Goal: Contribute content: Contribute content

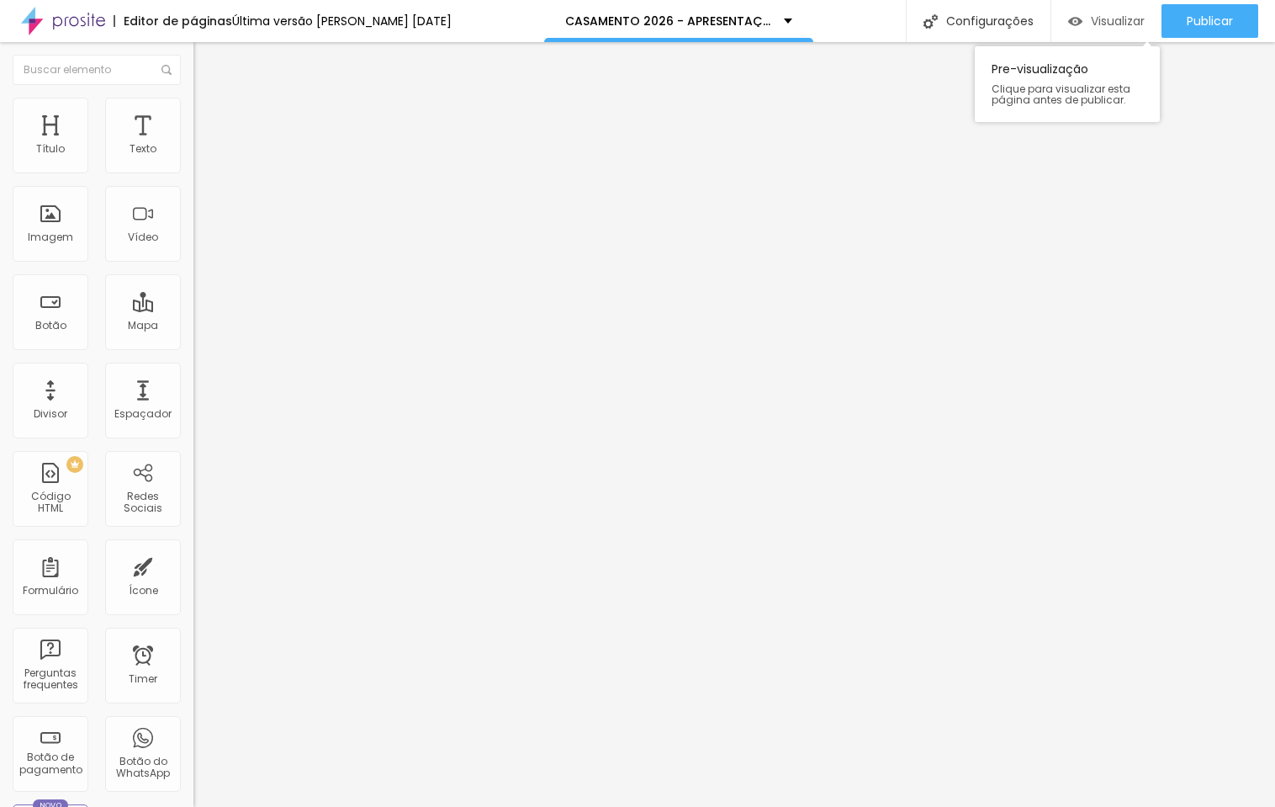
click at [1101, 24] on span "Visualizar" at bounding box center [1118, 20] width 54 height 13
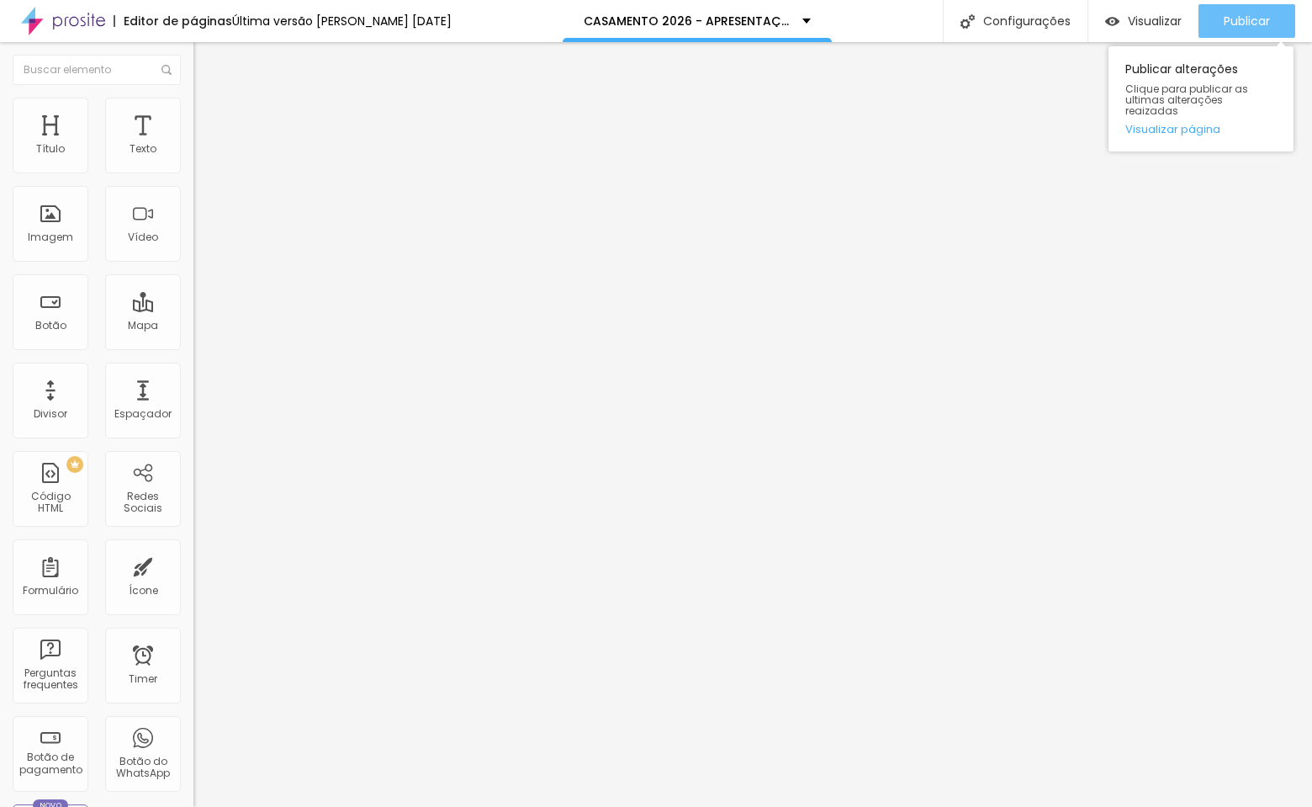
click at [1255, 24] on span "Publicar" at bounding box center [1247, 20] width 46 height 13
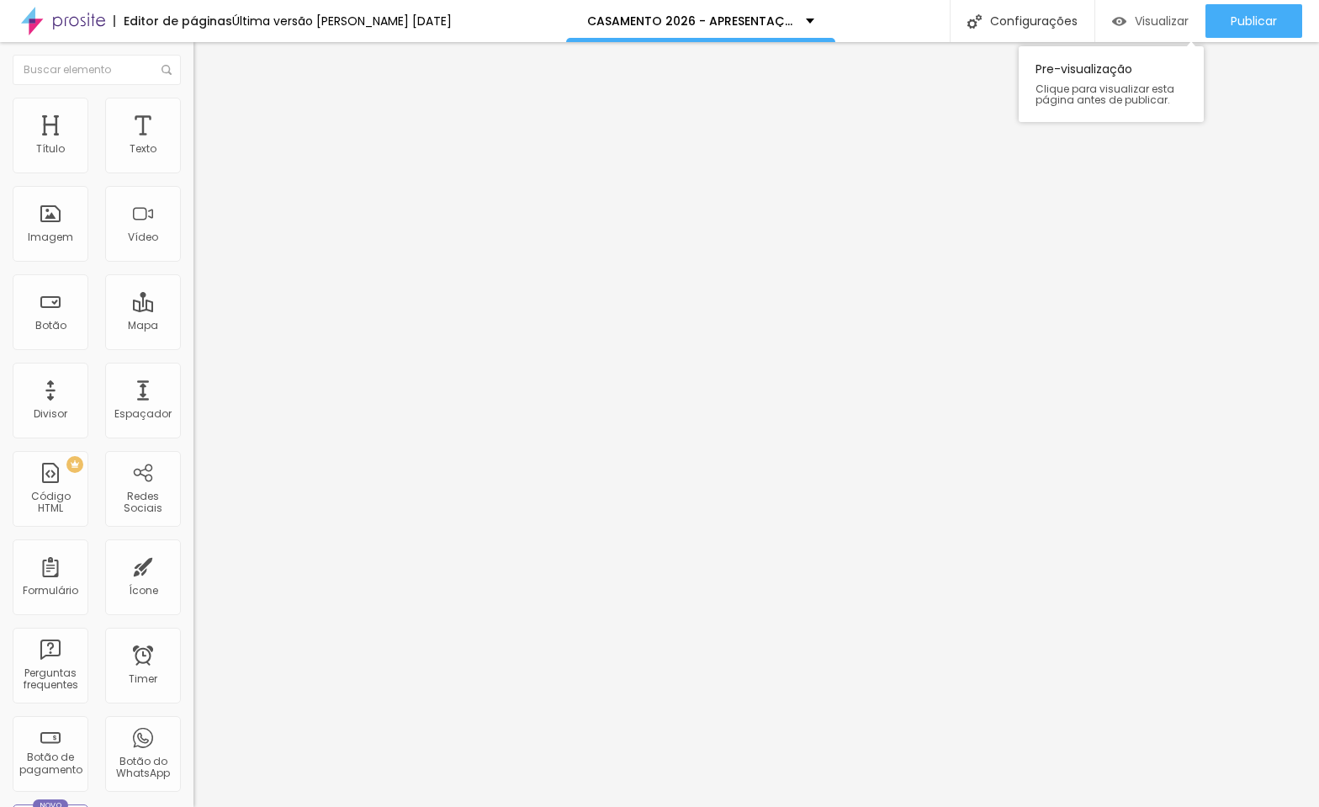
click at [1162, 24] on span "Visualizar" at bounding box center [1162, 20] width 54 height 13
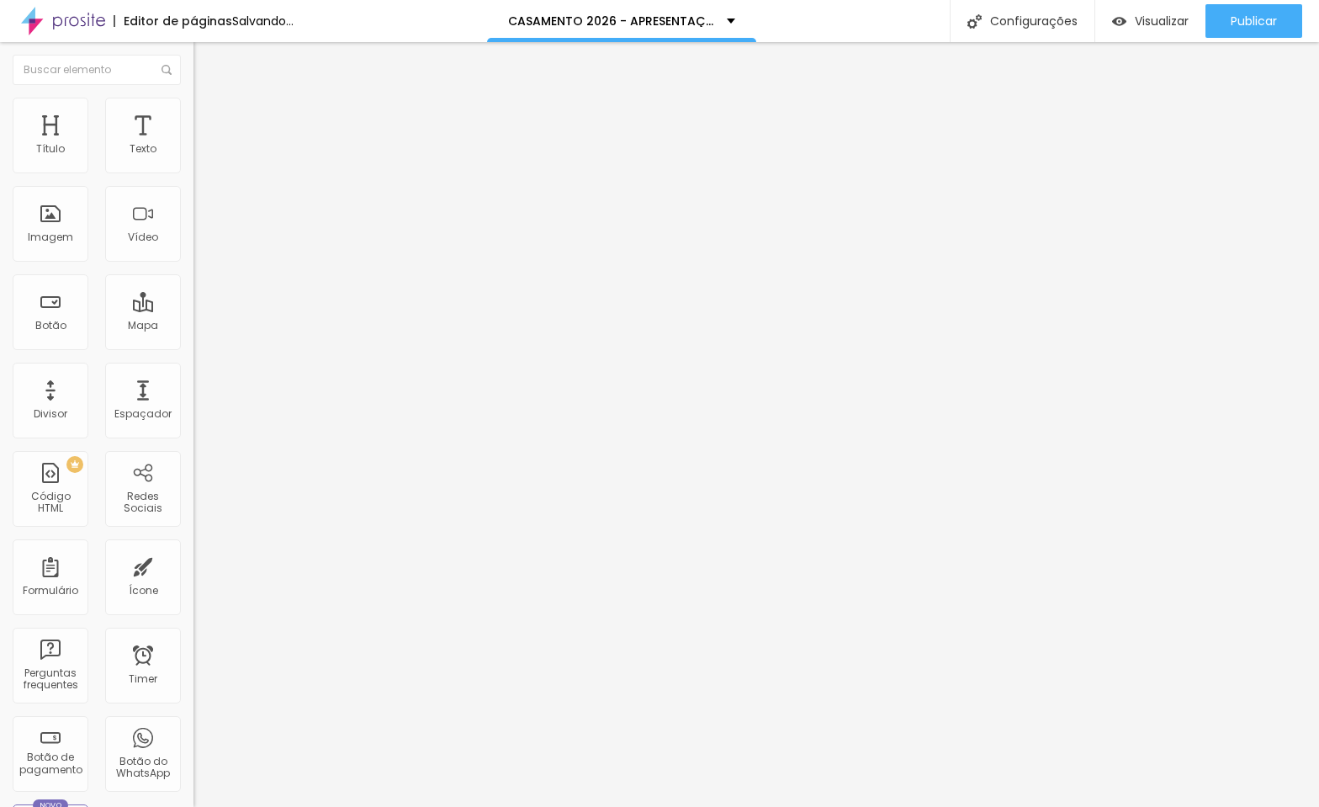
click at [193, 114] on img at bounding box center [200, 121] width 15 height 15
click at [193, 114] on li "Avançado" at bounding box center [289, 122] width 193 height 17
click at [193, 485] on div at bounding box center [289, 485] width 193 height 0
click at [193, 495] on div at bounding box center [289, 495] width 193 height 0
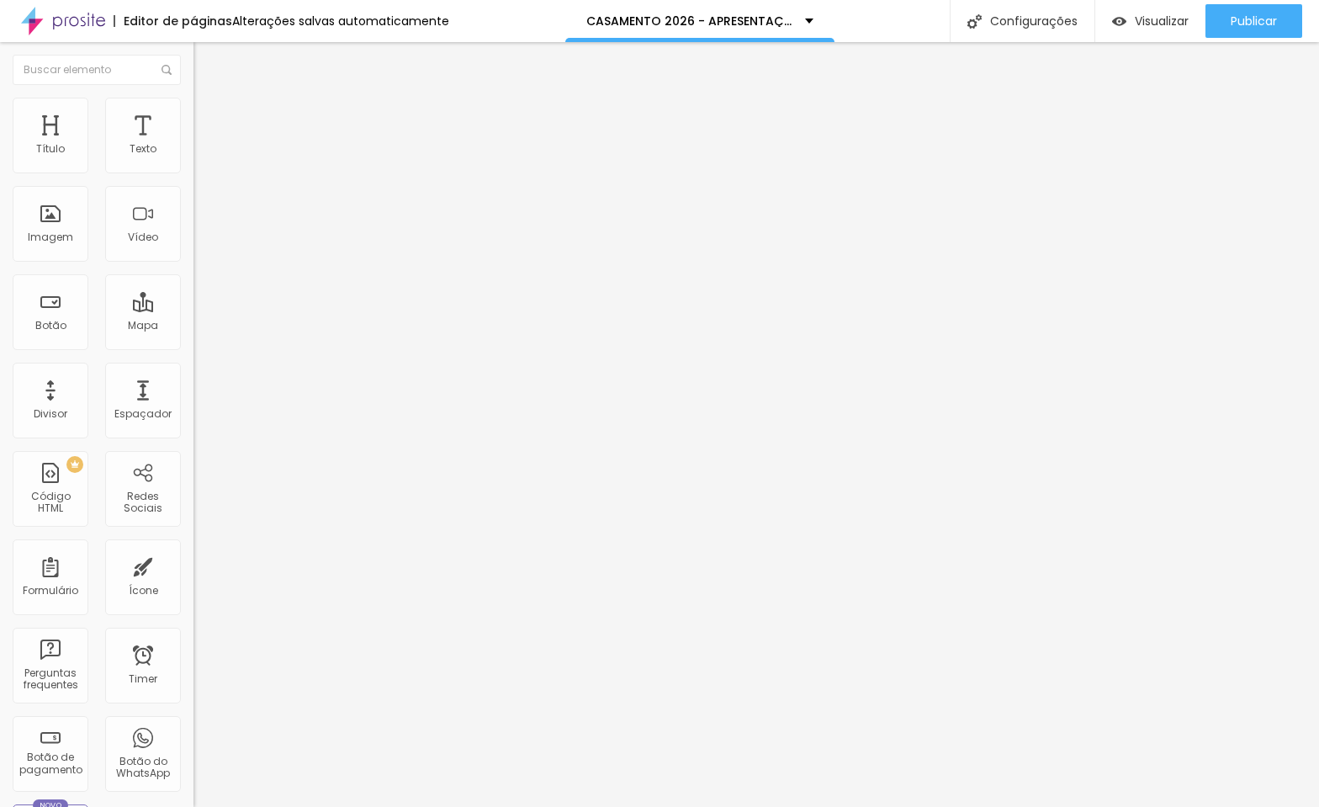
click at [193, 114] on li "Avançado" at bounding box center [289, 122] width 193 height 17
click at [193, 114] on img at bounding box center [200, 121] width 15 height 15
click at [209, 119] on span "Avançado" at bounding box center [237, 126] width 56 height 14
click at [193, 130] on li "Avançado" at bounding box center [289, 122] width 193 height 17
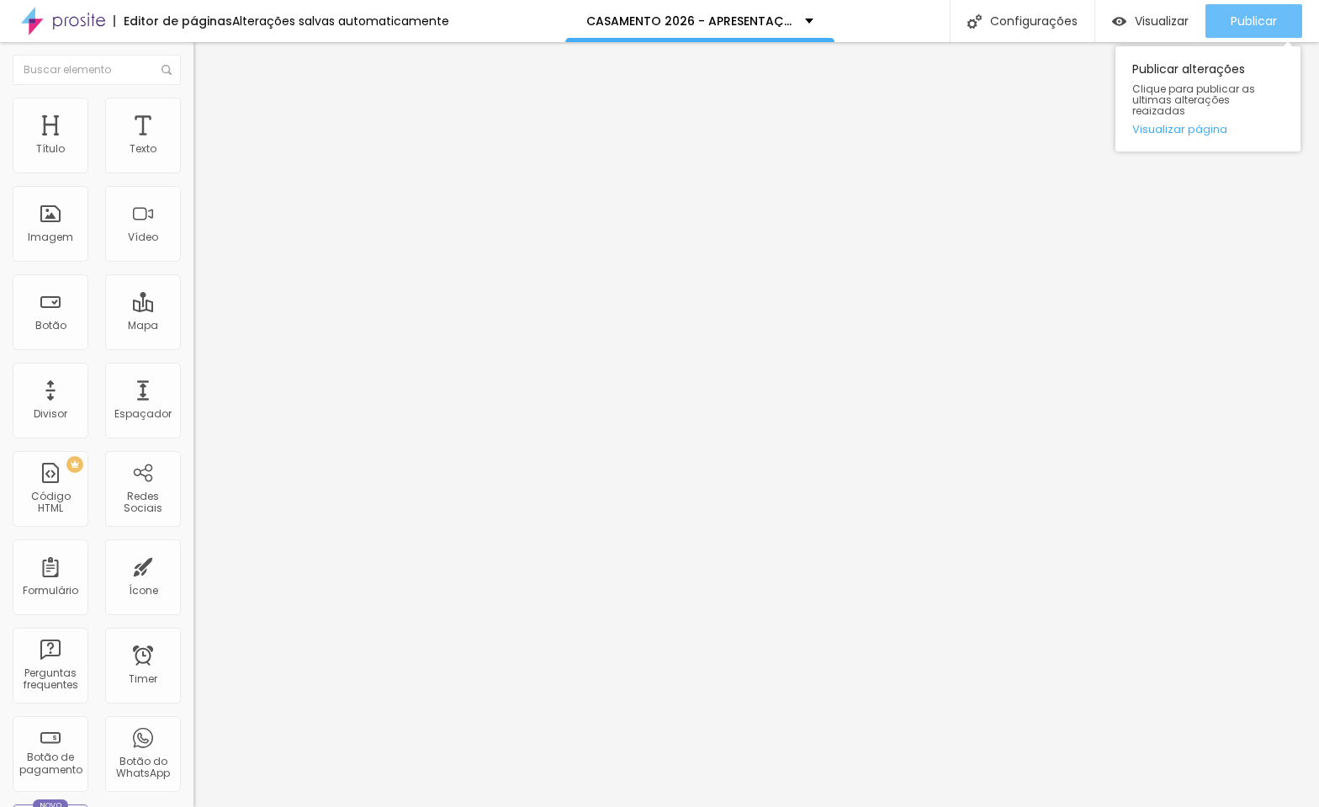
click at [1231, 18] on span "Publicar" at bounding box center [1254, 20] width 46 height 13
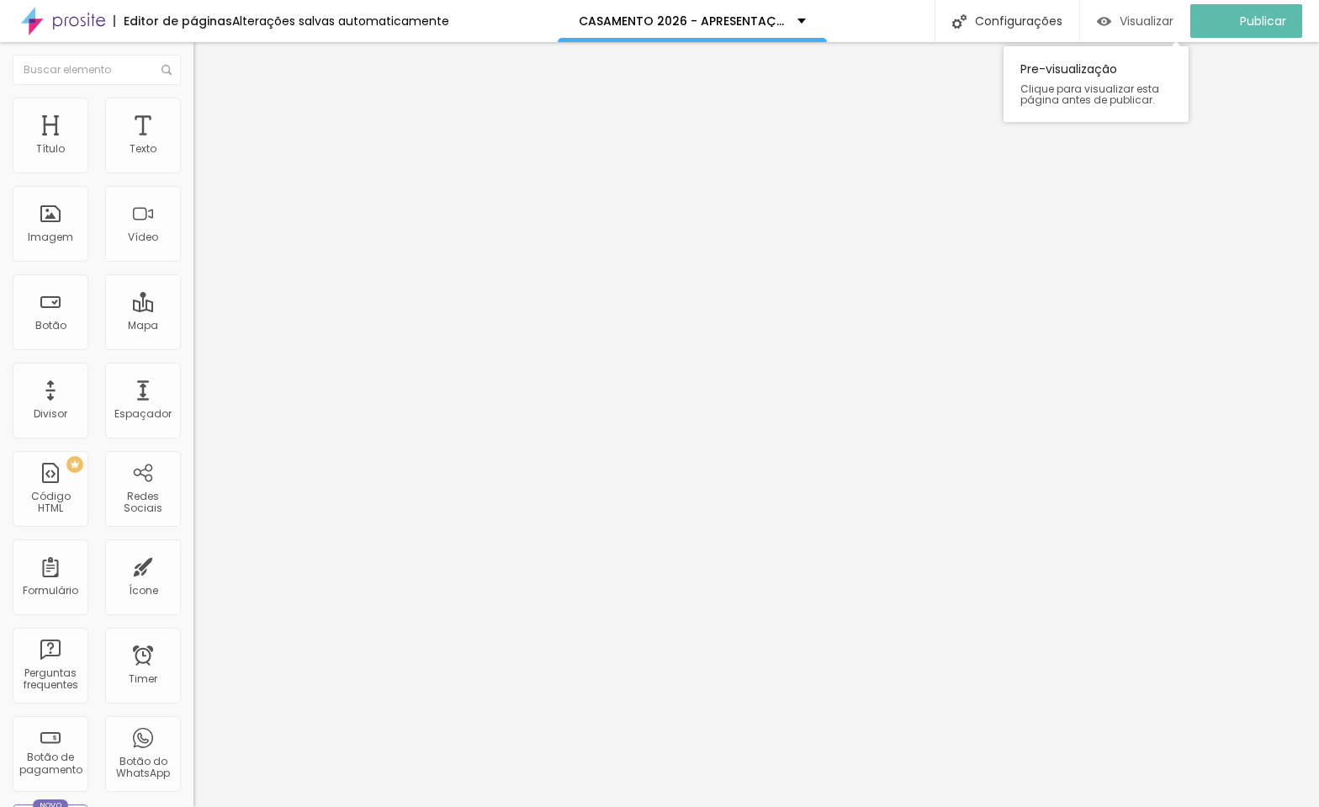
click at [1171, 20] on span "Visualizar" at bounding box center [1147, 20] width 54 height 13
click at [193, 114] on li "Avançado" at bounding box center [289, 122] width 193 height 17
click at [193, 744] on div at bounding box center [289, 744] width 193 height 0
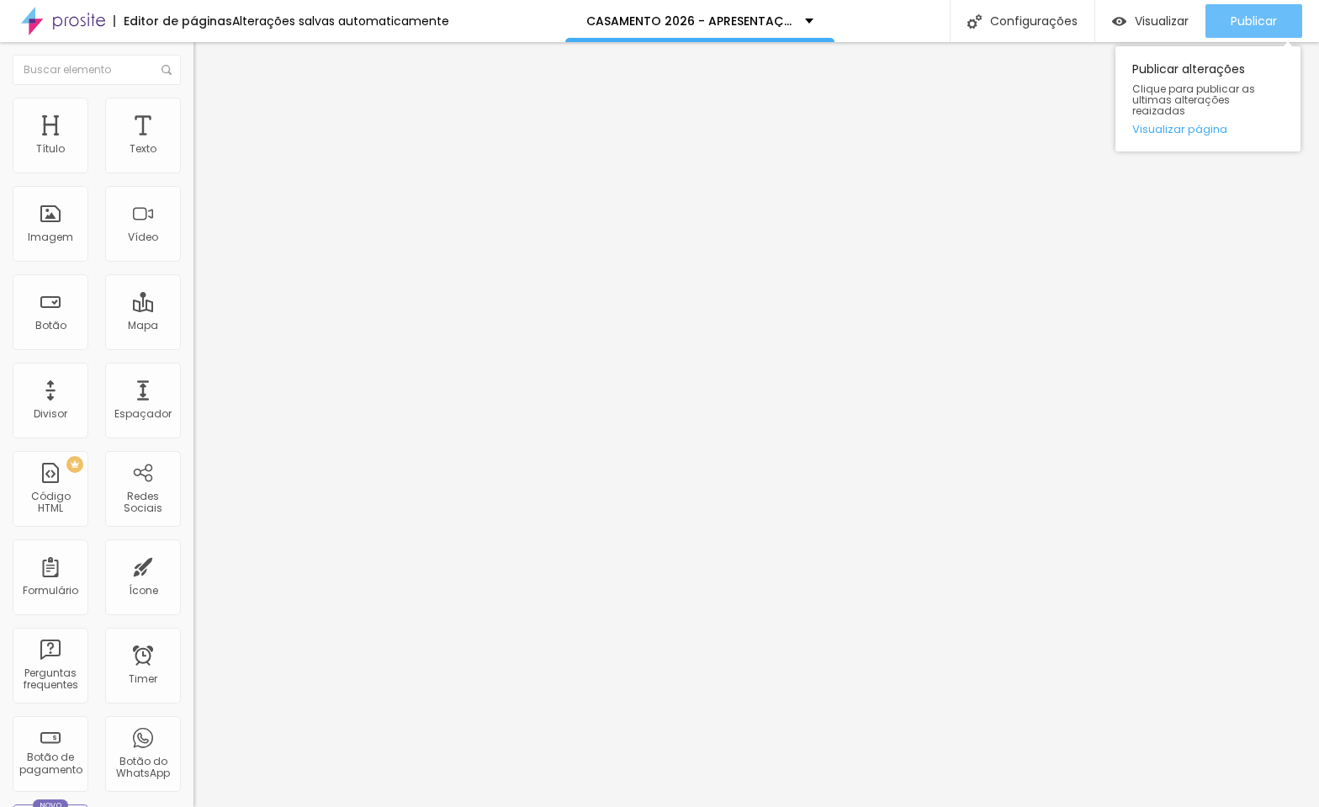
click at [1238, 24] on span "Publicar" at bounding box center [1254, 20] width 46 height 13
click at [1248, 20] on span "Publicar" at bounding box center [1254, 20] width 46 height 13
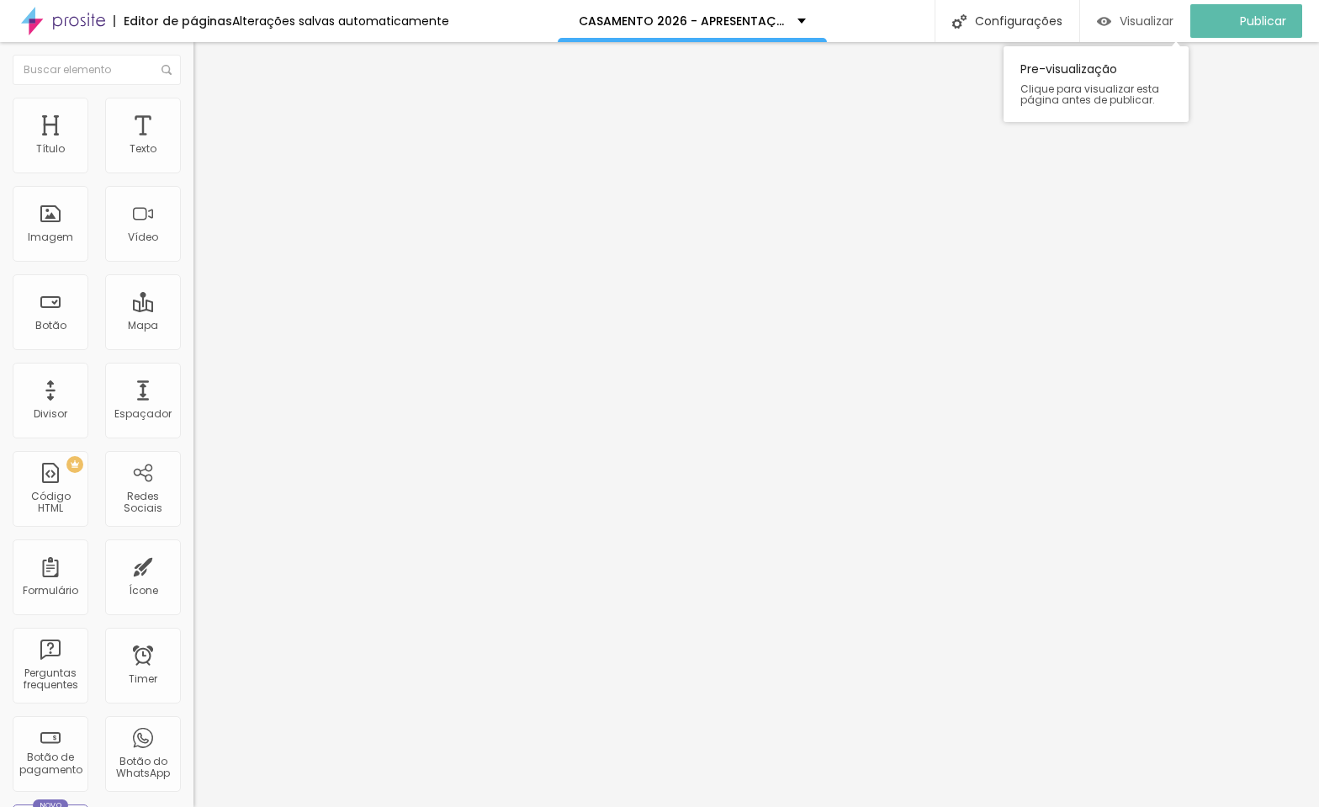
click at [1150, 20] on span "Visualizar" at bounding box center [1147, 20] width 54 height 13
click at [1152, 24] on span "Visualizar" at bounding box center [1162, 20] width 54 height 13
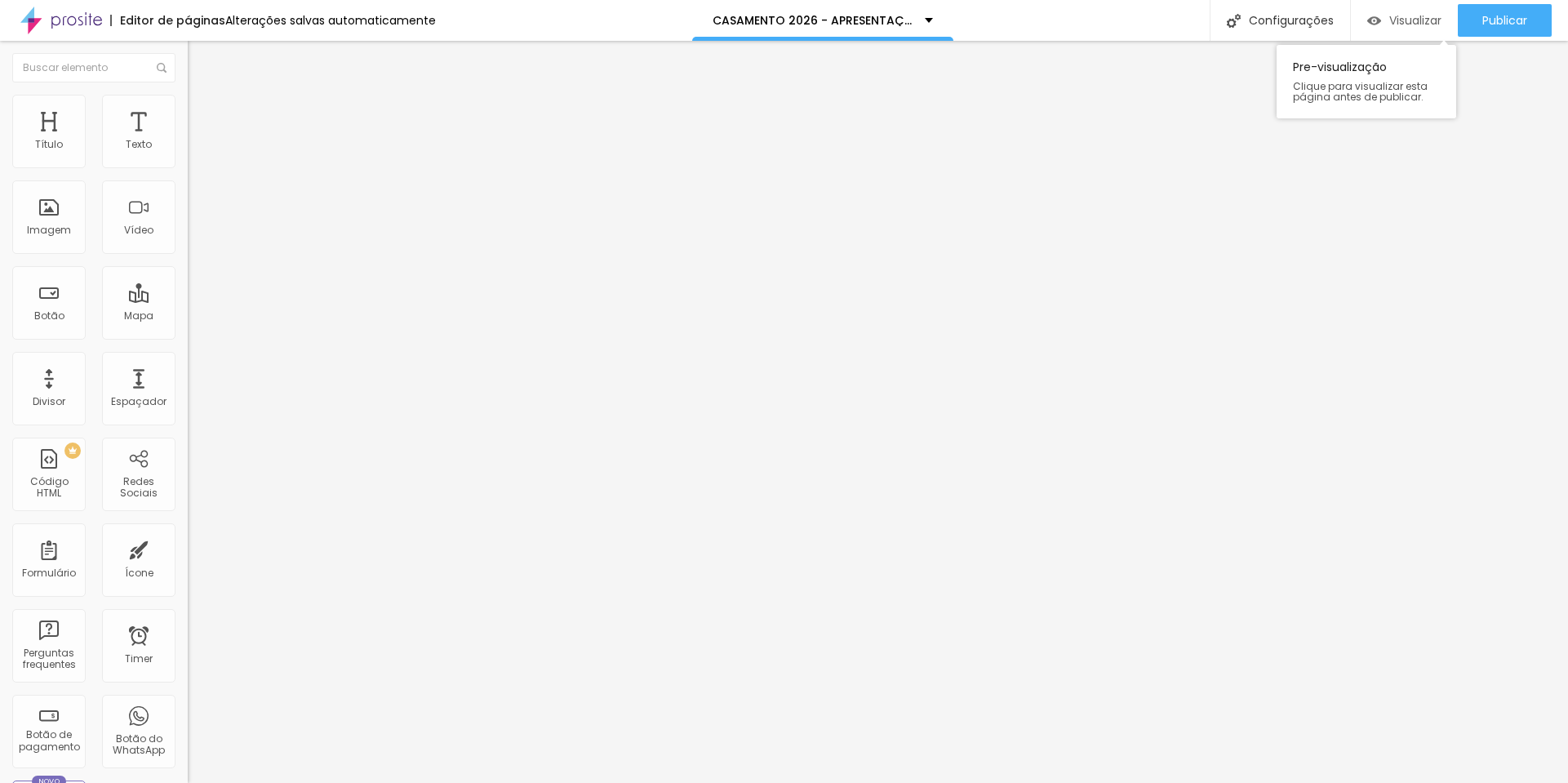
click at [1236, 25] on span "Visualizar" at bounding box center [1416, 19] width 52 height 13
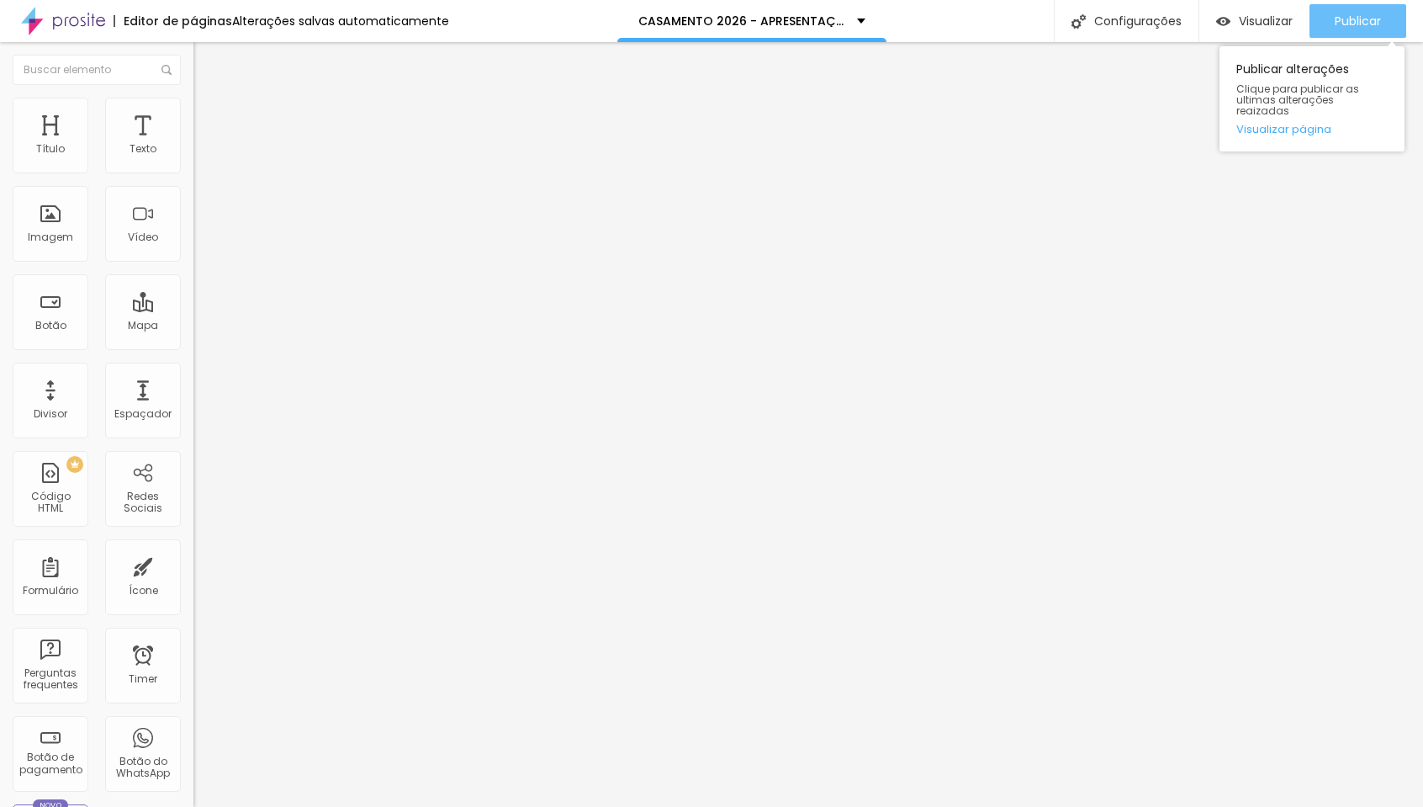
click at [1274, 15] on span "Publicar" at bounding box center [1358, 20] width 46 height 13
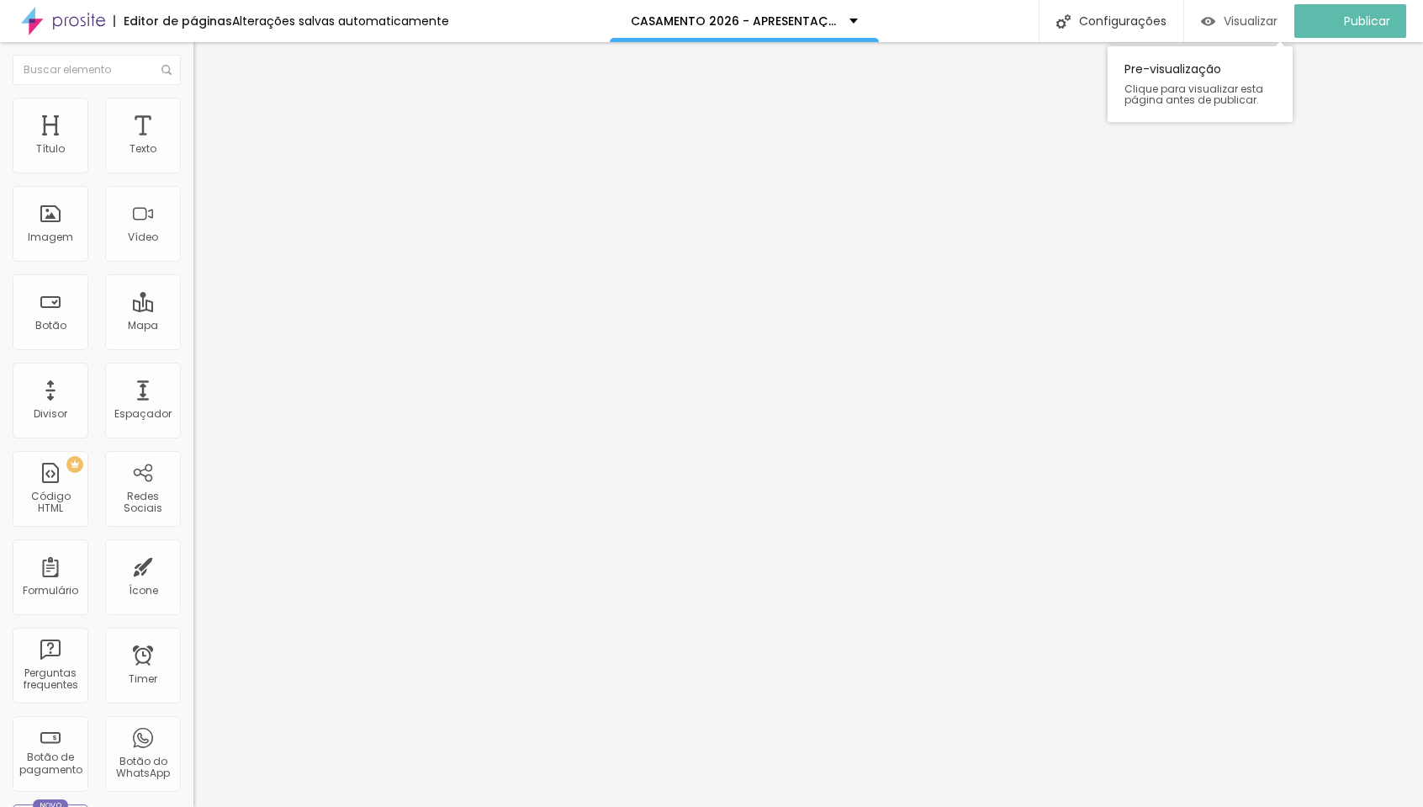
click at [1259, 18] on span "Visualizar" at bounding box center [1251, 20] width 54 height 13
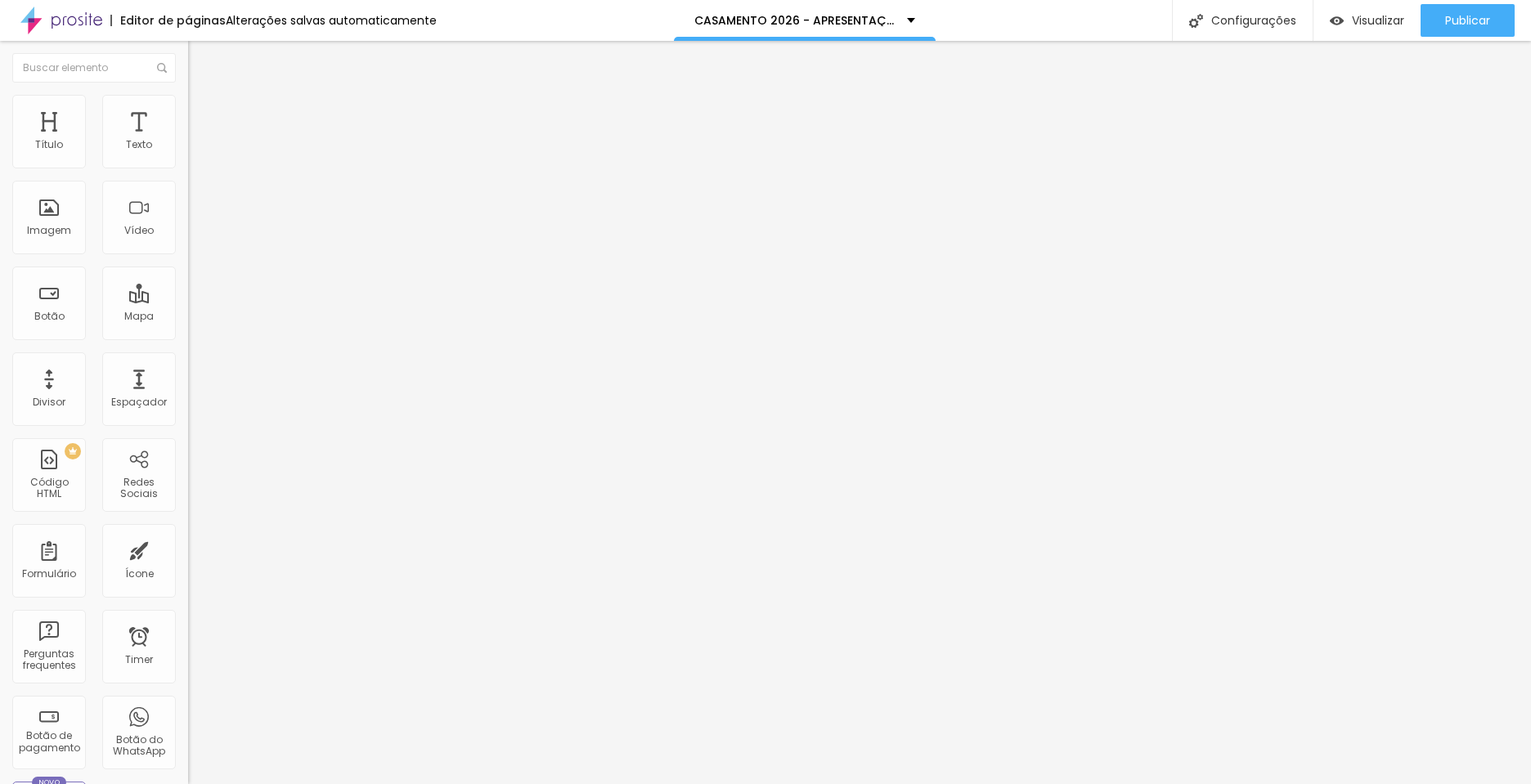
click at [188, 111] on li "Avançado" at bounding box center [281, 119] width 188 height 17
click at [188, 712] on div at bounding box center [281, 712] width 188 height 0
click at [188, 702] on div at bounding box center [281, 702] width 188 height 0
click at [1238, 21] on span "Publicar" at bounding box center [1467, 19] width 45 height 13
click at [1238, 20] on span "Visualizar" at bounding box center [1363, 19] width 52 height 13
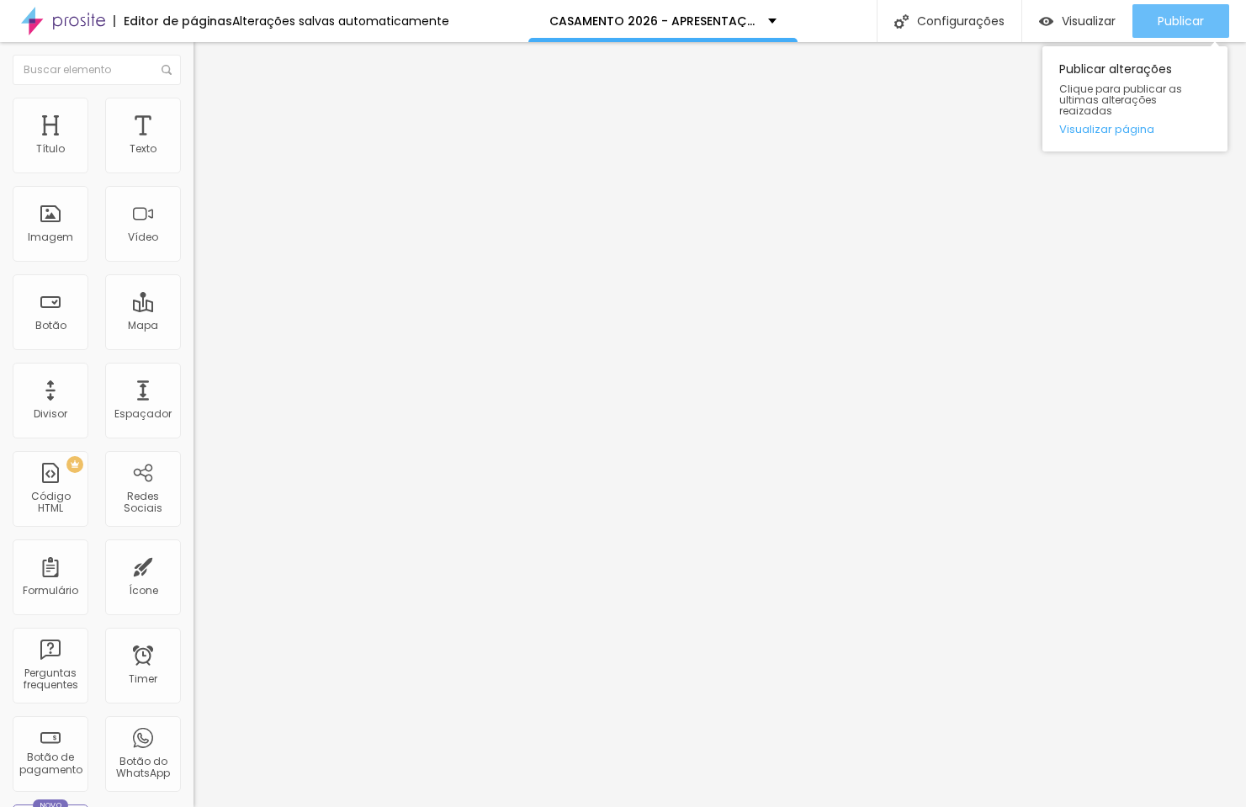
click at [1158, 17] on span "Publicar" at bounding box center [1180, 20] width 46 height 13
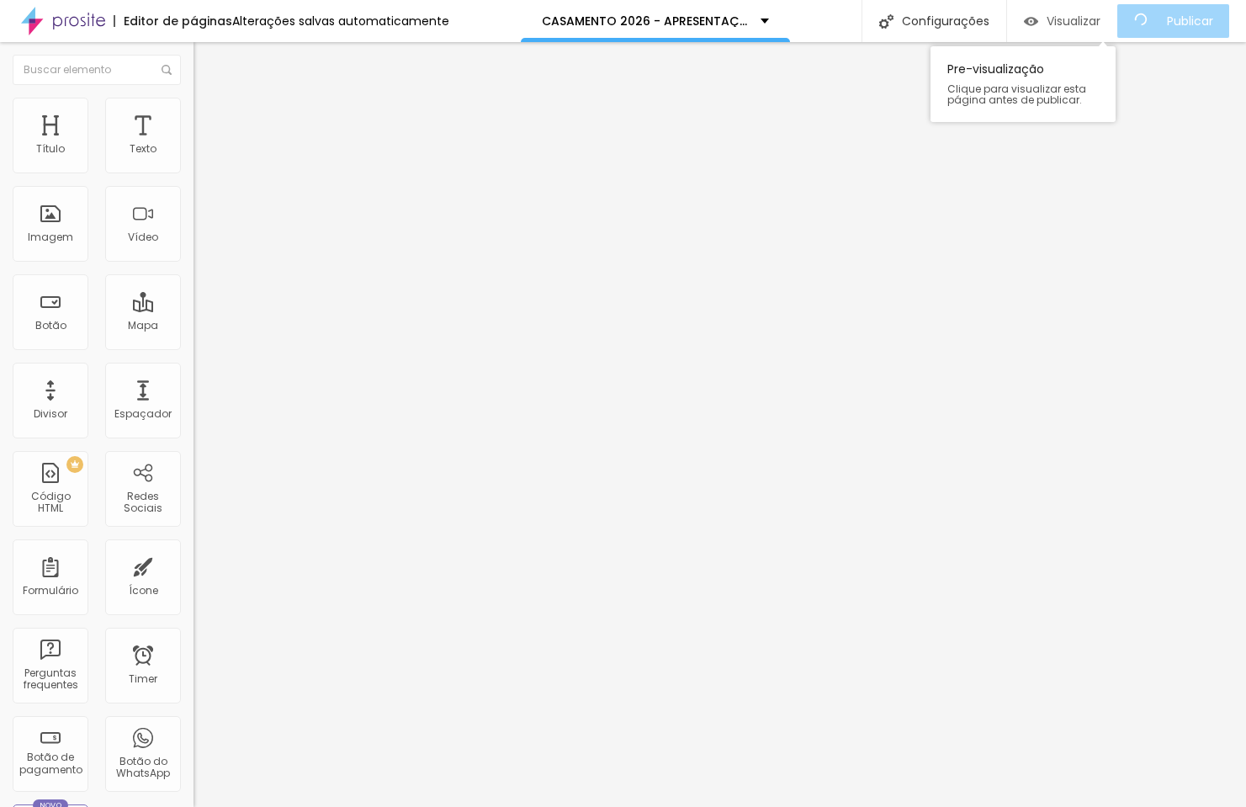
click at [1092, 20] on span "Visualizar" at bounding box center [1073, 20] width 54 height 13
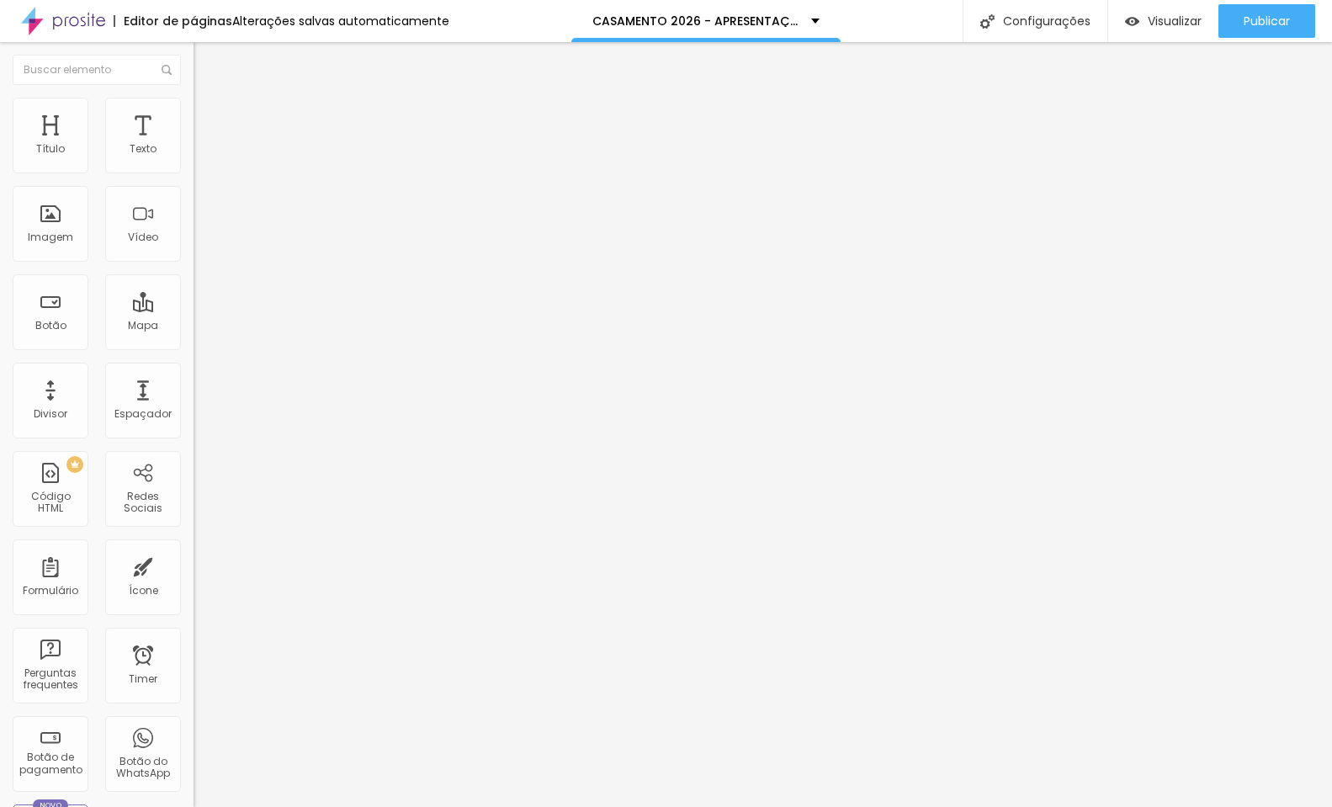
click at [285, 141] on img at bounding box center [290, 136] width 10 height 10
click at [209, 116] on span "Estilo" at bounding box center [222, 109] width 26 height 14
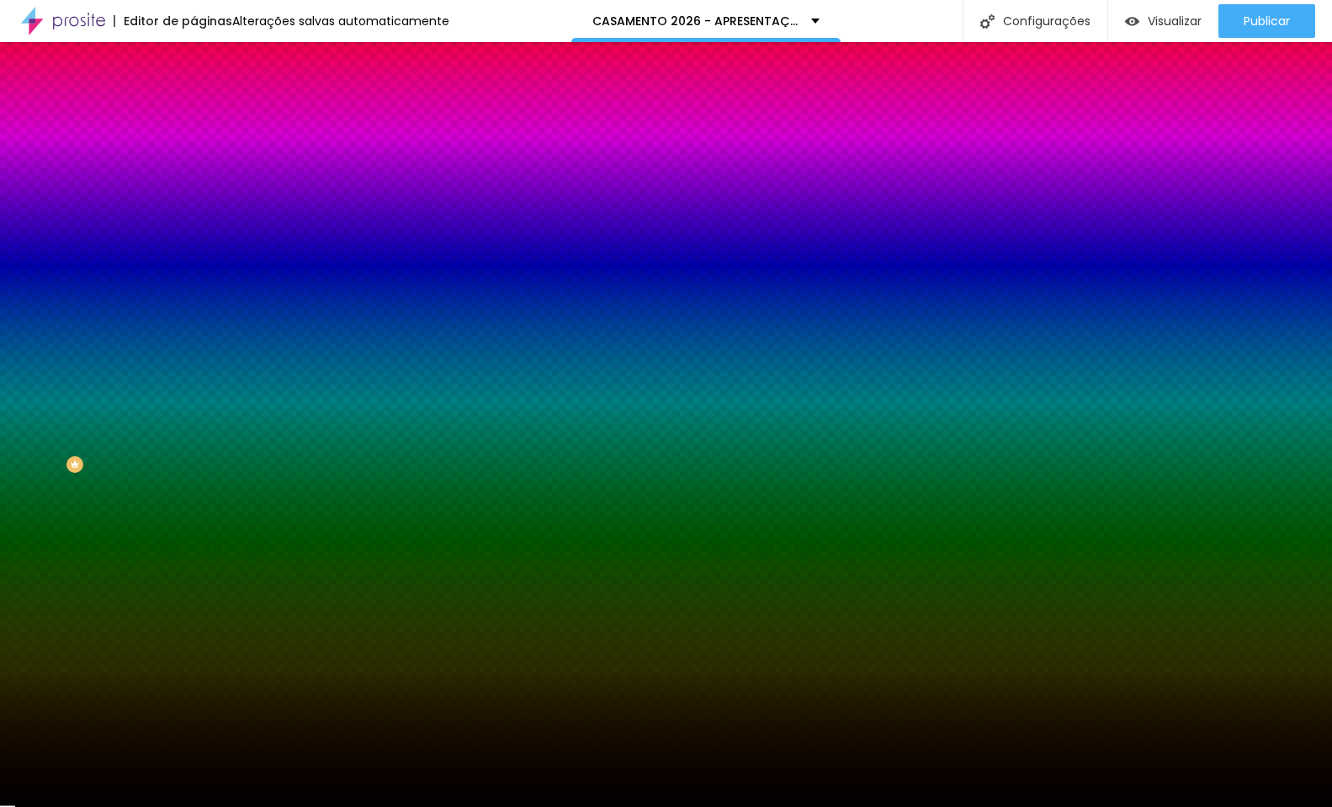
click at [209, 119] on span "Avançado" at bounding box center [237, 126] width 56 height 14
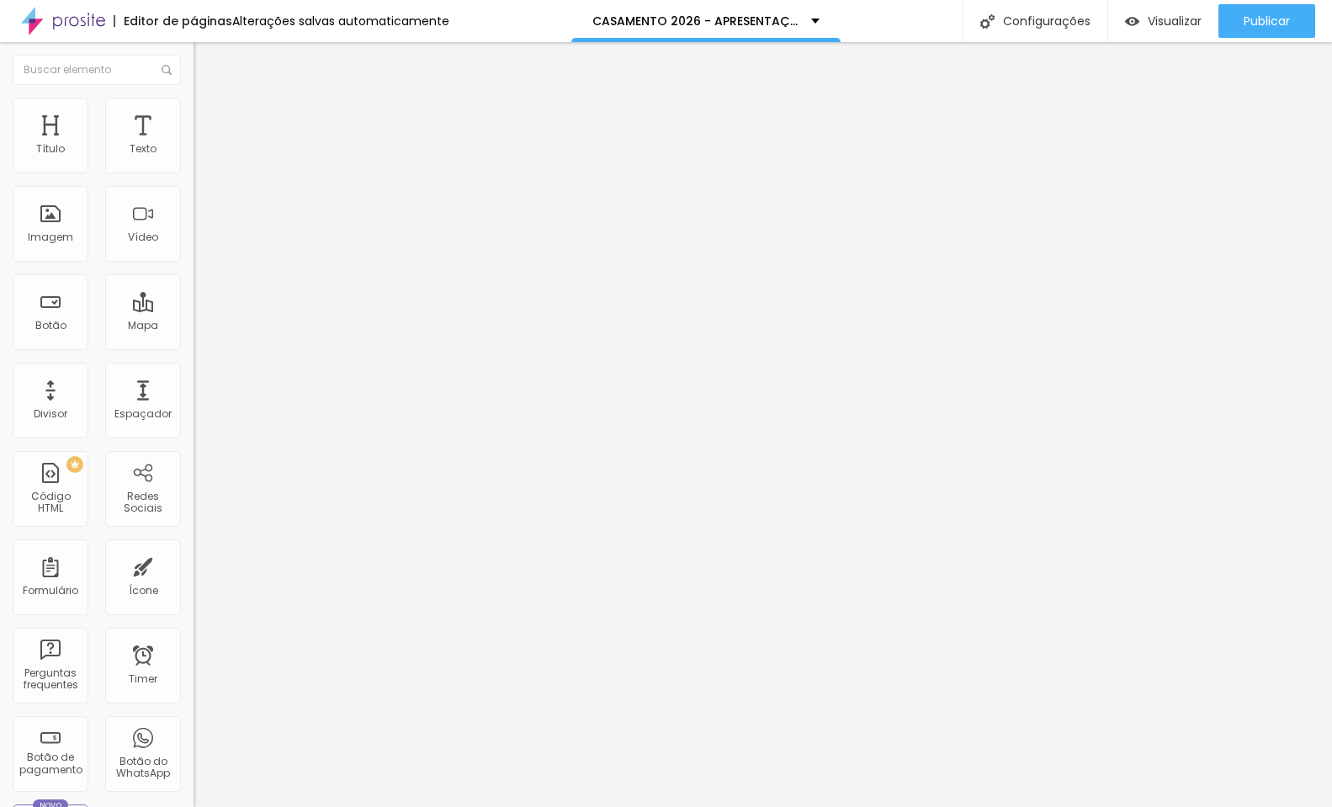
click at [209, 116] on span "Estilo" at bounding box center [222, 109] width 26 height 14
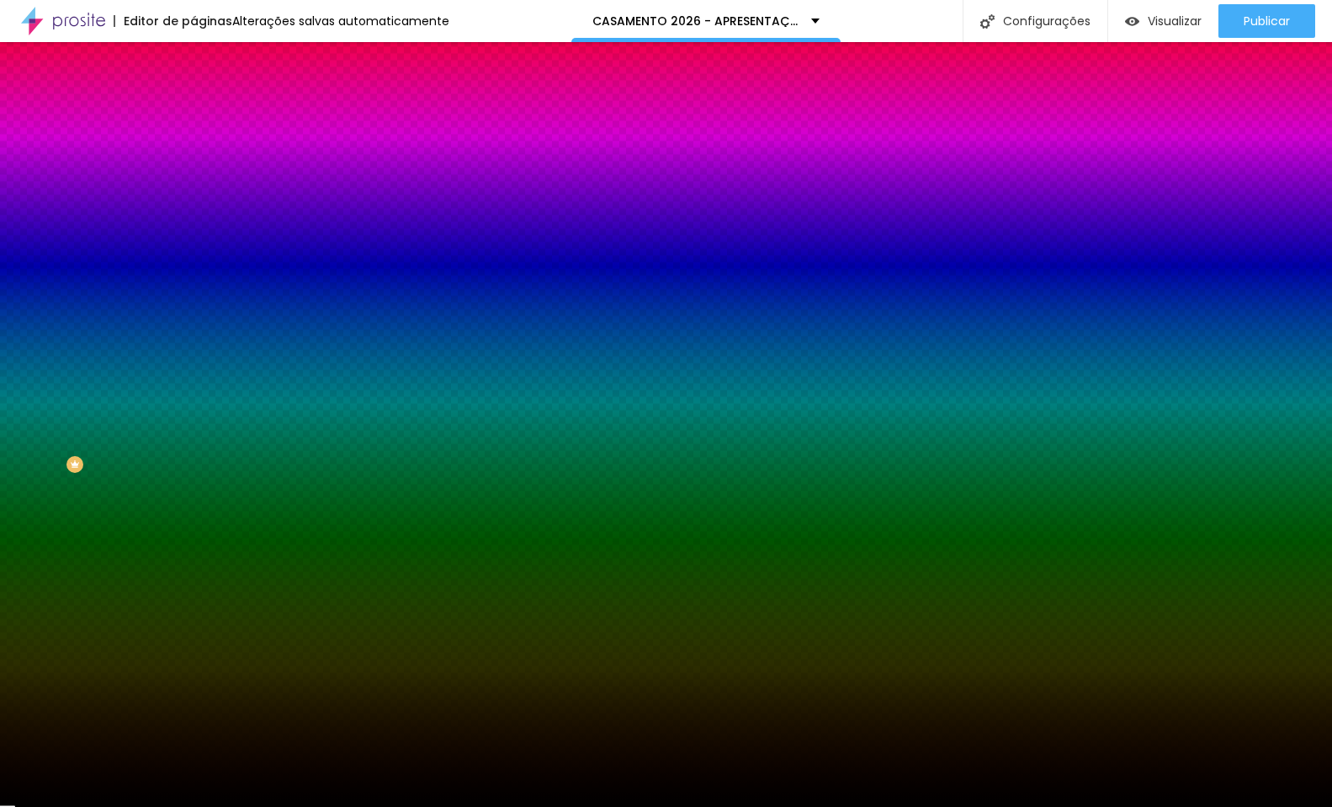
click at [193, 161] on div at bounding box center [289, 161] width 193 height 0
drag, startPoint x: 149, startPoint y: 255, endPoint x: 156, endPoint y: 212, distance: 43.4
click at [156, 212] on div at bounding box center [666, 403] width 1332 height 807
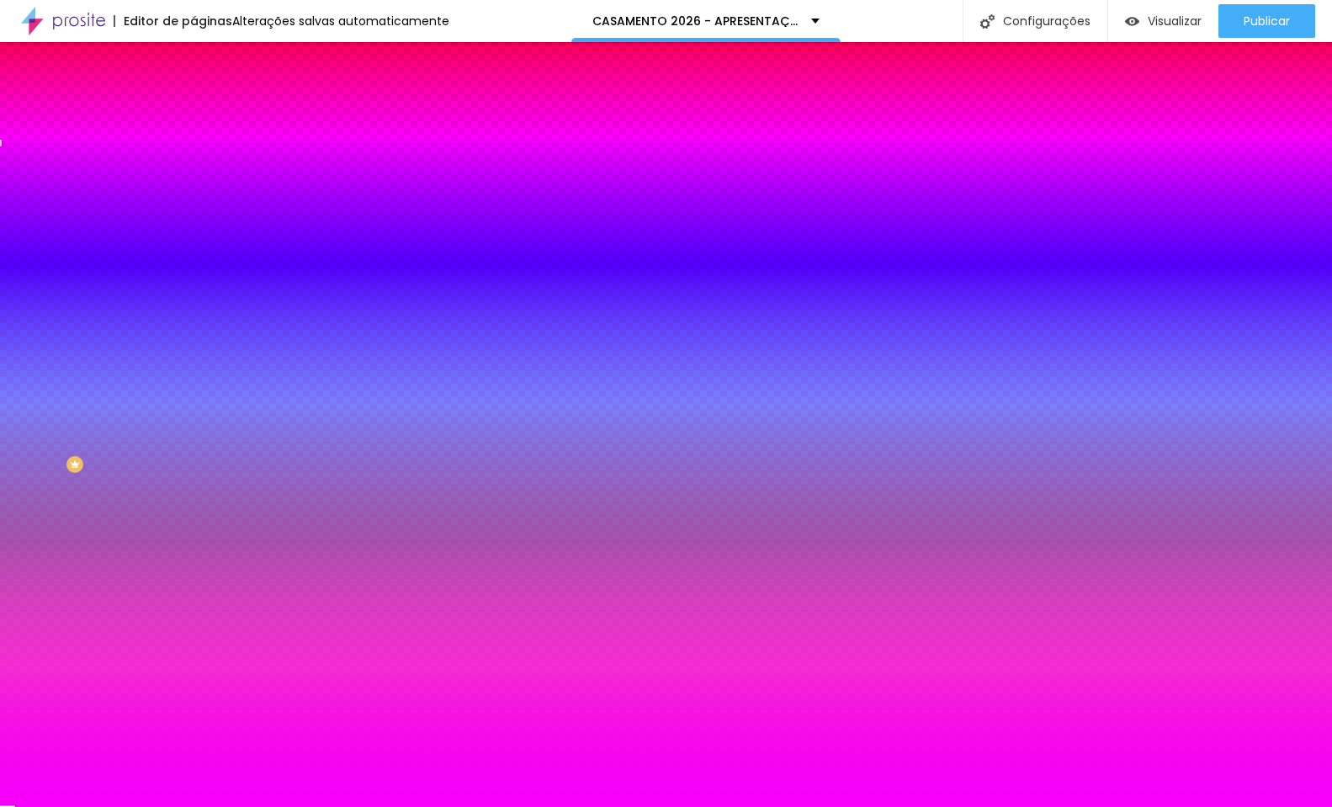
drag, startPoint x: 100, startPoint y: 214, endPoint x: 146, endPoint y: 189, distance: 52.7
click at [193, 177] on div at bounding box center [289, 177] width 193 height 0
click at [193, 161] on div at bounding box center [289, 161] width 193 height 0
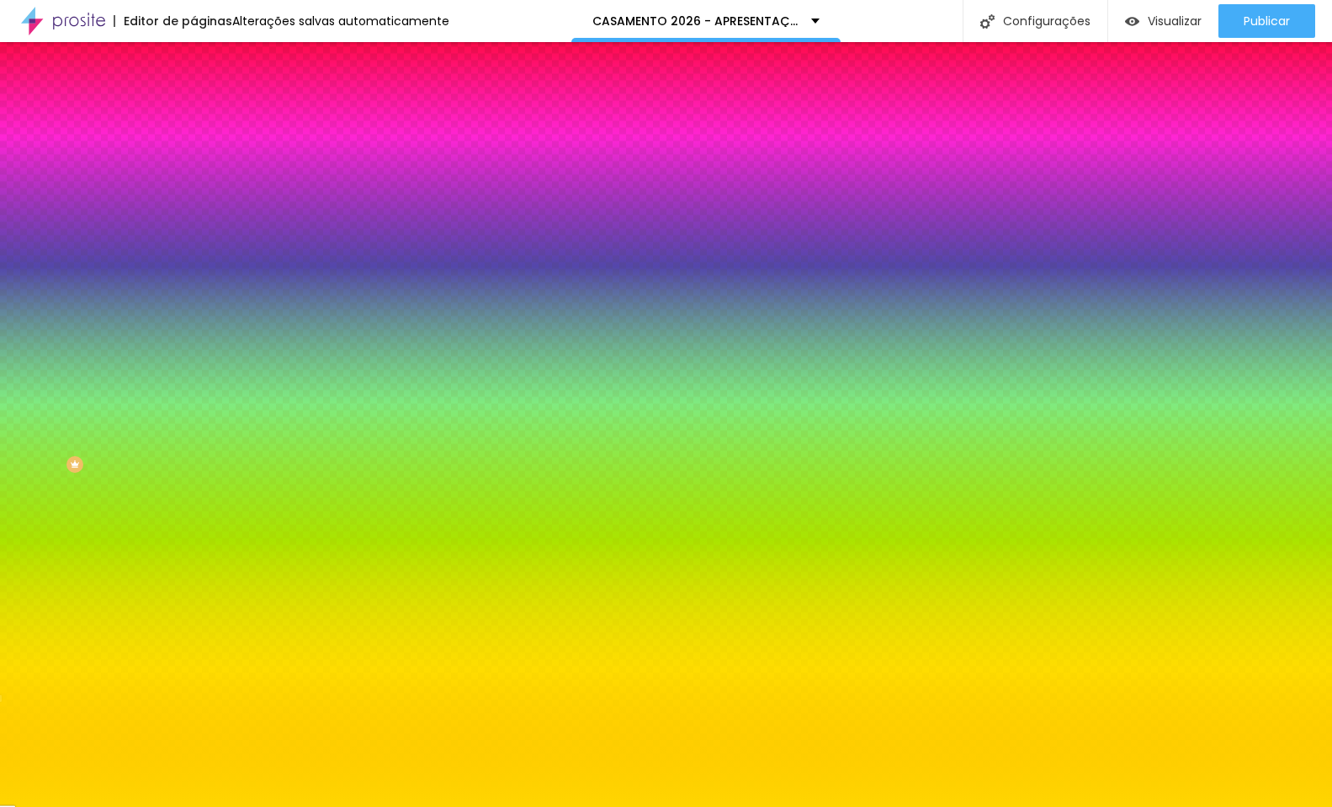
drag, startPoint x: 151, startPoint y: 235, endPoint x: 152, endPoint y: 299, distance: 64.0
click at [152, 299] on div at bounding box center [666, 403] width 1332 height 807
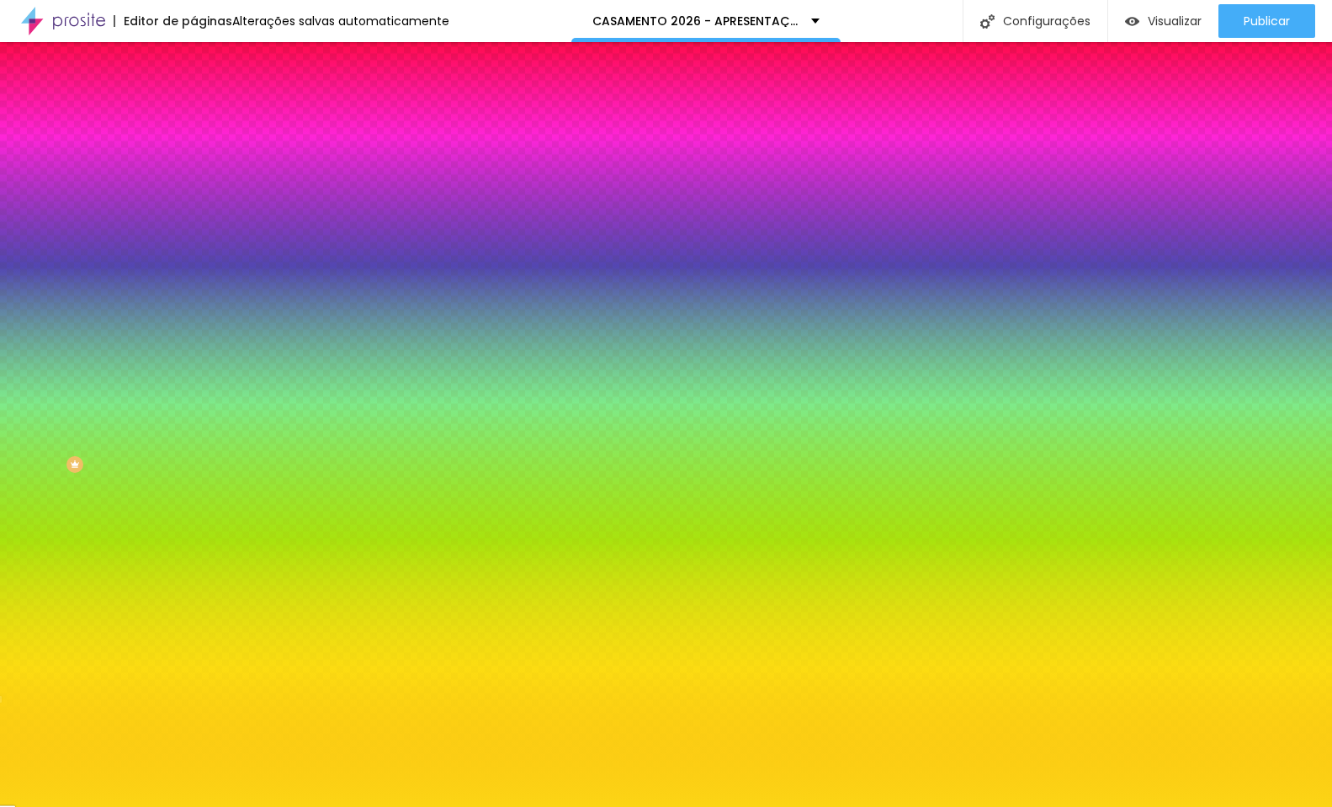
drag, startPoint x: 101, startPoint y: 205, endPoint x: 127, endPoint y: 192, distance: 29.3
click at [127, 192] on div at bounding box center [666, 403] width 1332 height 807
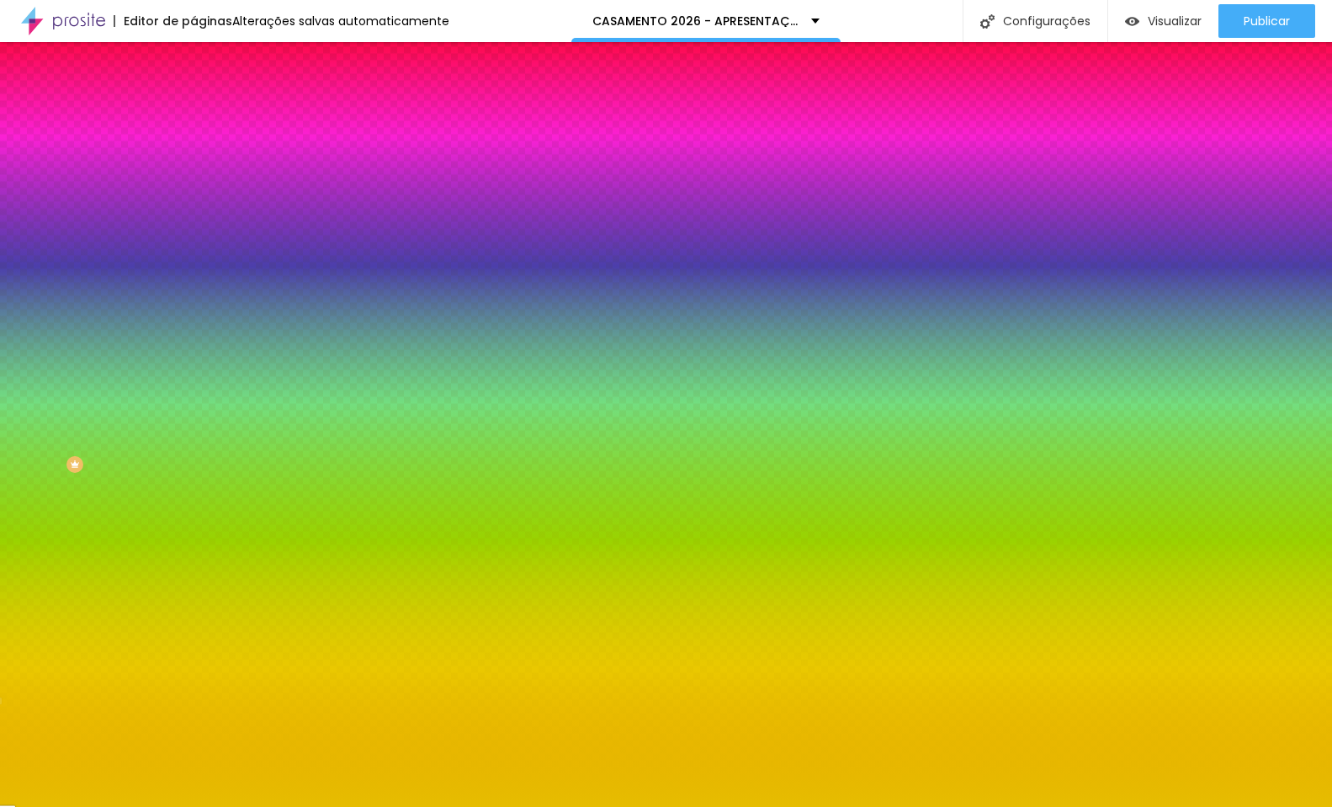
type input "#ECC100"
drag, startPoint x: 128, startPoint y: 192, endPoint x: 139, endPoint y: 199, distance: 13.3
click at [193, 177] on div at bounding box center [289, 177] width 193 height 0
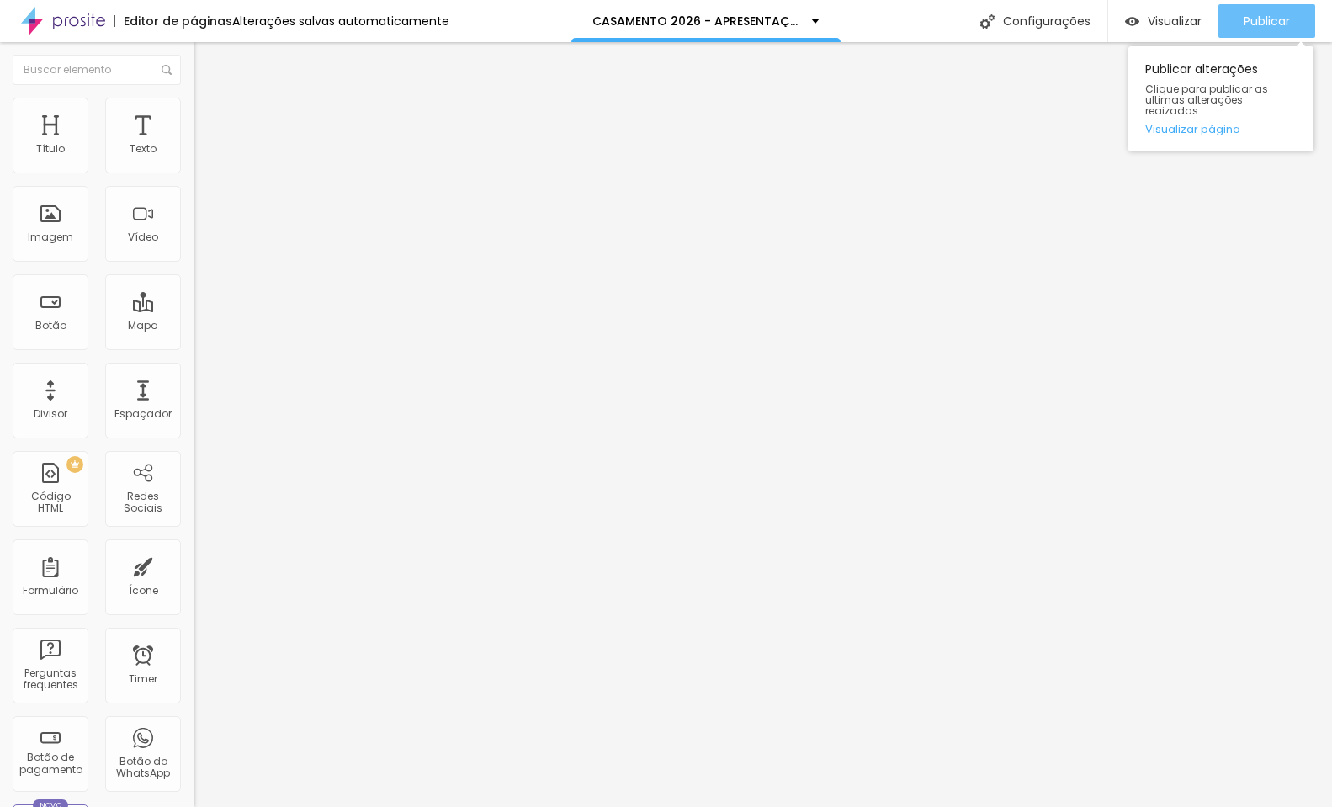
click at [1250, 22] on span "Publicar" at bounding box center [1266, 20] width 46 height 13
click at [193, 112] on ul "Conteúdo Estilo Avançado" at bounding box center [289, 106] width 193 height 50
click at [193, 109] on li "Estilo" at bounding box center [289, 106] width 193 height 17
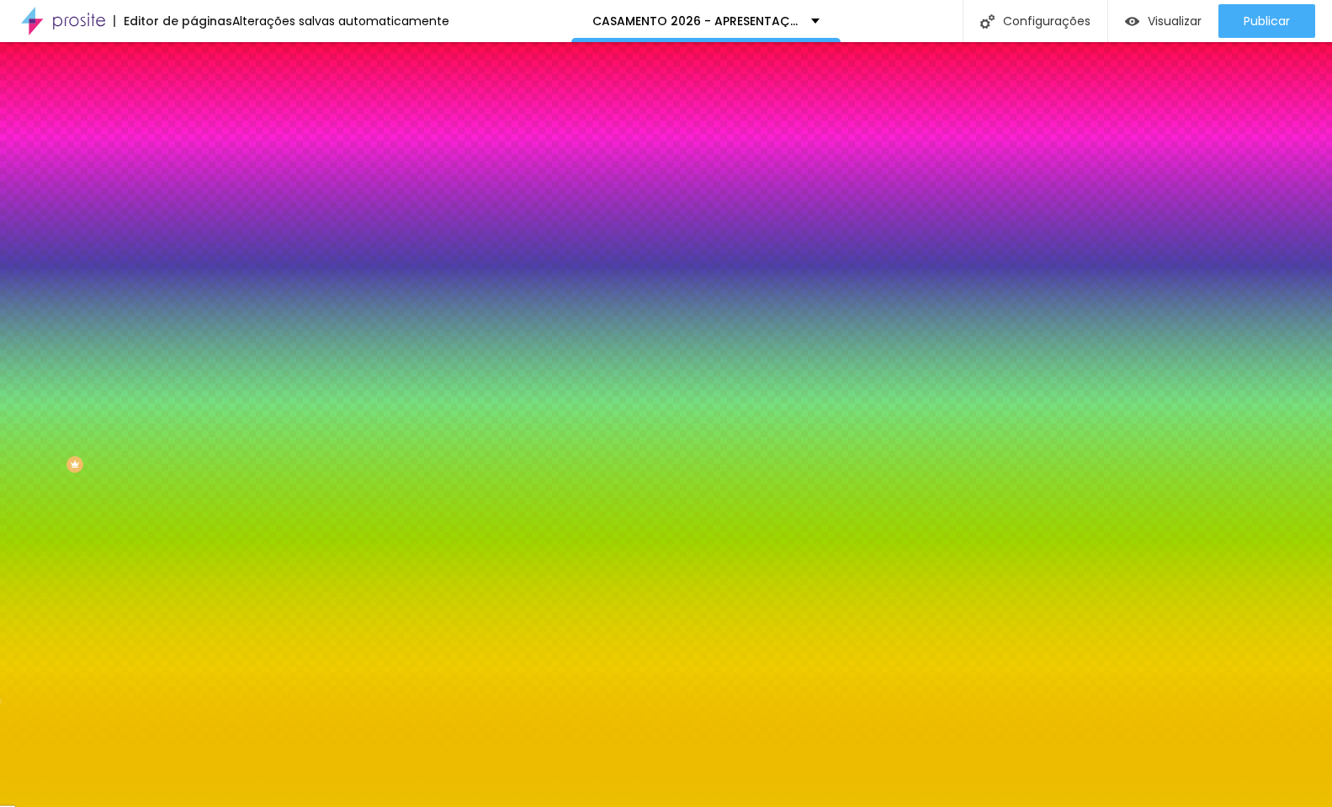
click at [193, 161] on div at bounding box center [289, 161] width 193 height 0
click at [193, 177] on div at bounding box center [289, 177] width 193 height 0
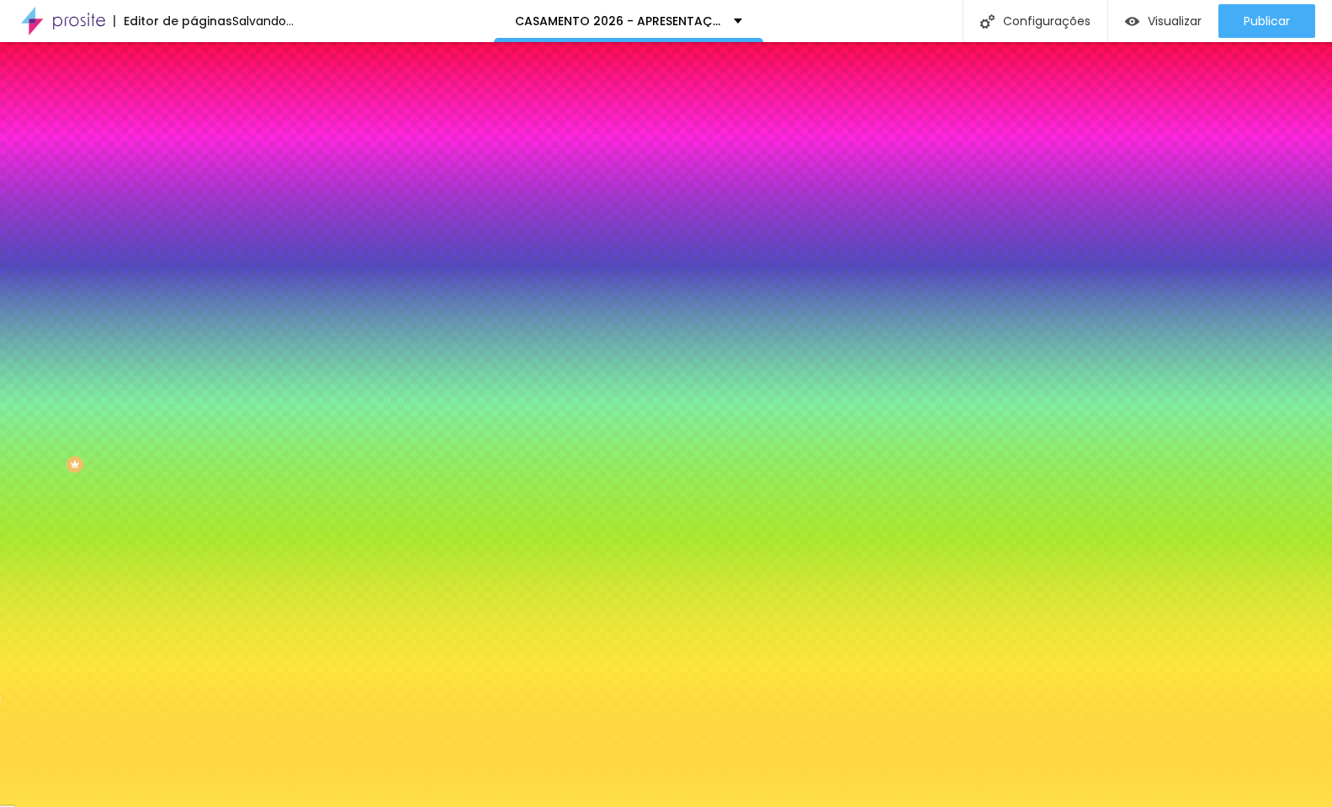
type input "#FDDE47"
drag, startPoint x: 130, startPoint y: 199, endPoint x: 104, endPoint y: 192, distance: 26.9
click at [104, 192] on div at bounding box center [666, 403] width 1332 height 807
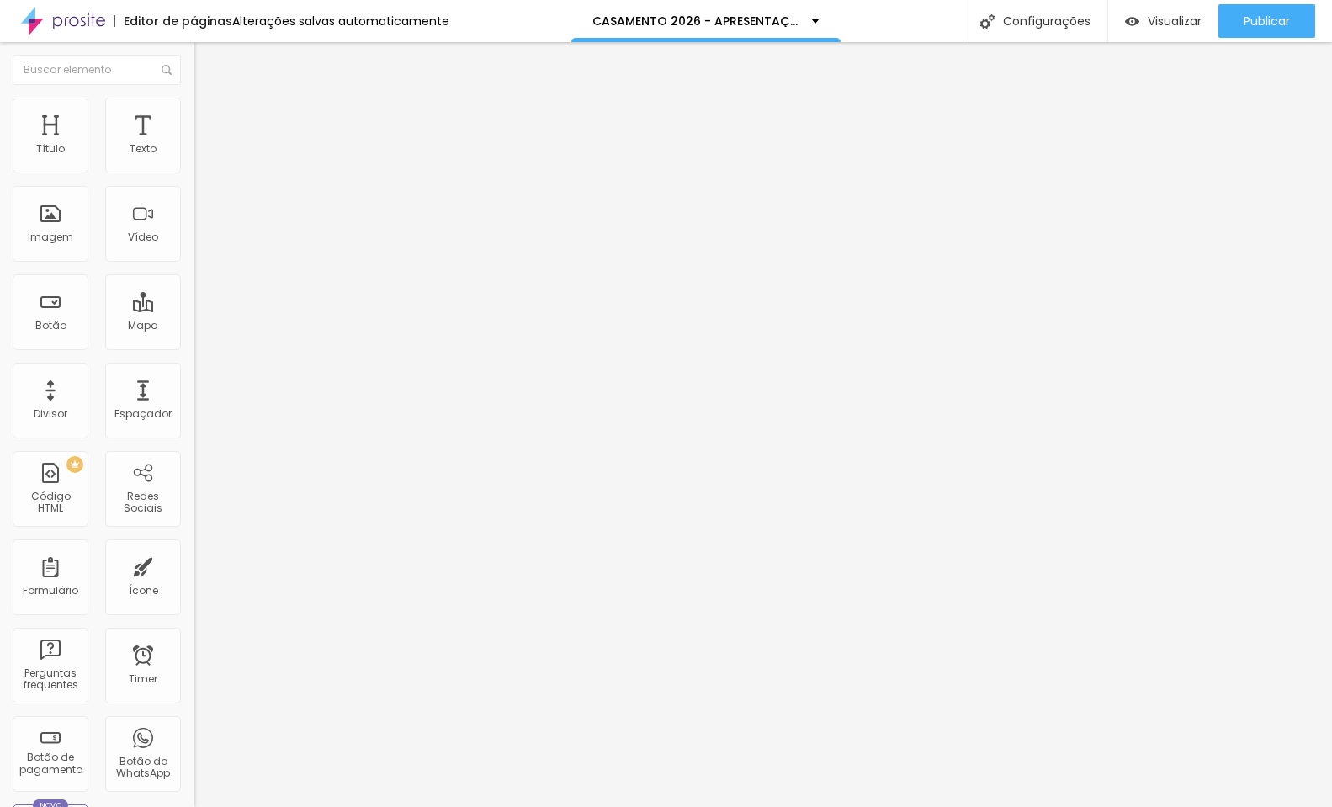
click at [193, 108] on ul "Conteúdo Estilo Avançado" at bounding box center [289, 106] width 193 height 50
click at [193, 112] on li "Estilo" at bounding box center [289, 106] width 193 height 17
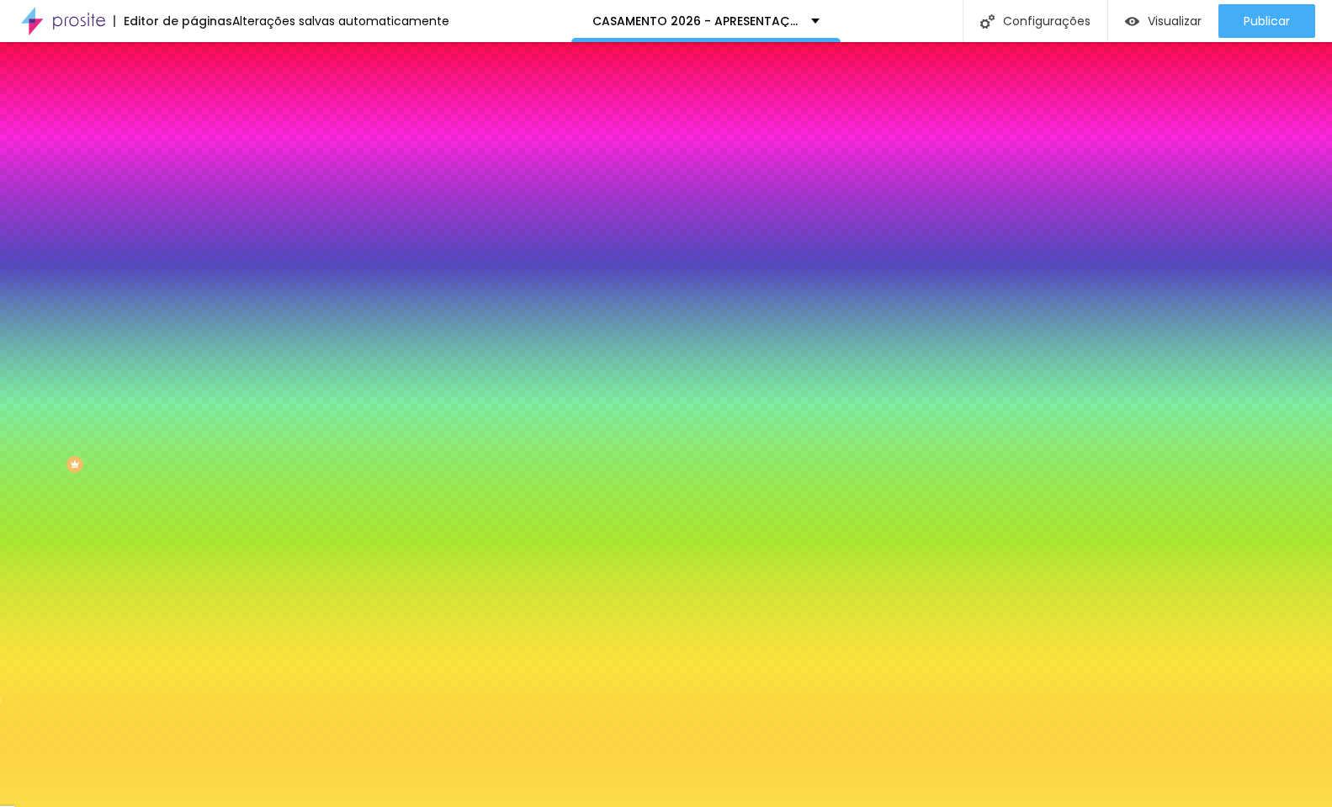
click at [193, 161] on div at bounding box center [289, 161] width 193 height 0
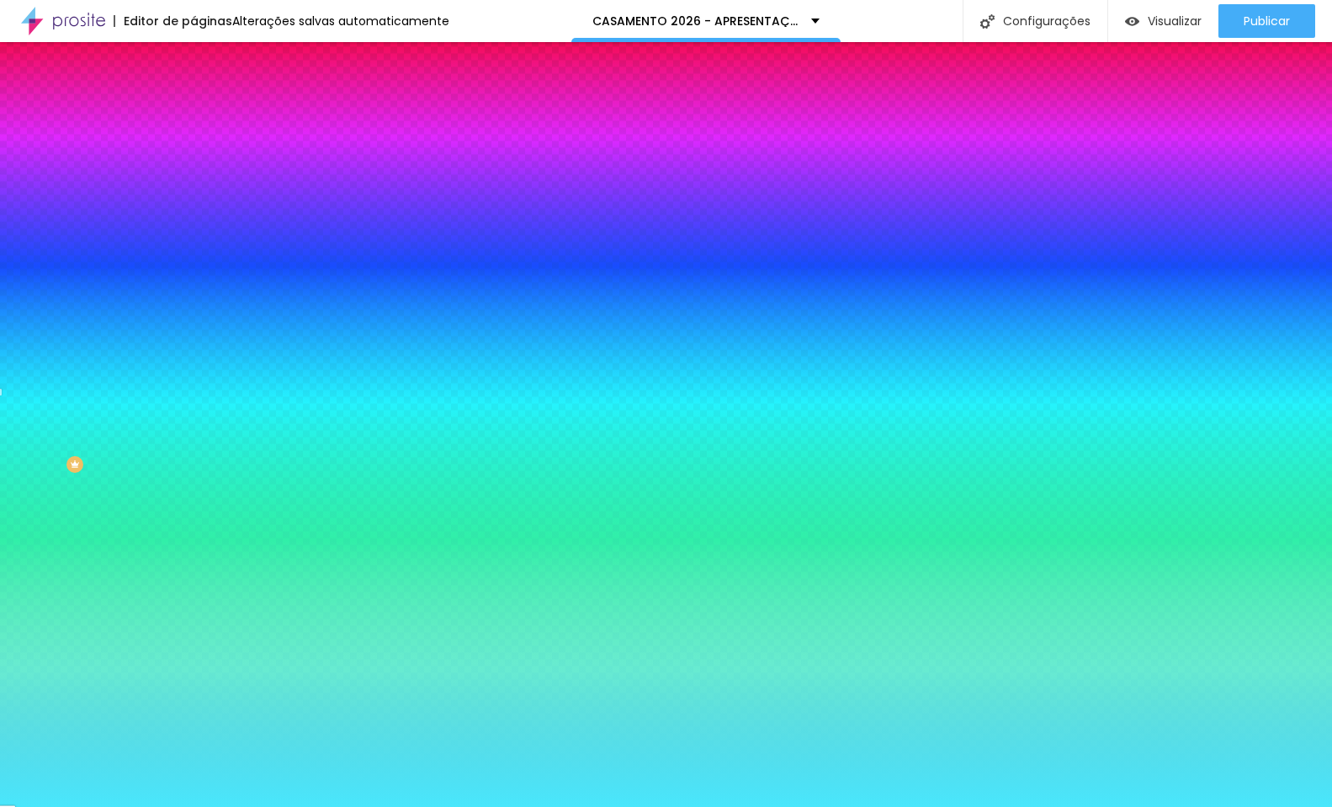
click at [149, 251] on div at bounding box center [666, 403] width 1332 height 807
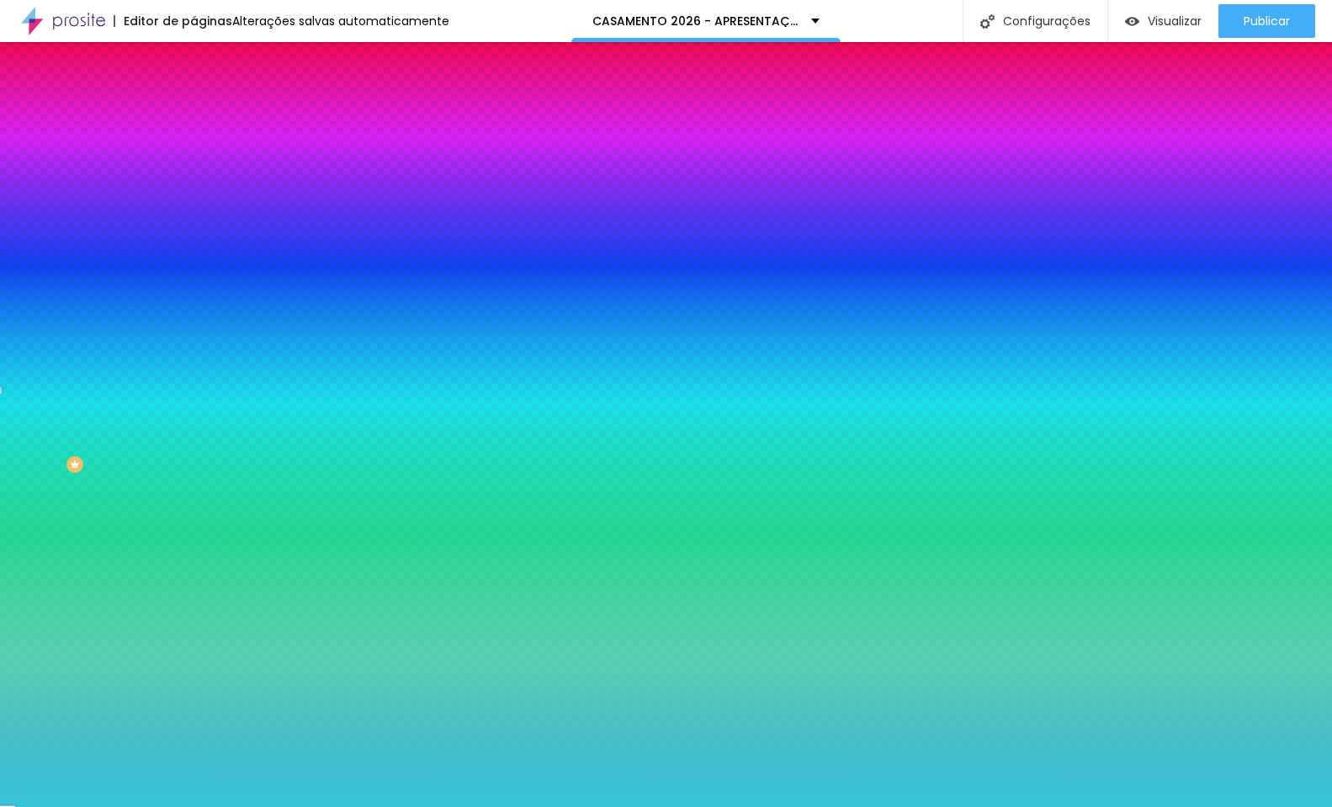
drag, startPoint x: 104, startPoint y: 192, endPoint x: 108, endPoint y: 209, distance: 17.2
click at [988, 119] on div at bounding box center [989, 116] width 3 height 3
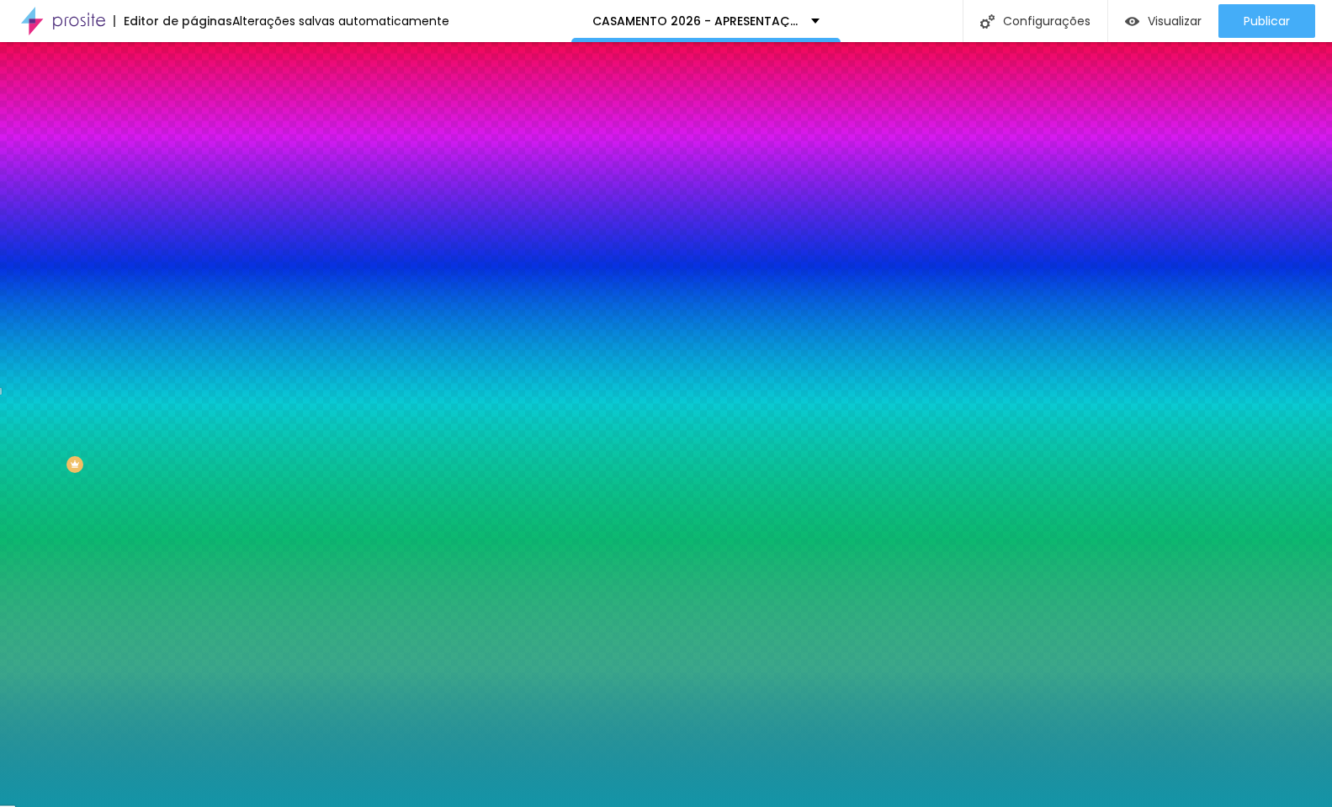
drag, startPoint x: 109, startPoint y: 209, endPoint x: 125, endPoint y: 230, distance: 27.1
click at [1178, 277] on div at bounding box center [1179, 278] width 3 height 3
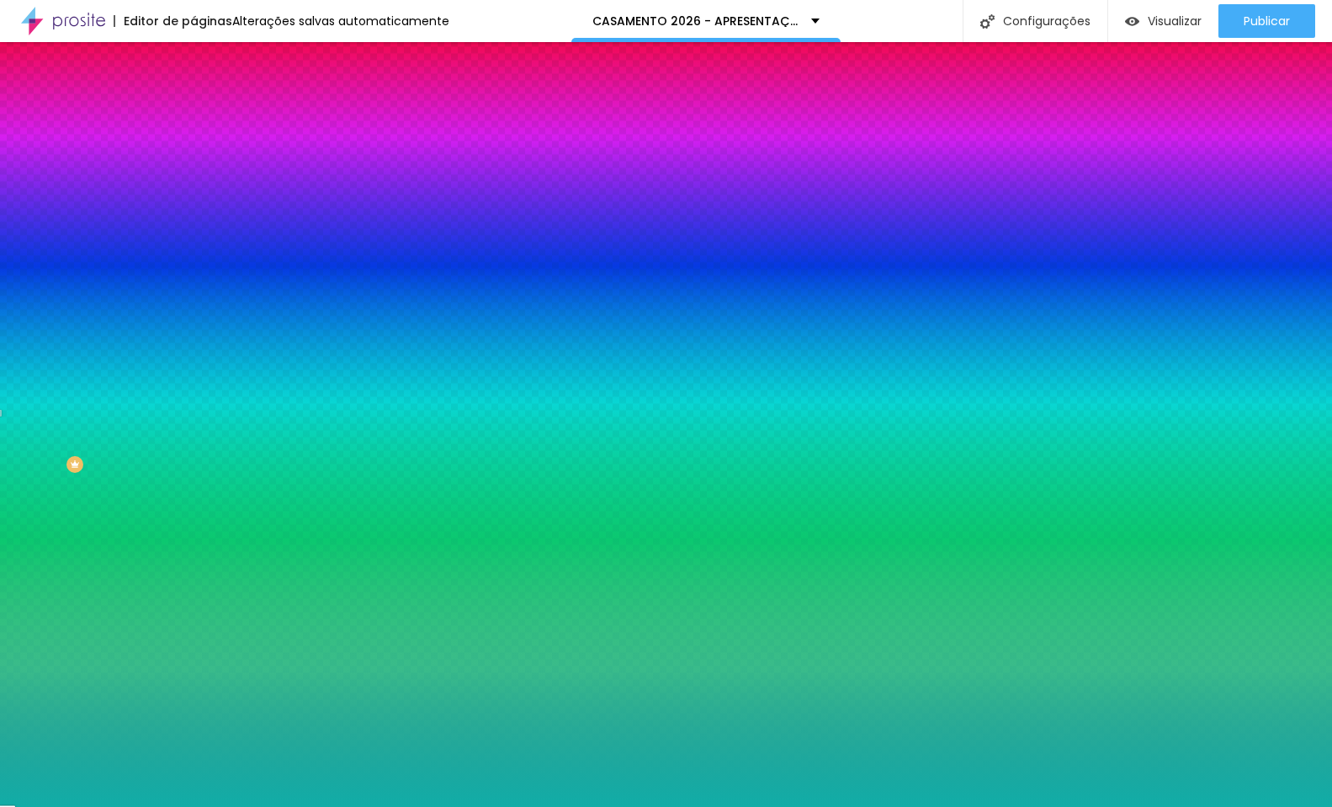
click at [156, 254] on div at bounding box center [666, 403] width 1332 height 807
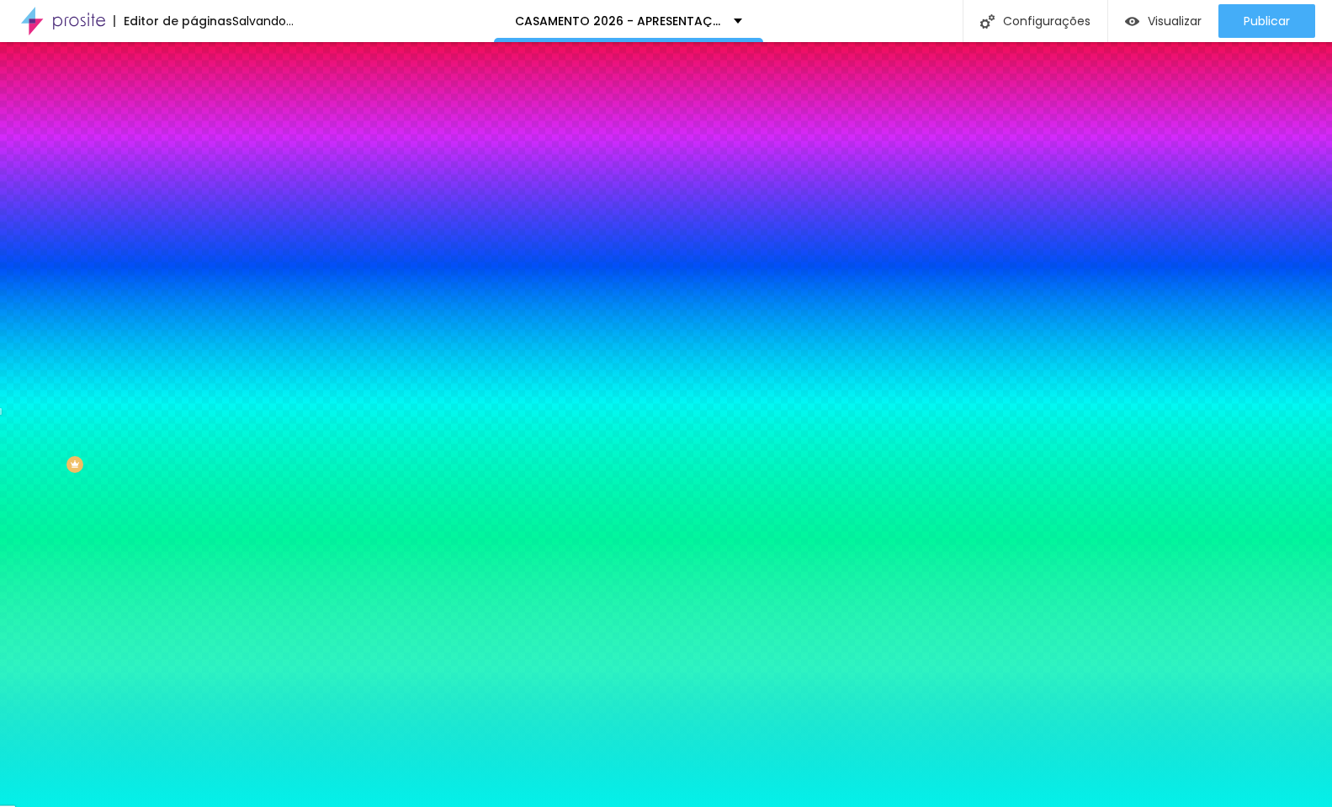
type input "#03F1EA"
drag, startPoint x: 125, startPoint y: 231, endPoint x: 135, endPoint y: 197, distance: 35.7
click at [1274, 46] on div at bounding box center [1314, 44] width 3 height 3
click at [193, 114] on li "Avançado" at bounding box center [289, 122] width 193 height 17
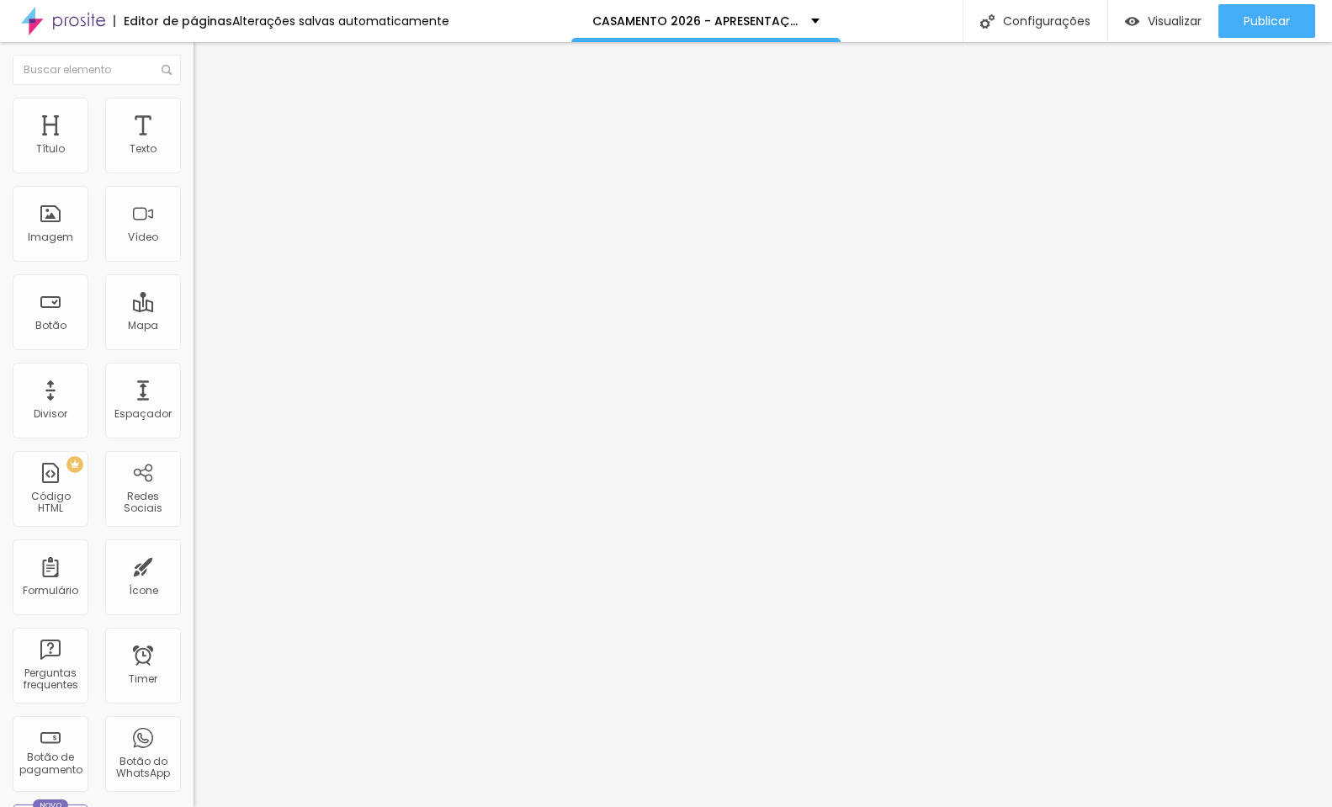
click at [193, 98] on li "Conteúdo" at bounding box center [289, 89] width 193 height 17
click at [193, 106] on img at bounding box center [200, 105] width 15 height 15
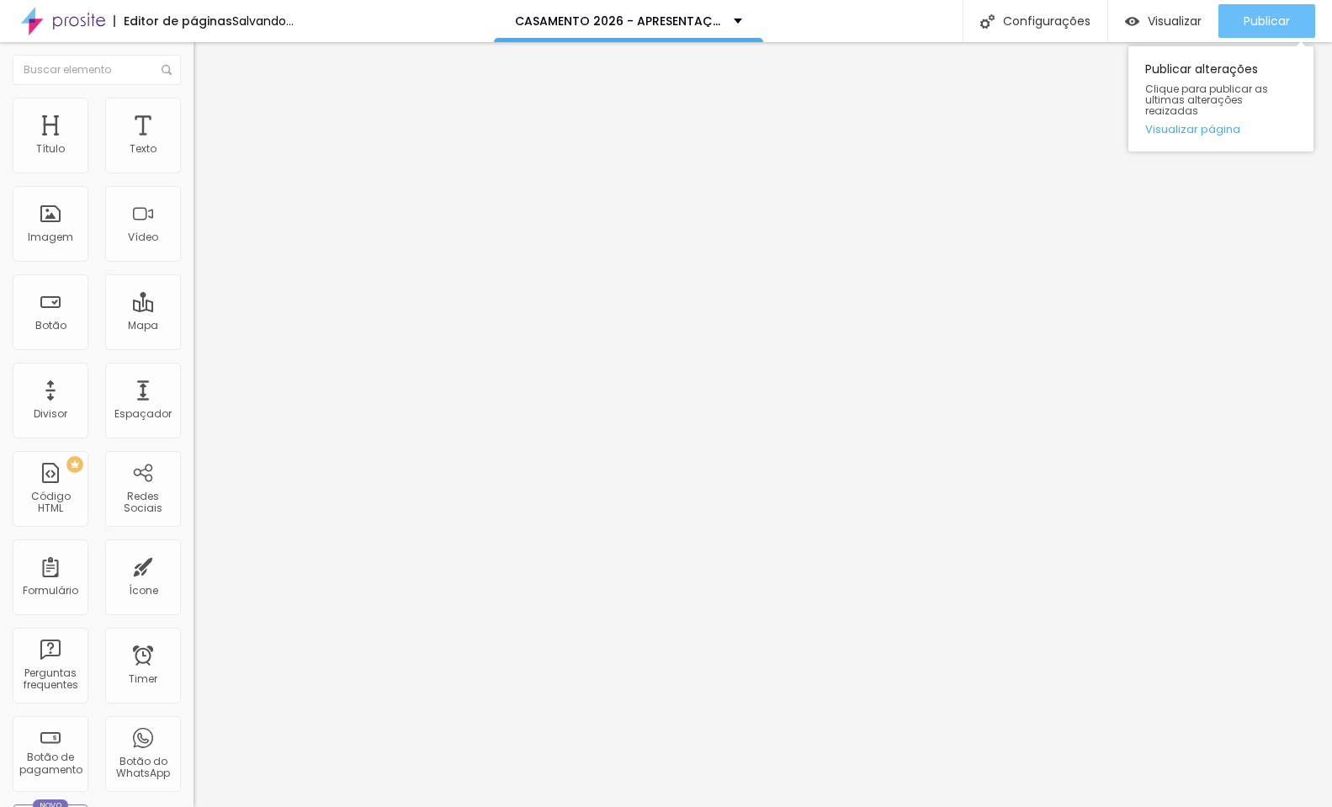
click at [1254, 25] on span "Publicar" at bounding box center [1266, 20] width 46 height 13
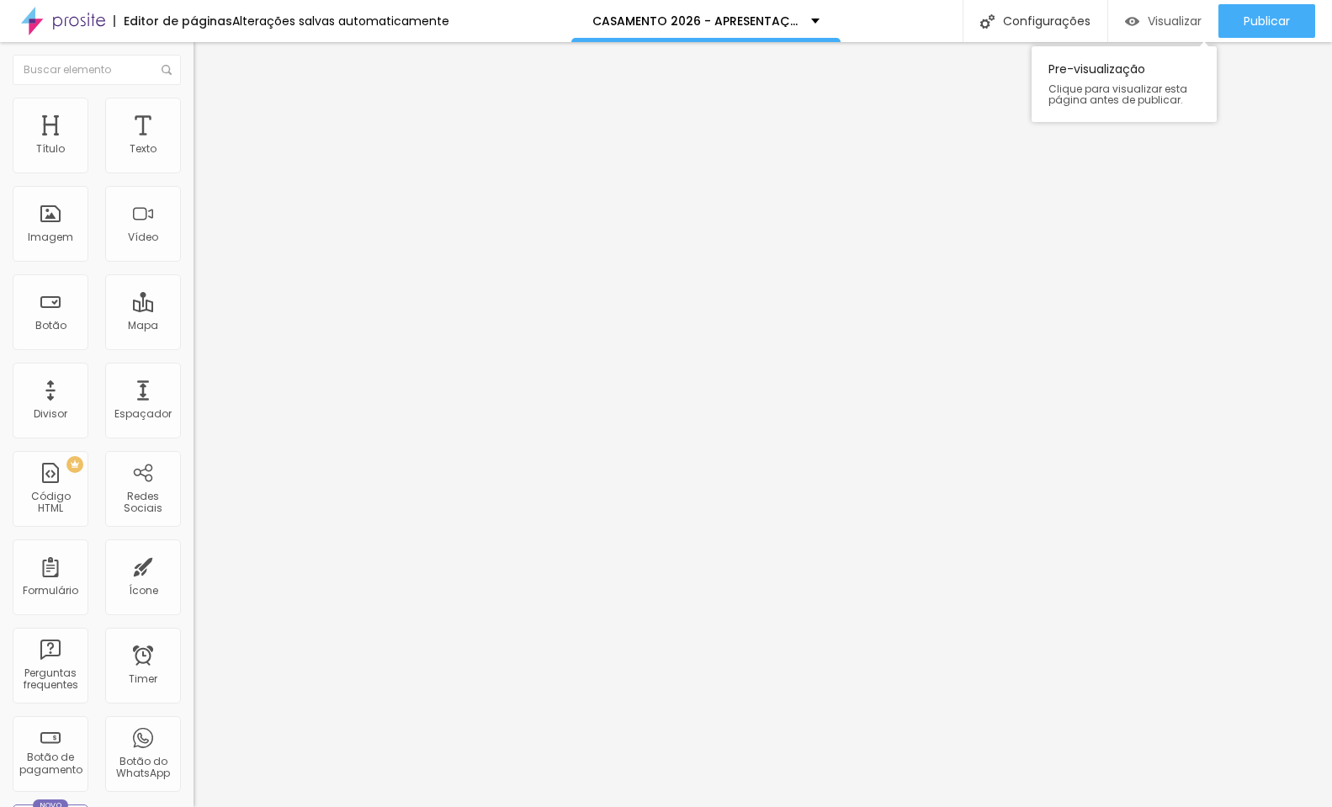
click at [1158, 18] on span "Visualizar" at bounding box center [1174, 20] width 54 height 13
click at [209, 116] on span "Estilo" at bounding box center [222, 109] width 26 height 14
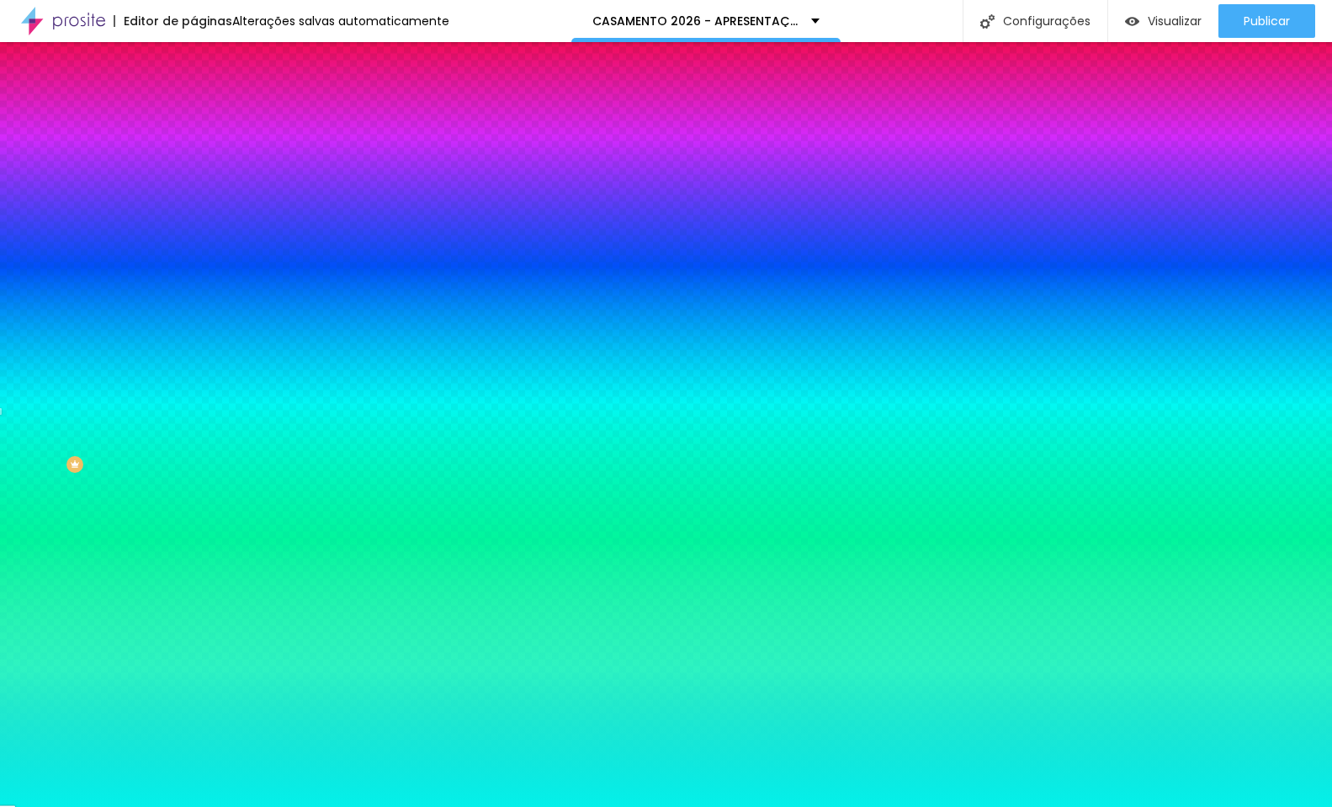
click at [193, 161] on div at bounding box center [289, 161] width 193 height 0
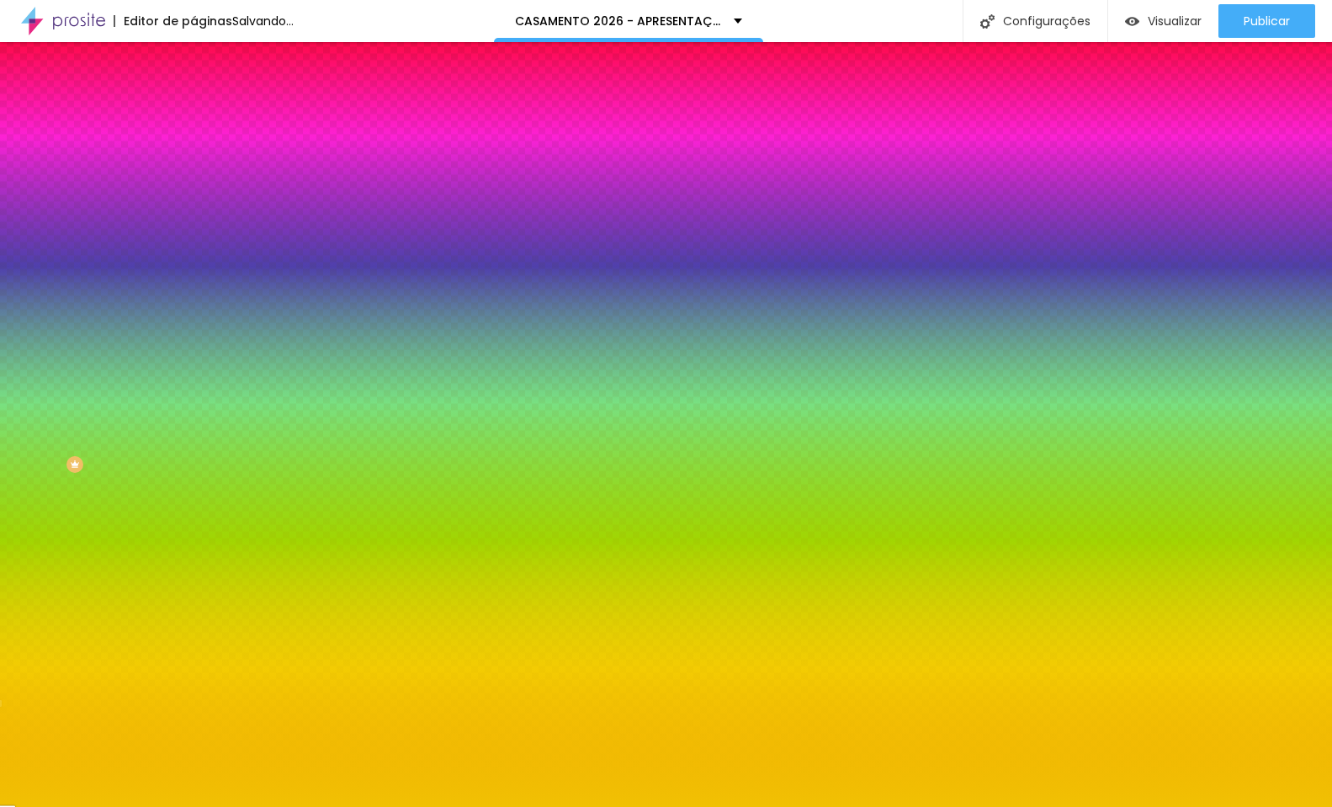
click at [151, 299] on div at bounding box center [666, 403] width 1332 height 807
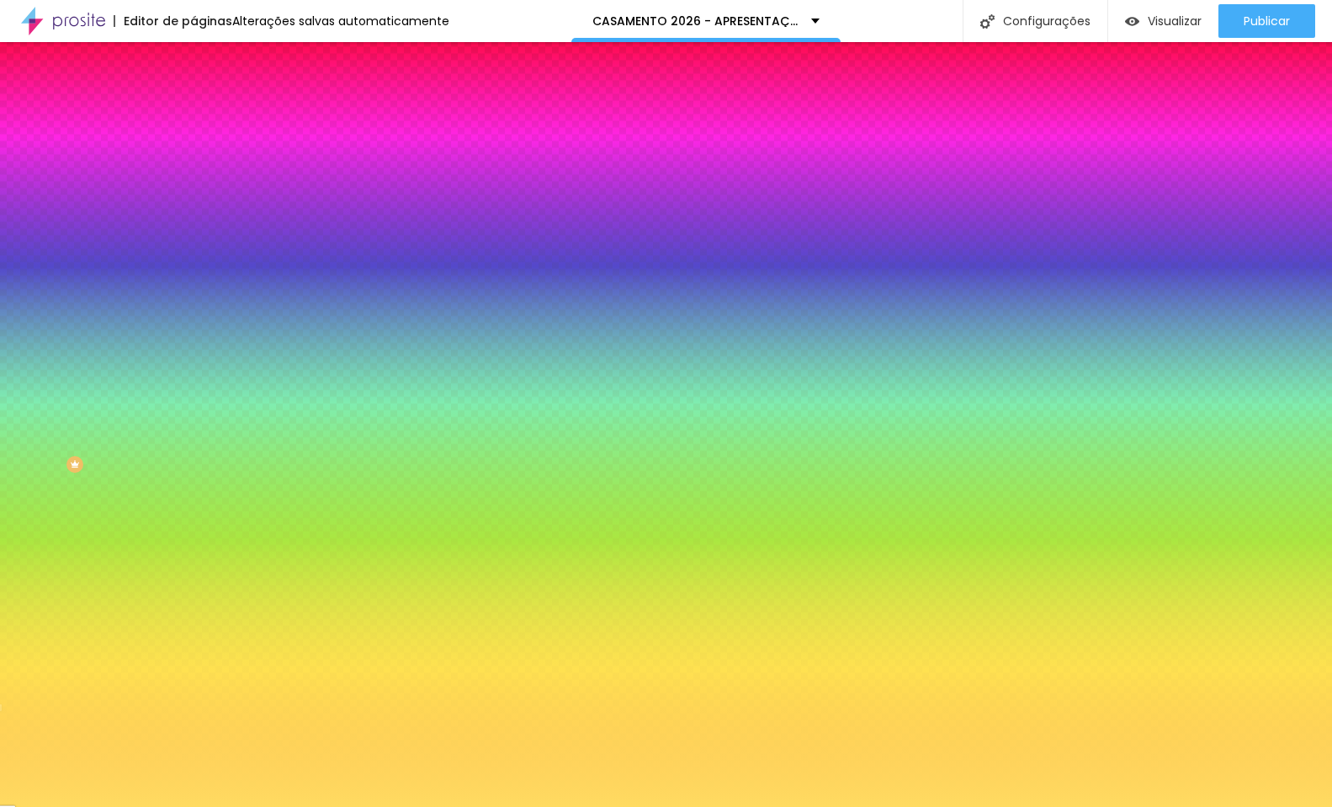
type input "#FFDB65"
drag, startPoint x: 132, startPoint y: 196, endPoint x: 91, endPoint y: 189, distance: 41.8
click at [193, 177] on div at bounding box center [289, 177] width 193 height 0
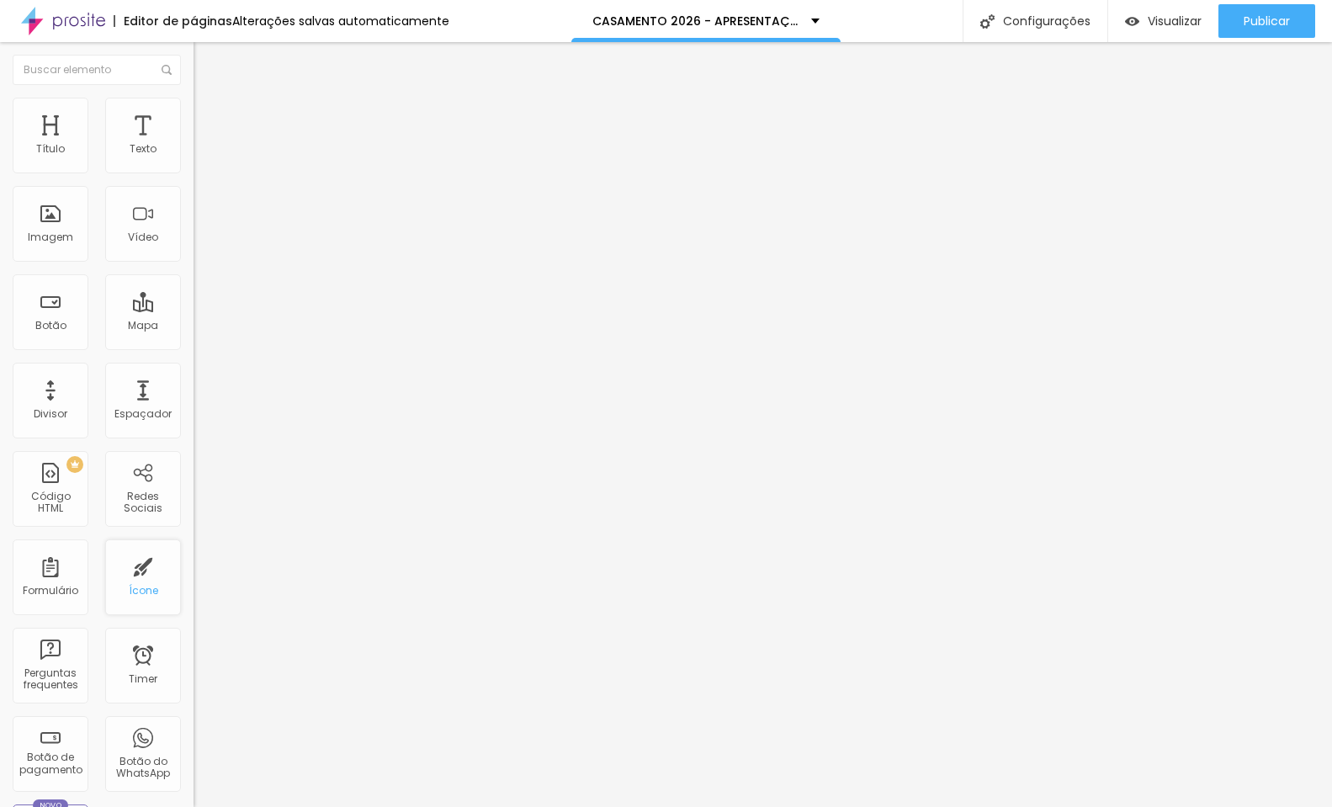
click at [138, 579] on div "Ícone" at bounding box center [143, 577] width 76 height 76
click at [131, 585] on div "Ícone" at bounding box center [143, 577] width 76 height 76
click at [131, 580] on div "Ícone" at bounding box center [143, 577] width 76 height 76
click at [204, 155] on span "Trocar icone" at bounding box center [241, 147] width 75 height 14
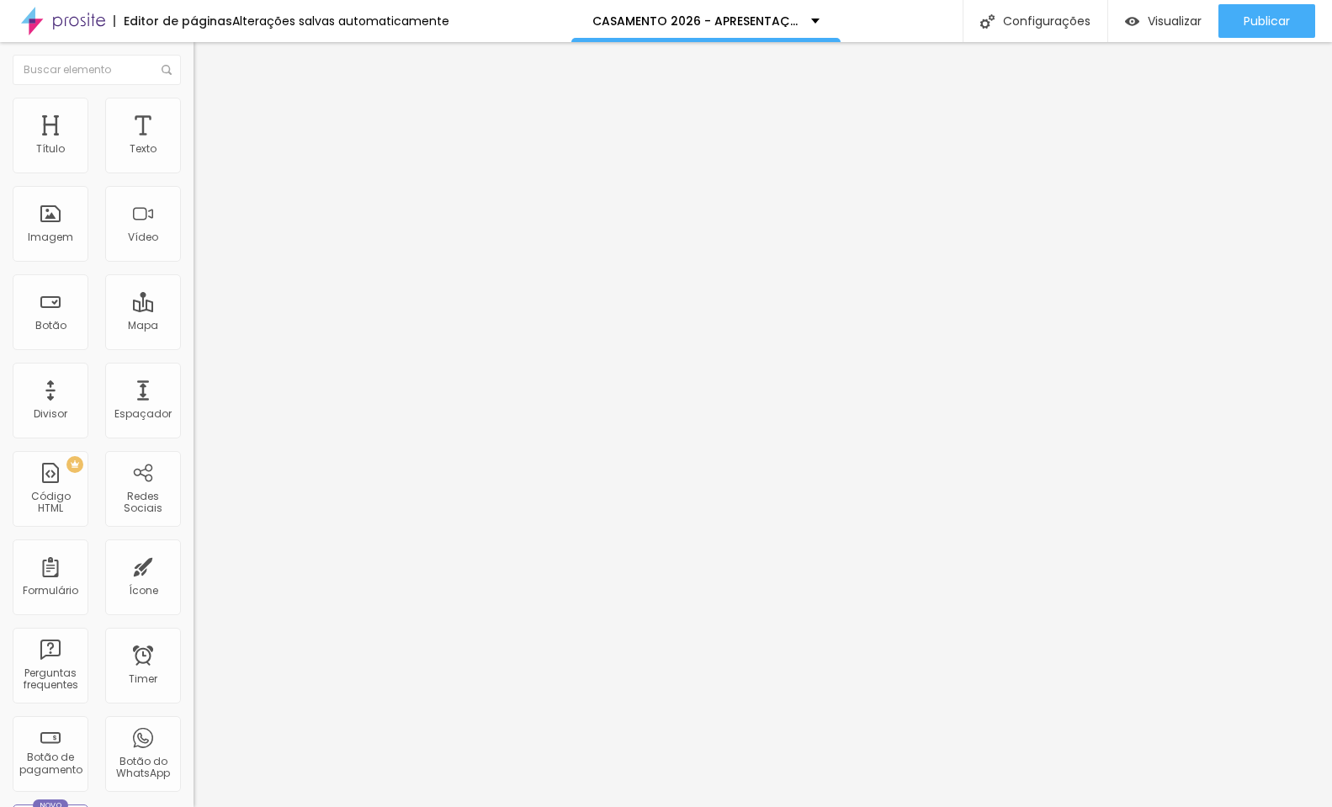
type input "rei"
type input "46"
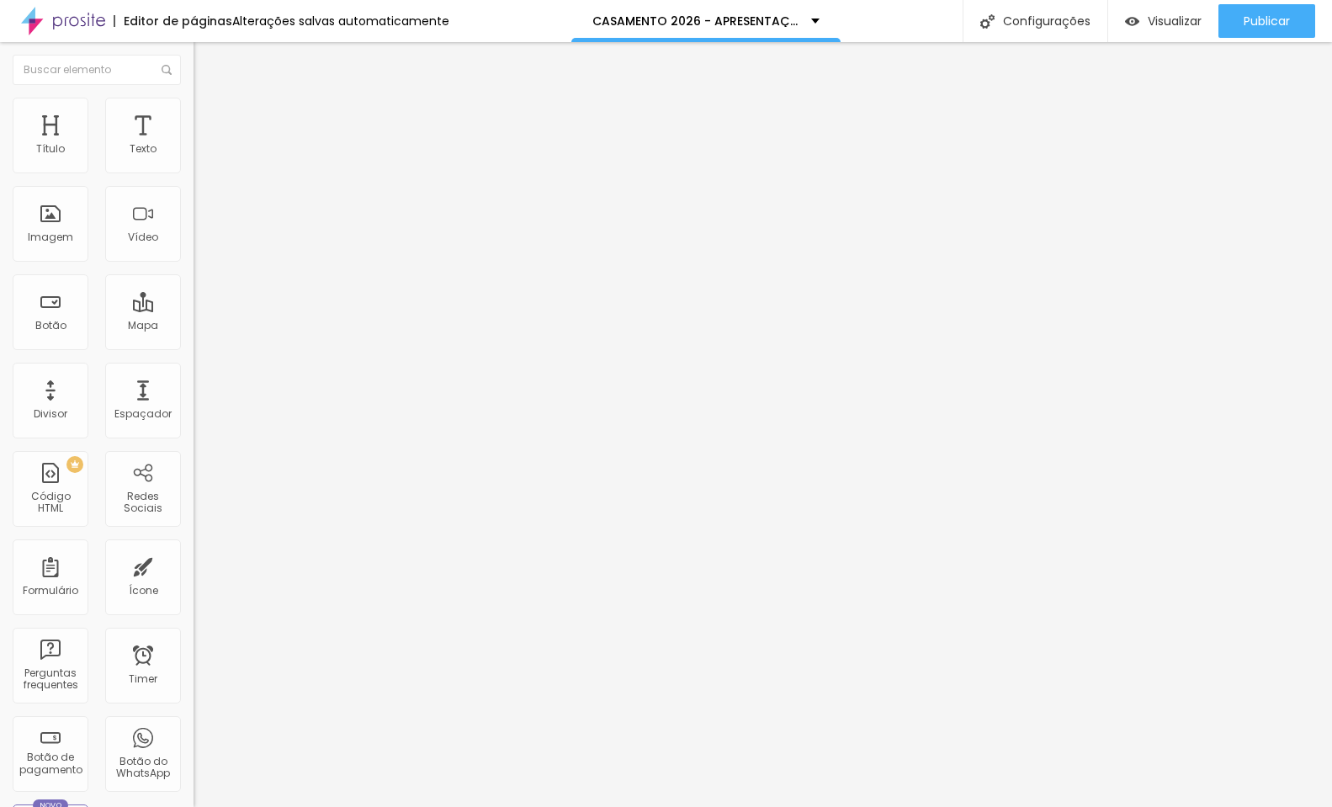
type input "46"
type input "28"
type input "26"
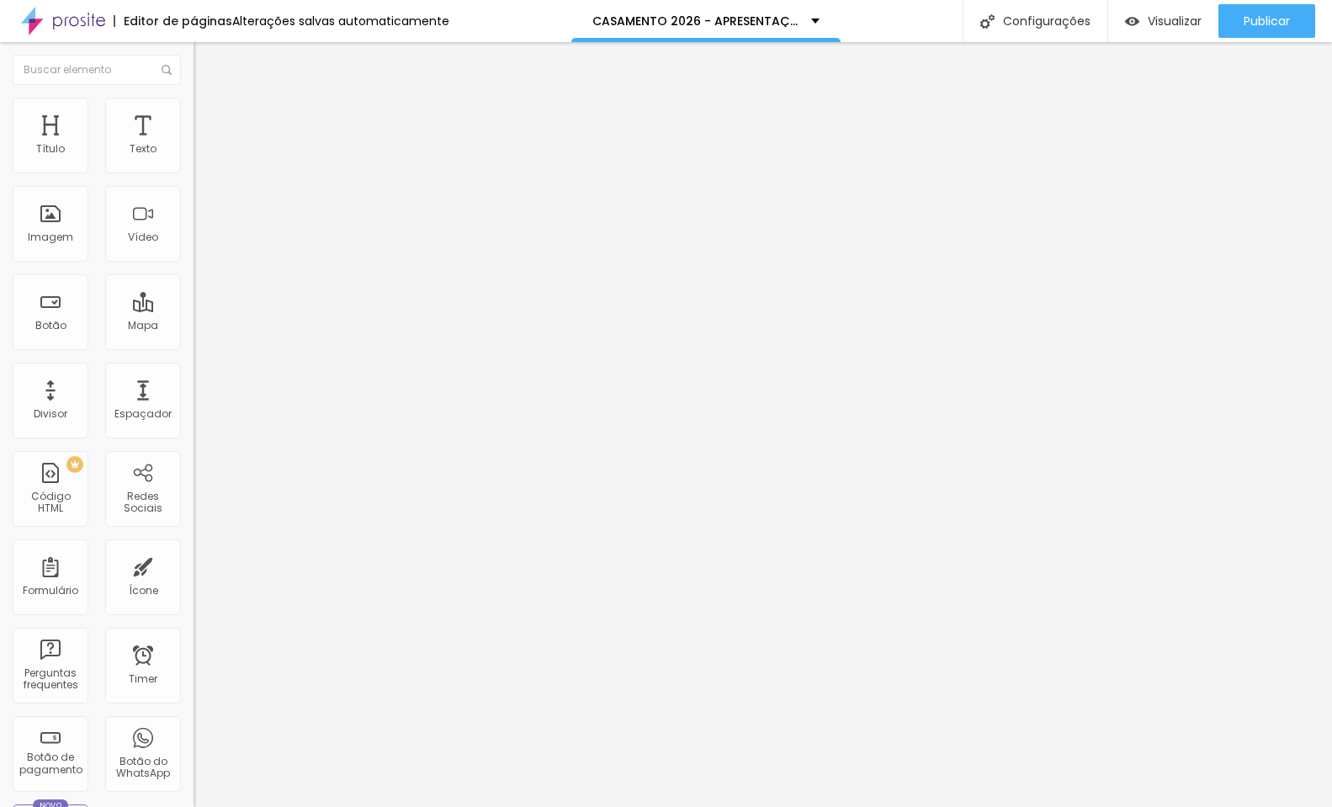
type input "24"
type input "22"
type input "24"
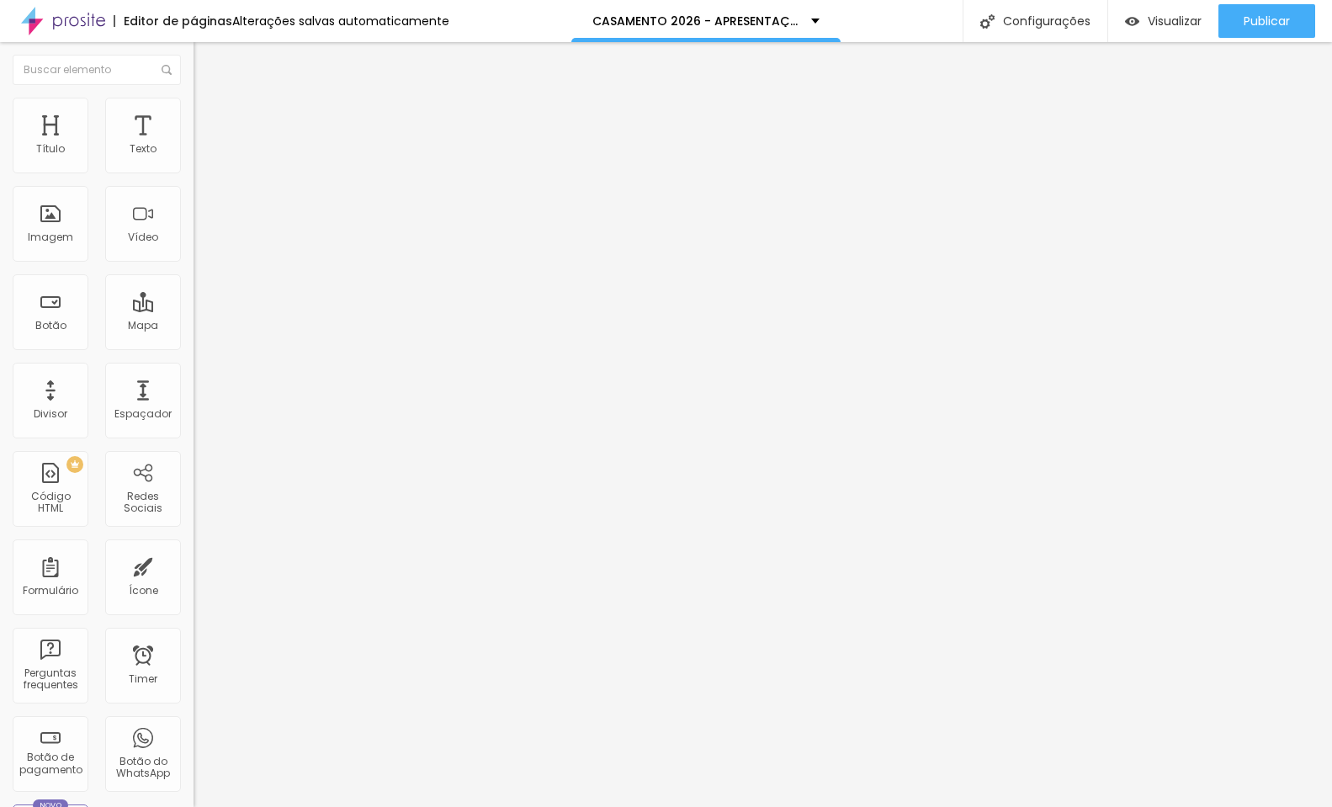
type input "24"
type input "26"
type input "28"
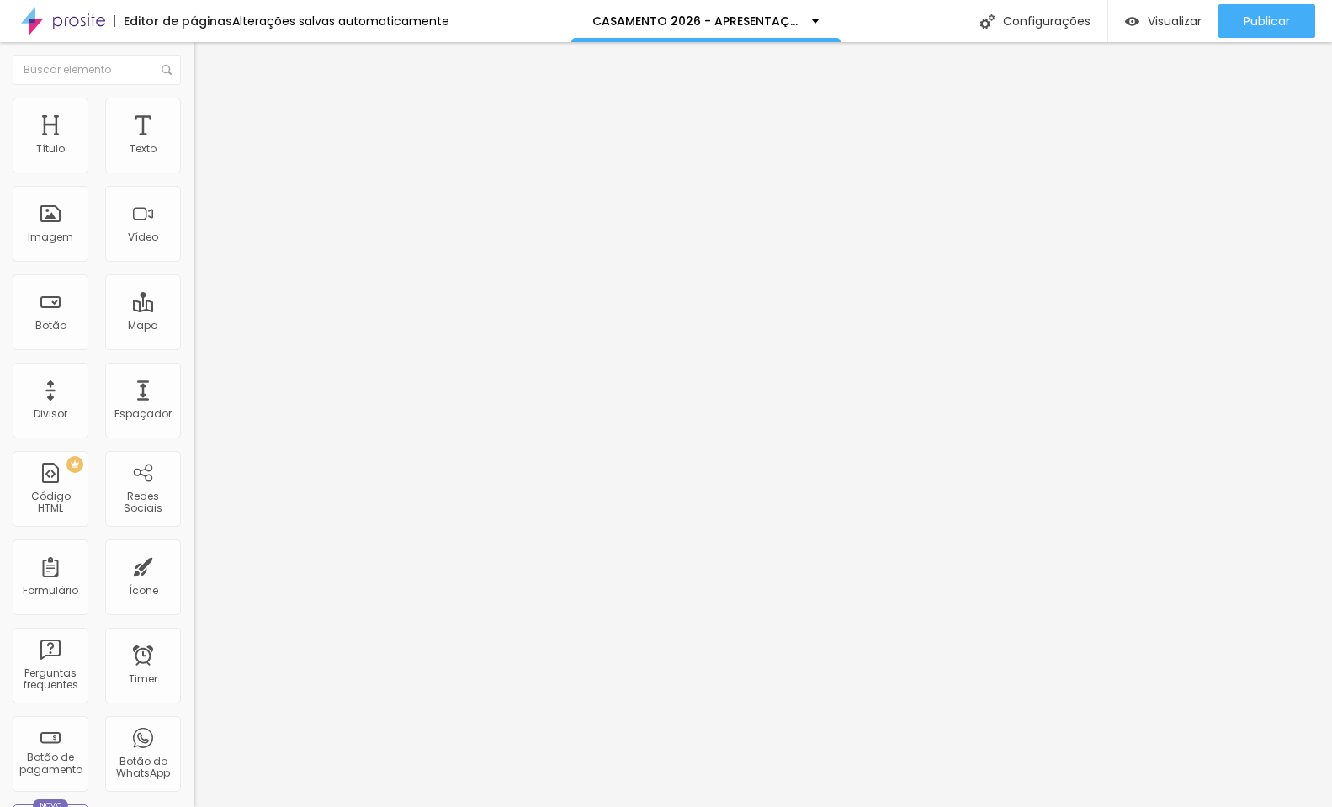
type input "30"
type input "32"
type input "30"
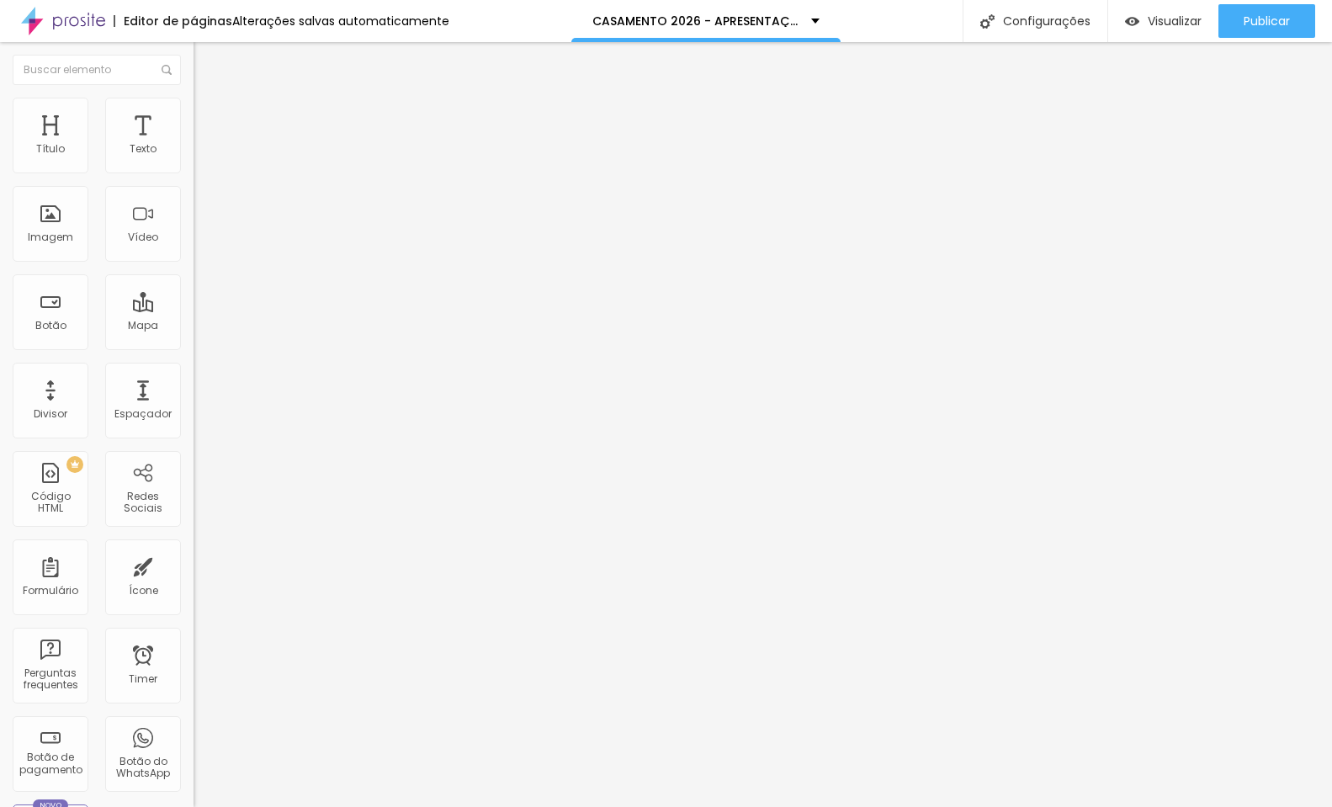
type input "30"
type input "28"
type input "26"
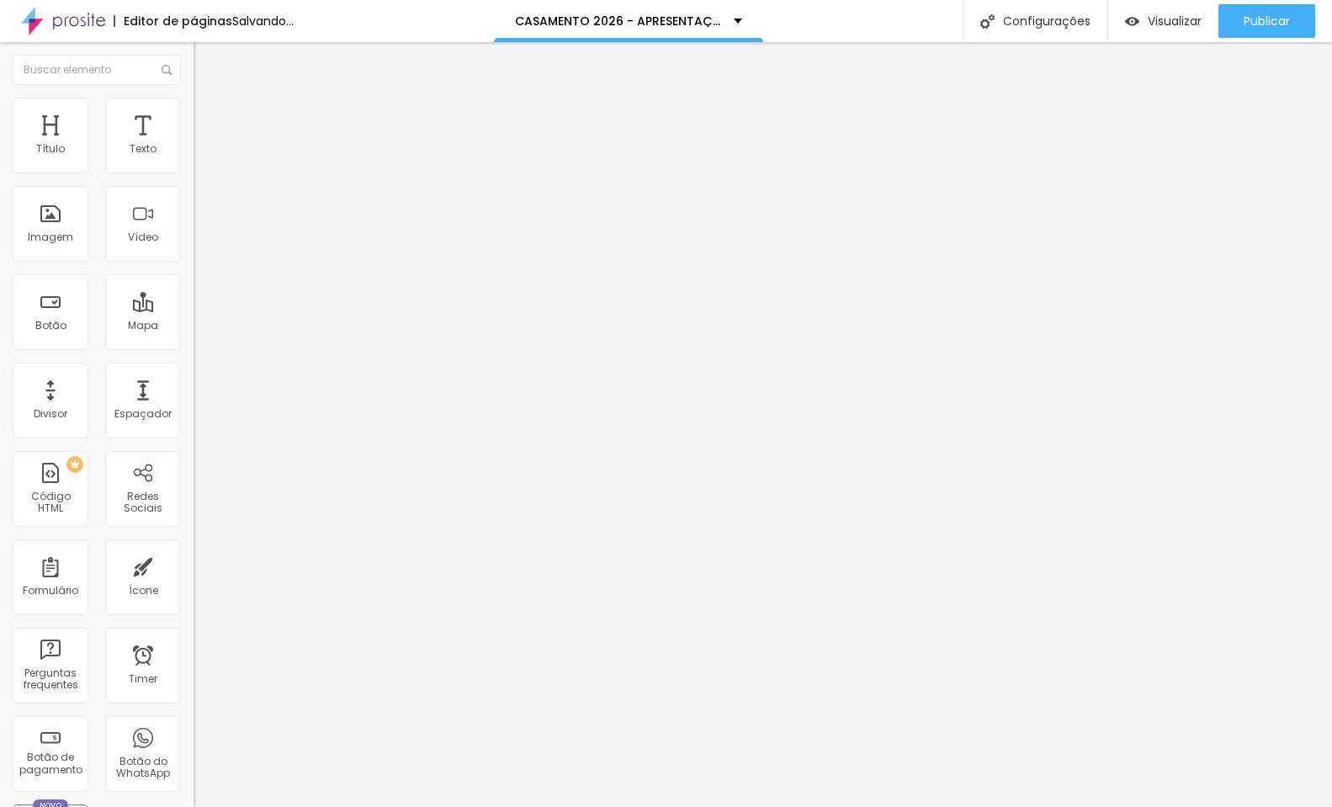
type input "28"
type input "30"
type input "32"
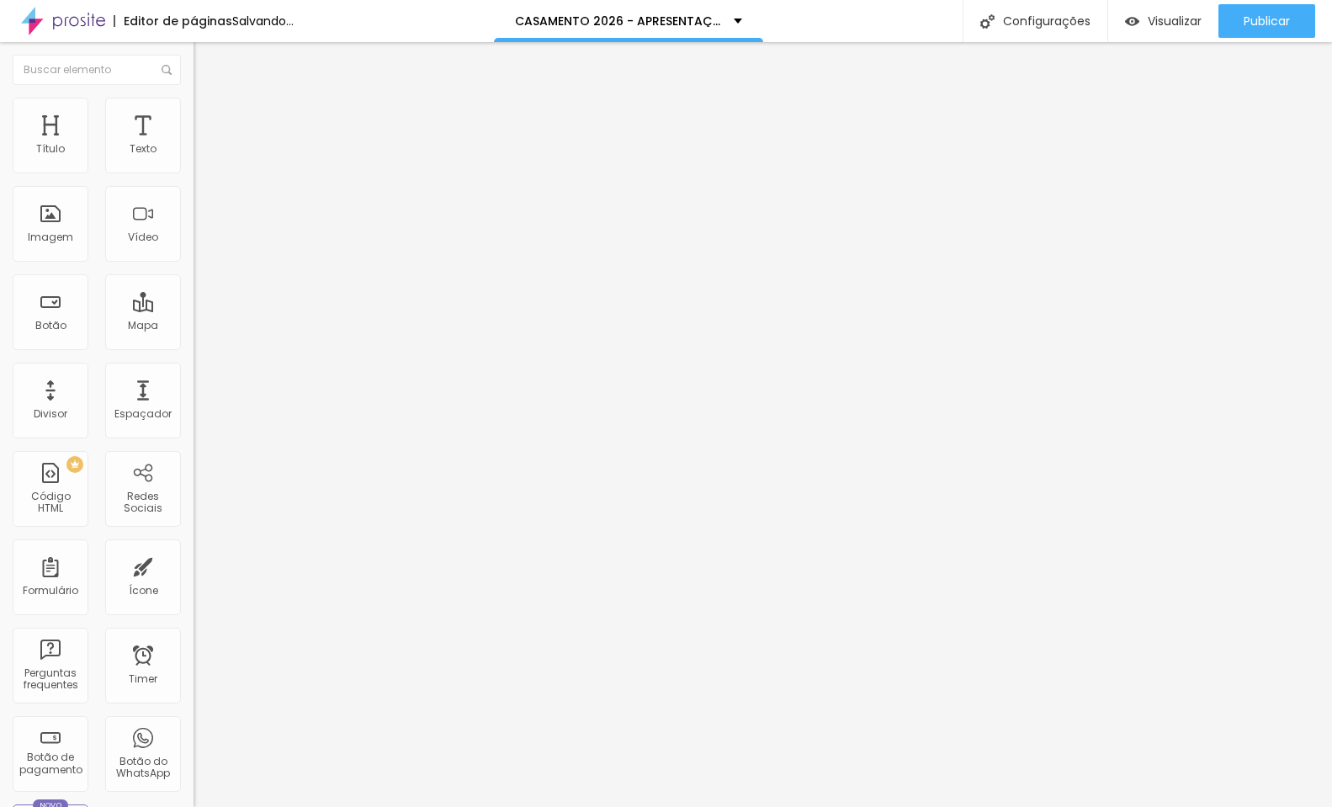
drag, startPoint x: 71, startPoint y: 317, endPoint x: 48, endPoint y: 319, distance: 22.8
type input "32"
click at [193, 194] on input "range" at bounding box center [247, 187] width 109 height 13
click at [193, 107] on img at bounding box center [200, 105] width 15 height 15
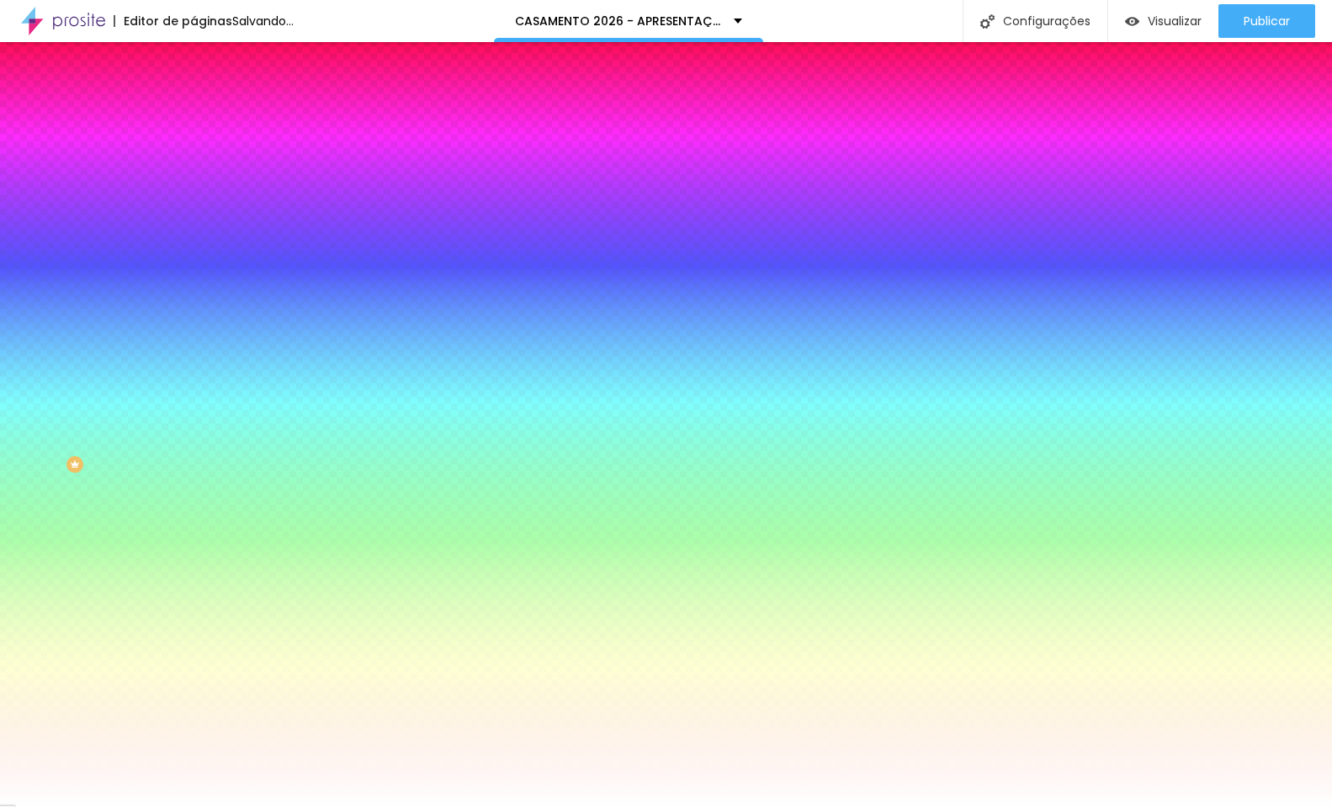
drag, startPoint x: 39, startPoint y: 289, endPoint x: -6, endPoint y: 290, distance: 44.6
click at [0, 290] on html "Editor de páginas Salvando... CASAMENTO 2026 - APRESENTAÇÃO Configurações Confi…" at bounding box center [666, 403] width 1332 height 807
click at [209, 119] on span "Avançado" at bounding box center [237, 126] width 56 height 14
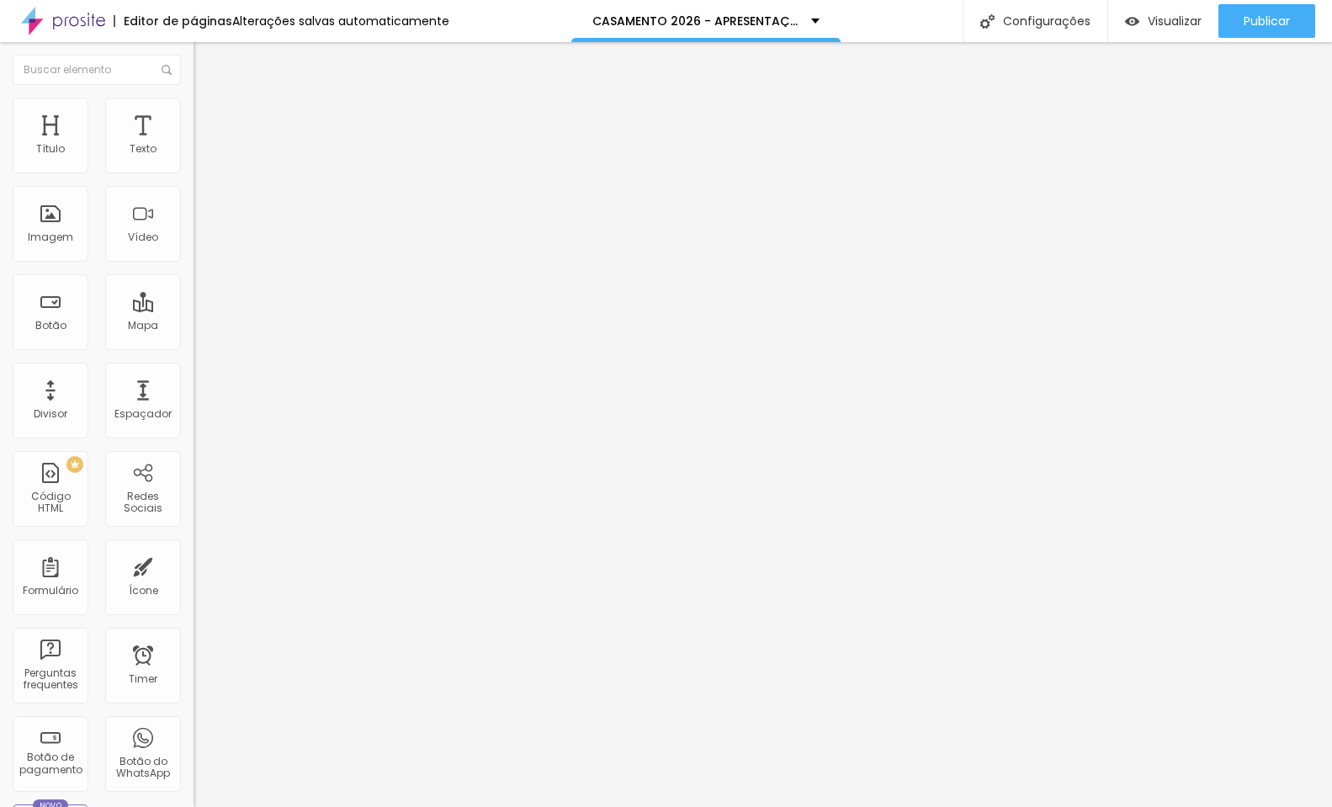
type input "15"
type input "9"
type input "0"
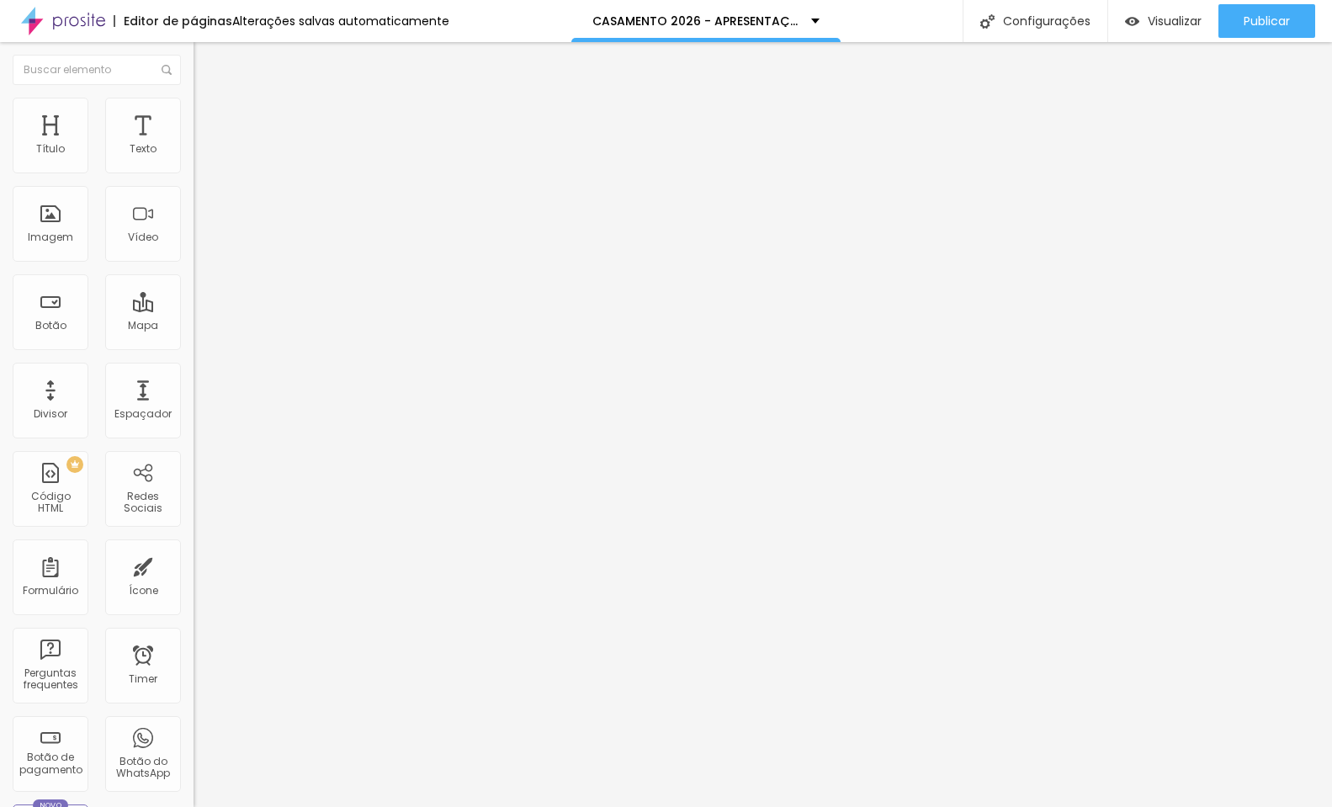
type input "0"
drag, startPoint x: 54, startPoint y: 167, endPoint x: 41, endPoint y: 209, distance: 43.9
type input "0"
click at [193, 172] on div "0 Espaço de cima" at bounding box center [289, 250] width 193 height 238
type input "7"
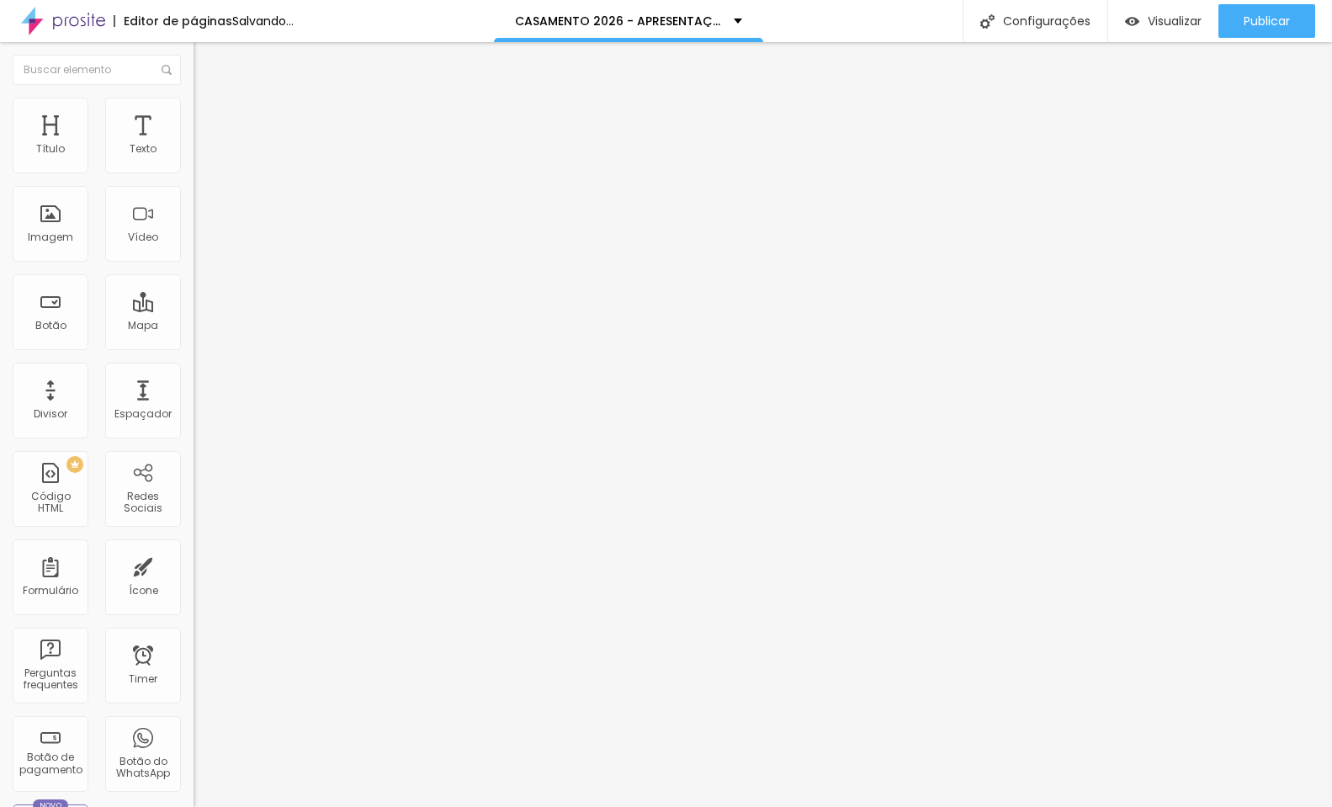
type input "7"
type input "0"
drag, startPoint x: 47, startPoint y: 205, endPoint x: -151, endPoint y: 223, distance: 199.3
type input "0"
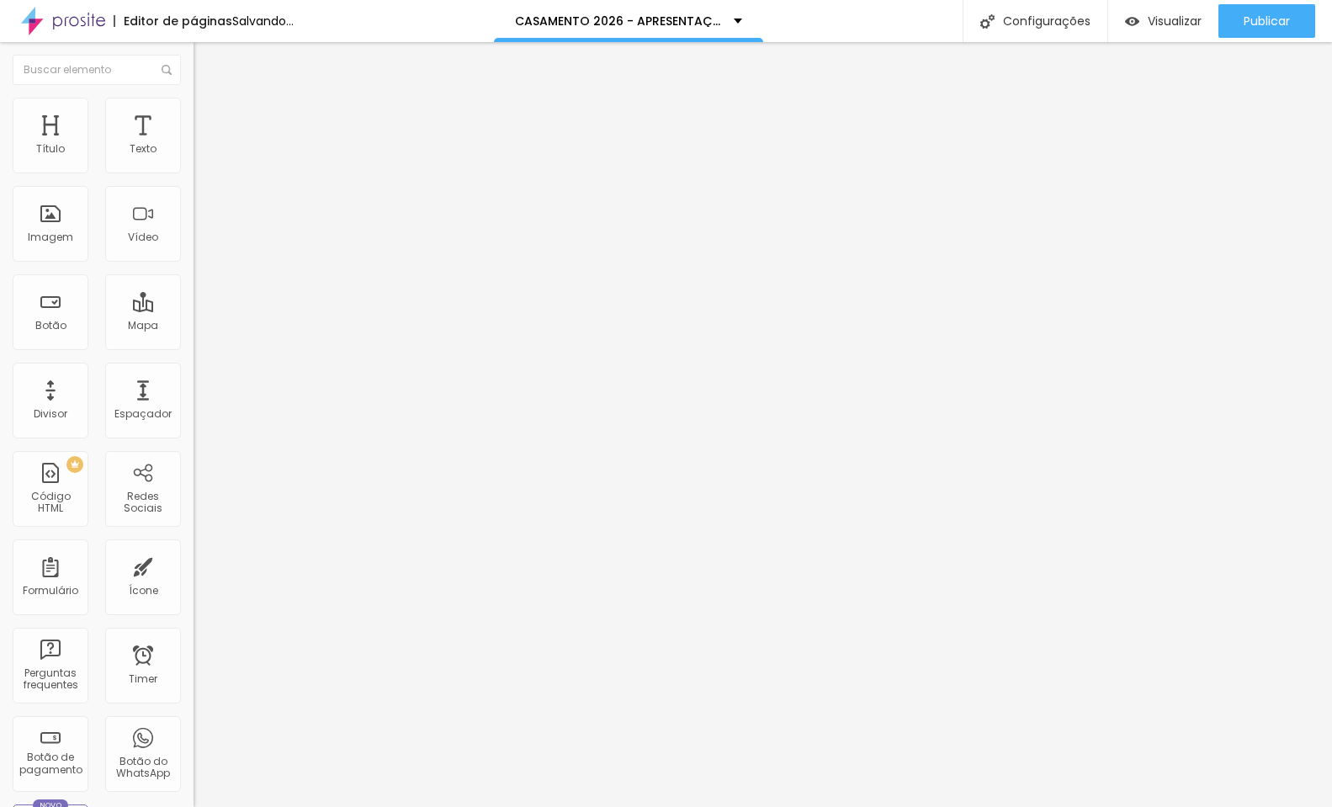
click at [0, 223] on html "Editor de páginas Salvando... CASAMENTO 2026 - APRESENTAÇÃO Configurações Confi…" at bounding box center [666, 403] width 1332 height 807
click at [209, 113] on span "Estilo" at bounding box center [222, 109] width 26 height 14
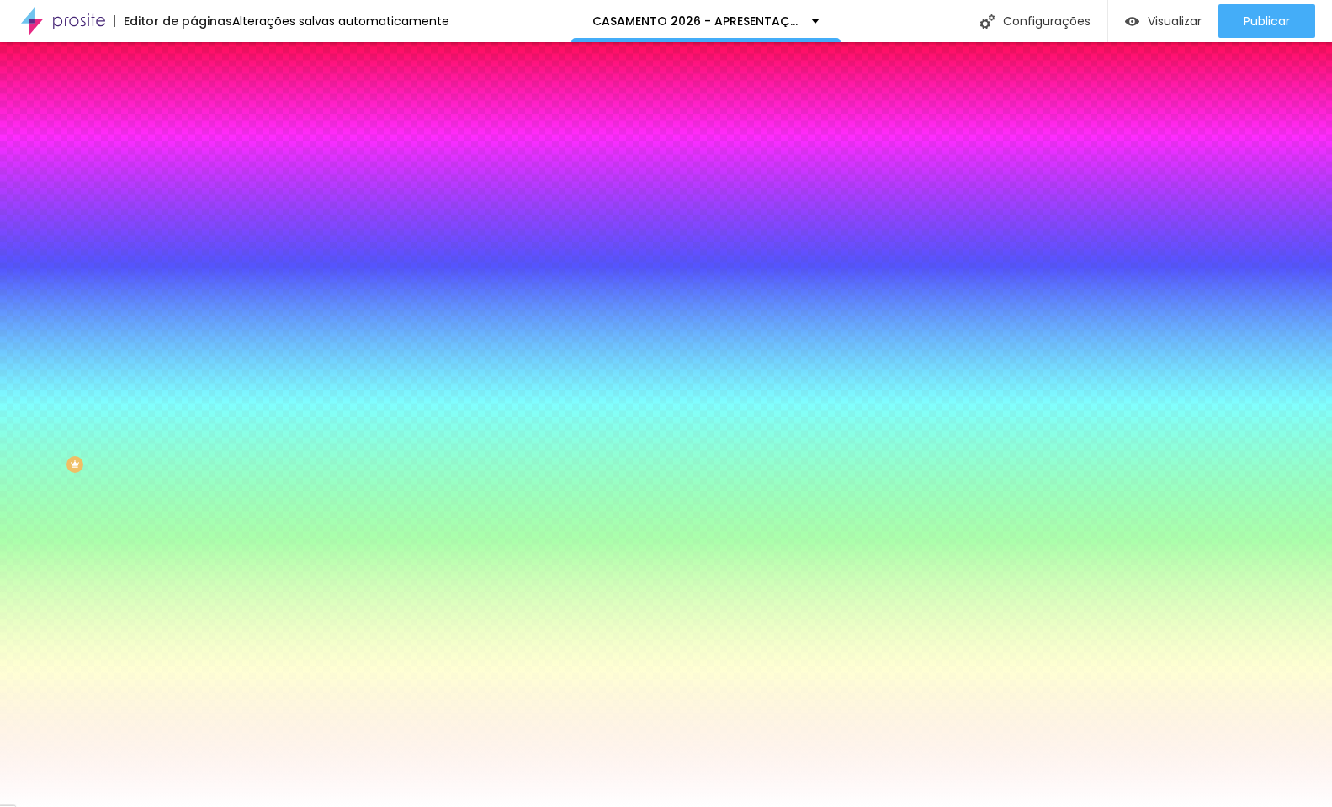
click at [193, 98] on li "Conteúdo" at bounding box center [289, 89] width 193 height 17
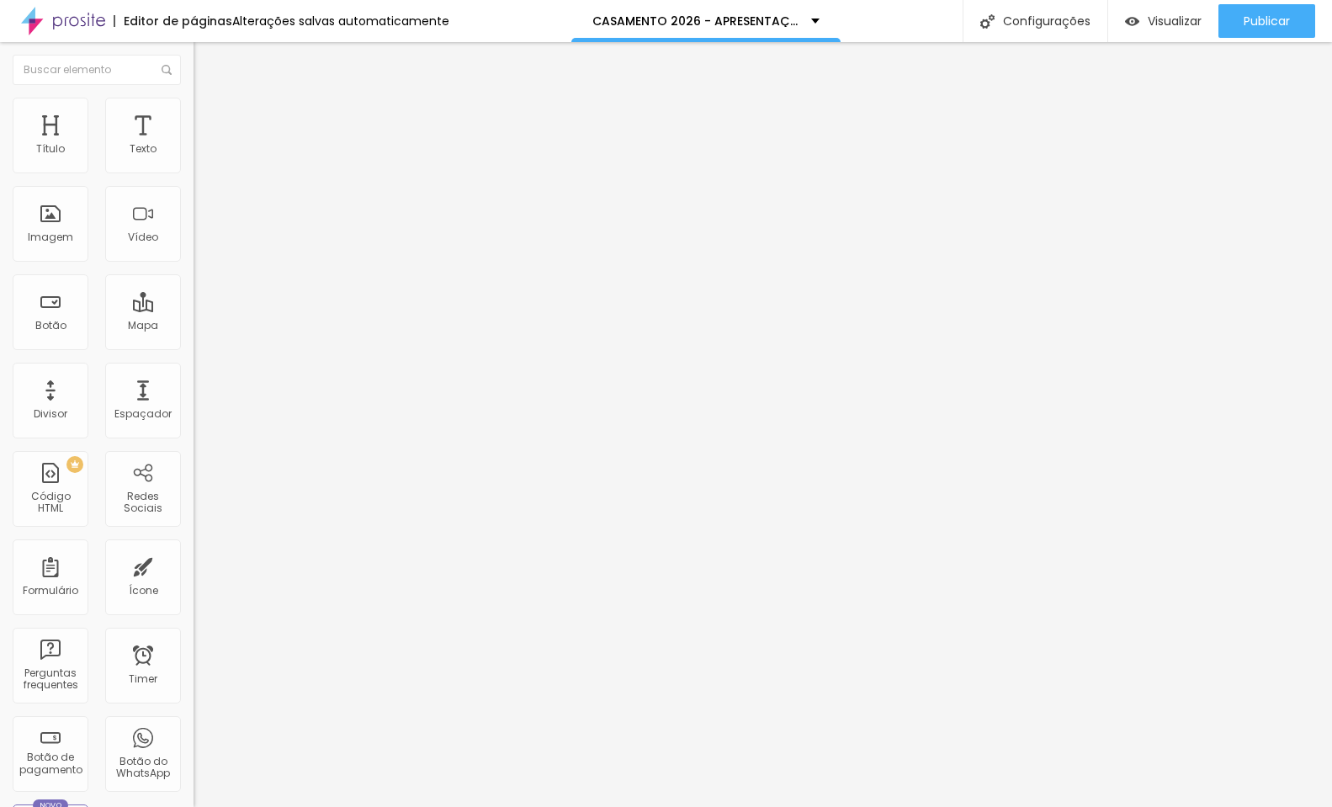
type input "34"
type input "40"
type input "46"
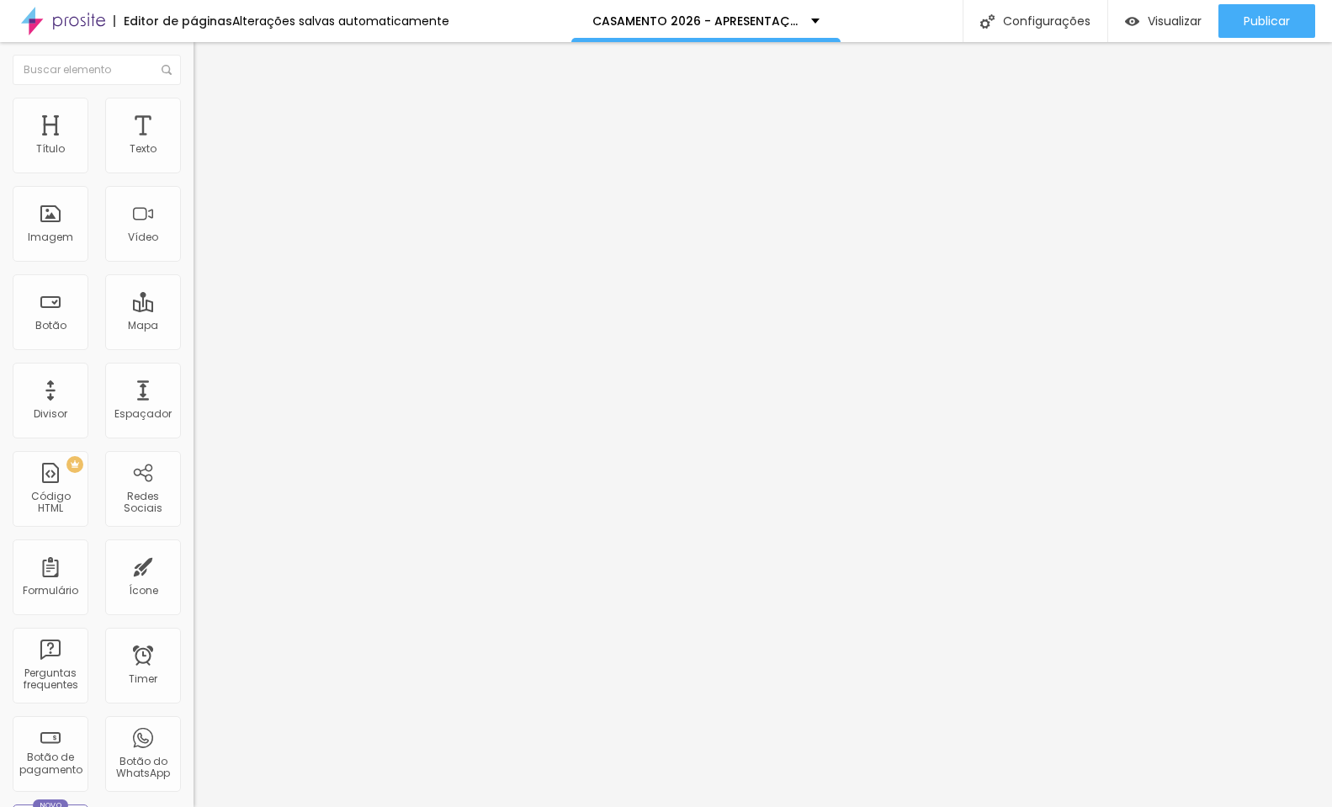
type input "46"
type input "48"
type input "46"
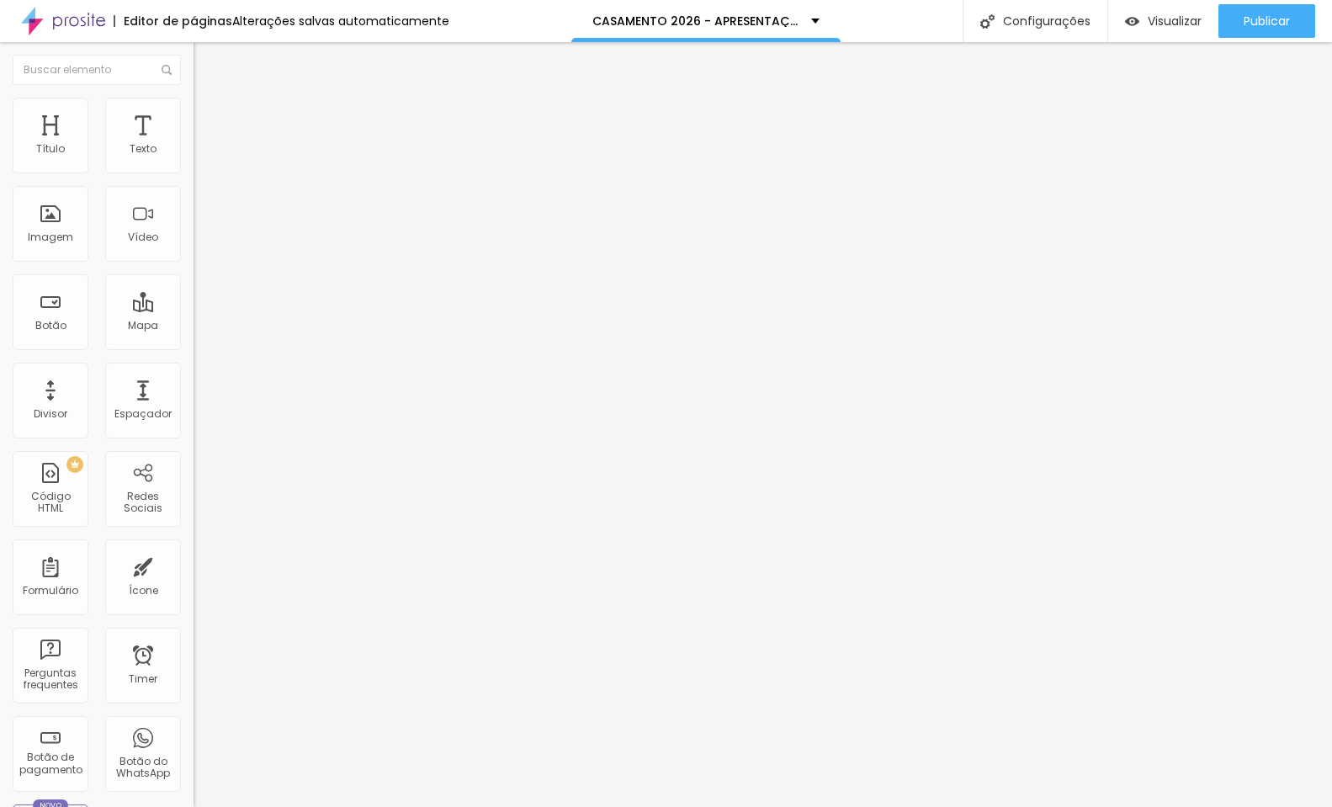
type input "44"
type input "42"
type input "40"
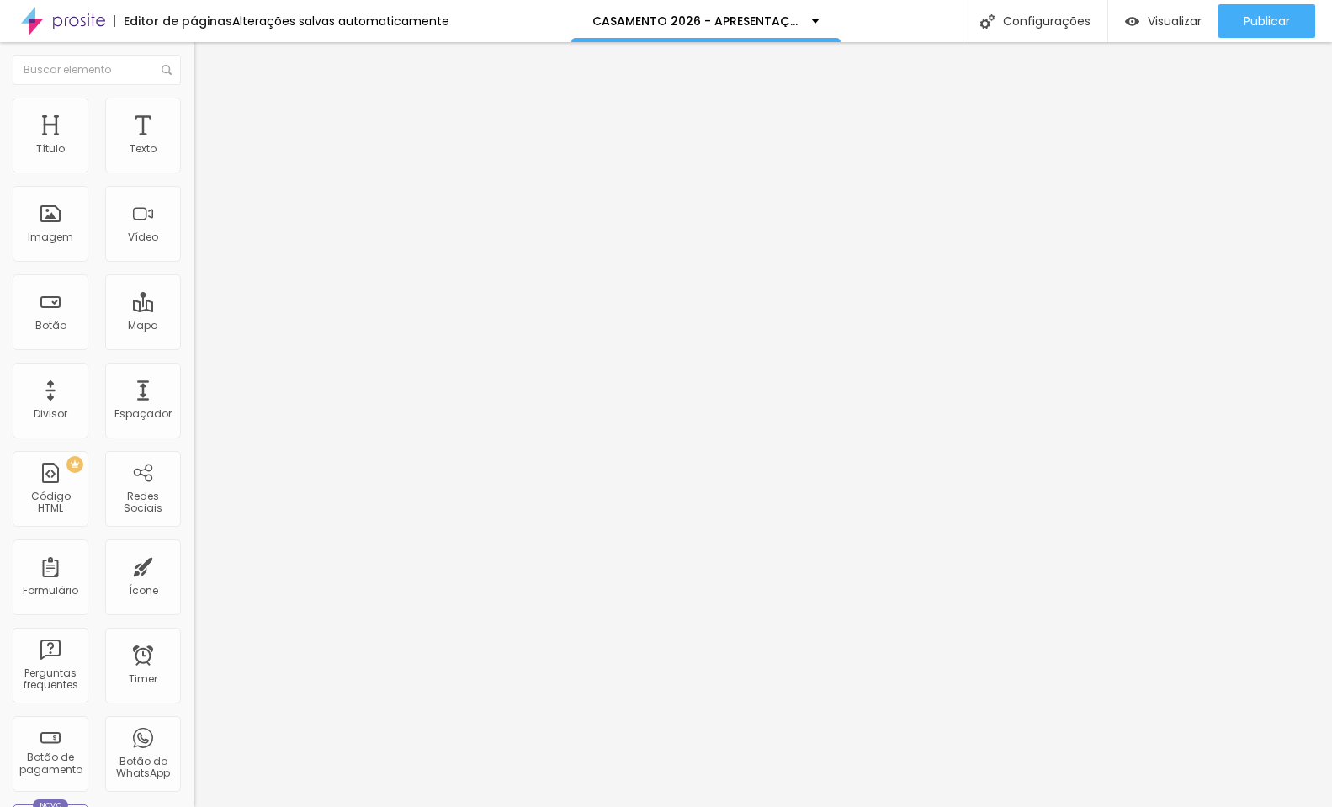
type input "40"
type input "38"
type input "36"
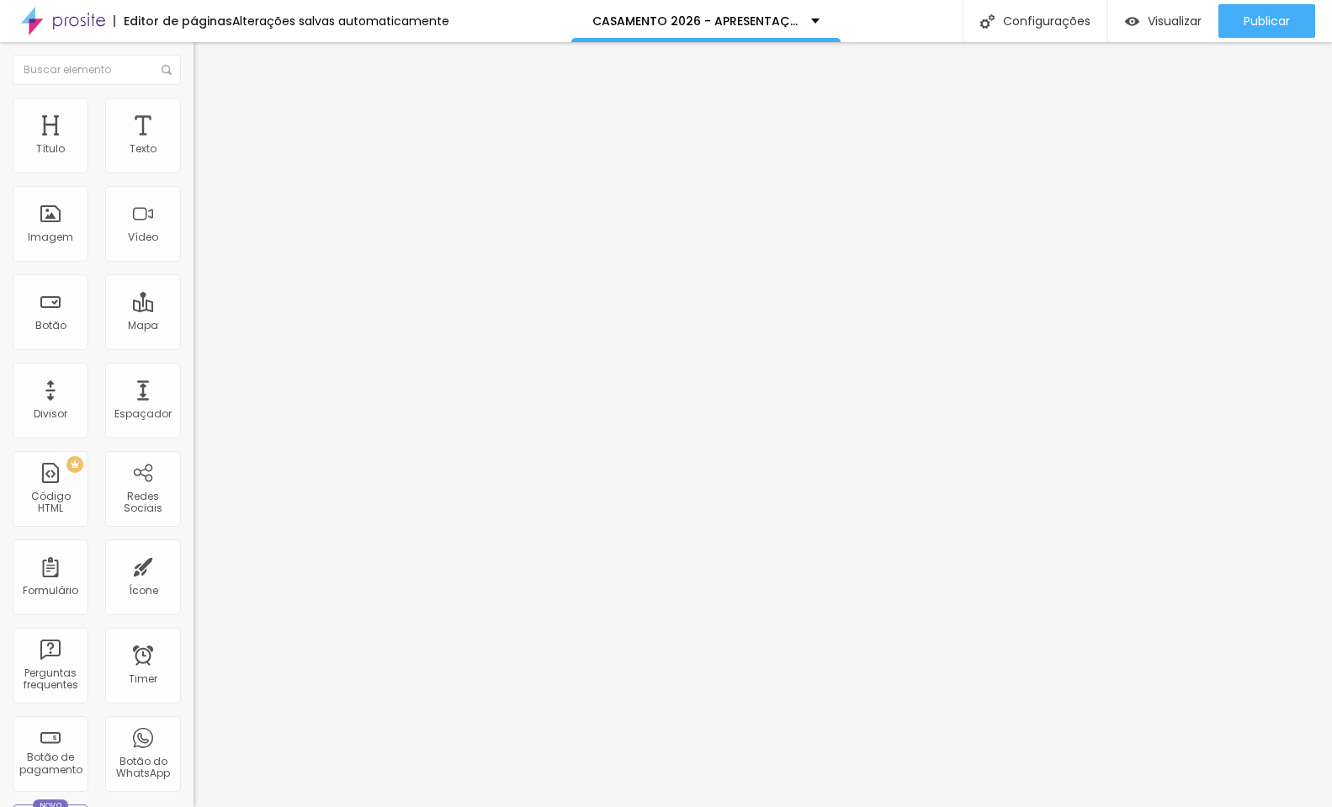
type input "34"
type input "32"
type input "30"
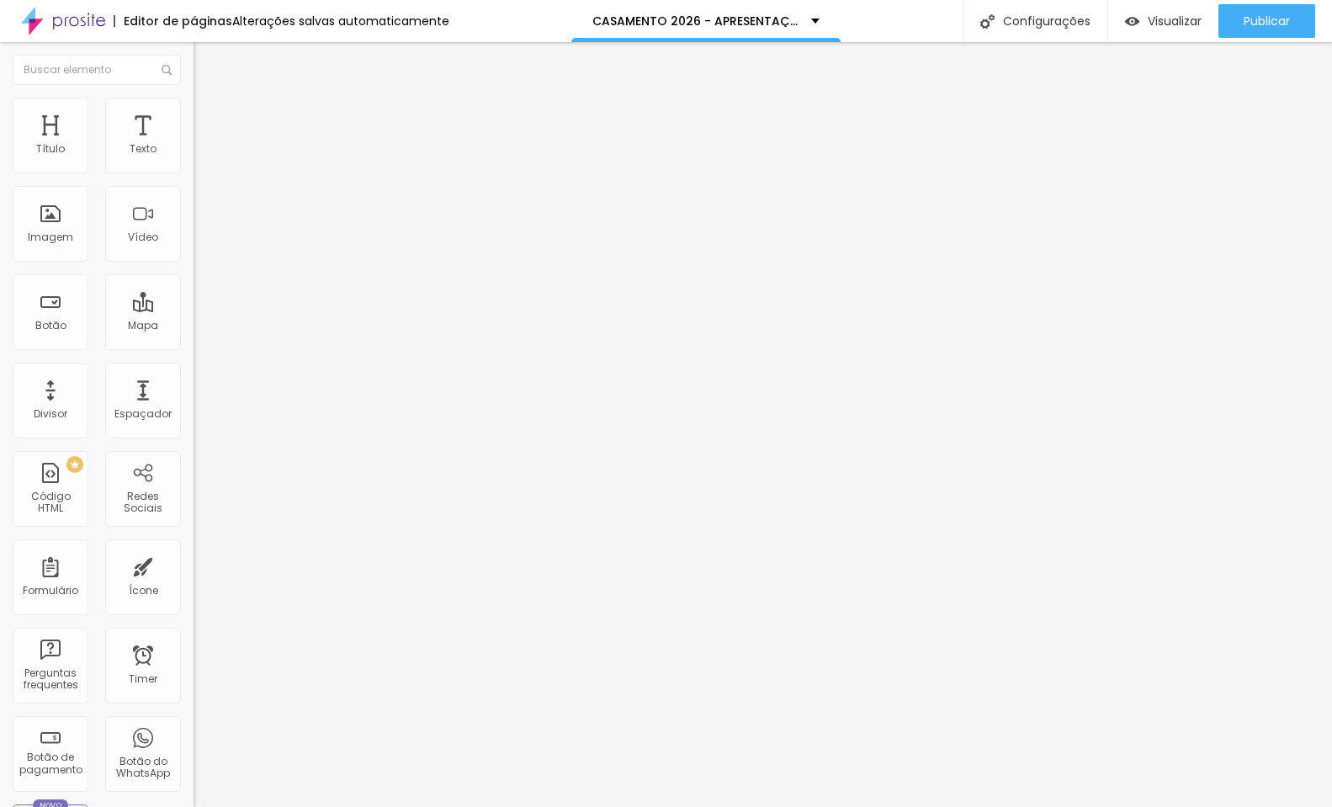
type input "30"
type input "28"
type input "26"
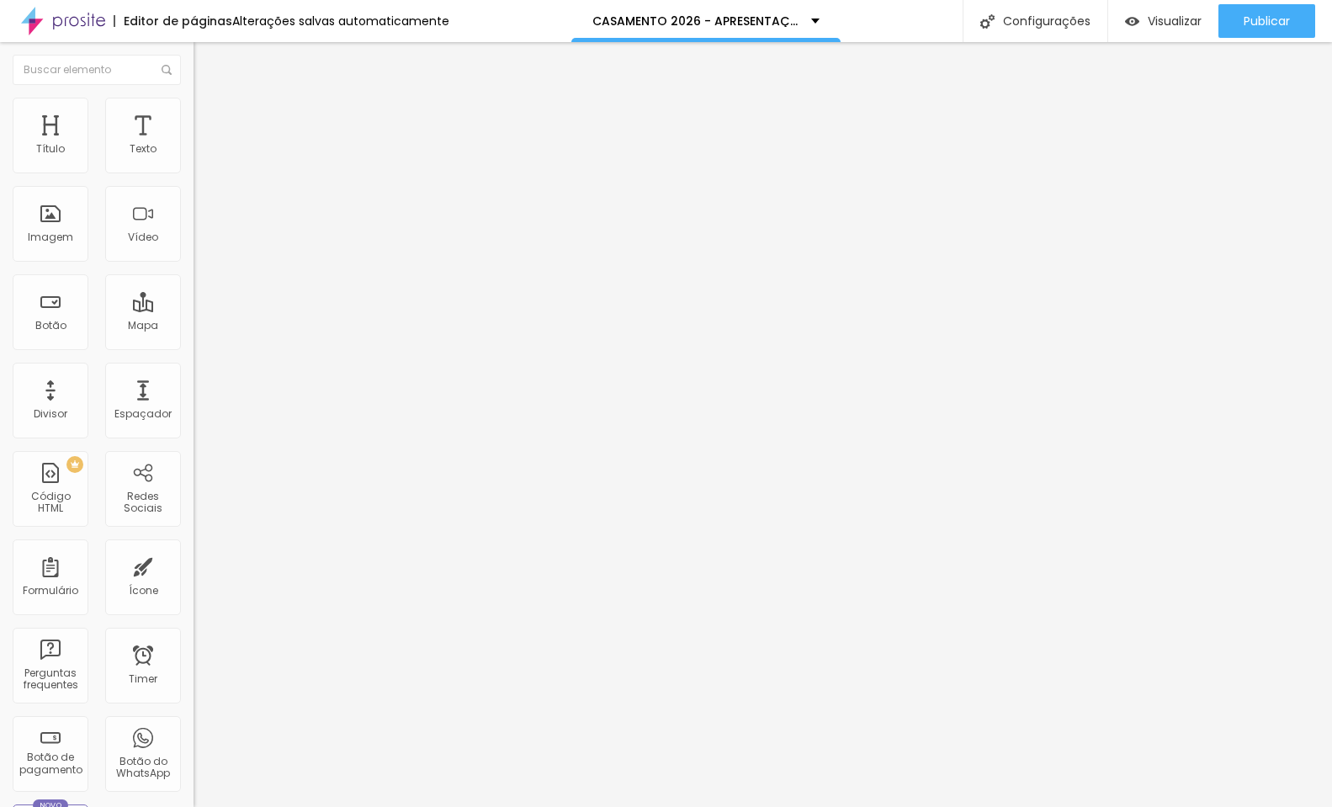
type input "24"
type input "18"
type input "14"
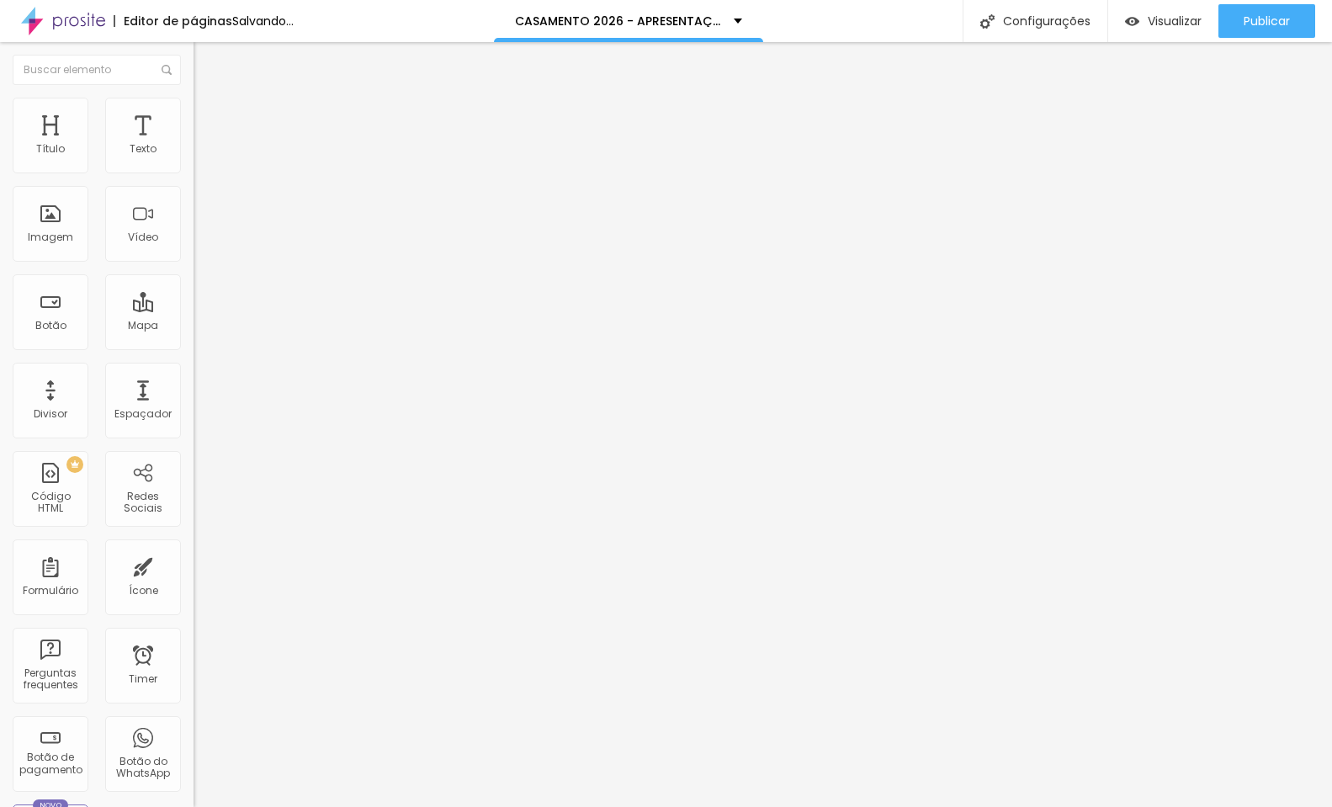
type input "14"
type input "12"
type input "14"
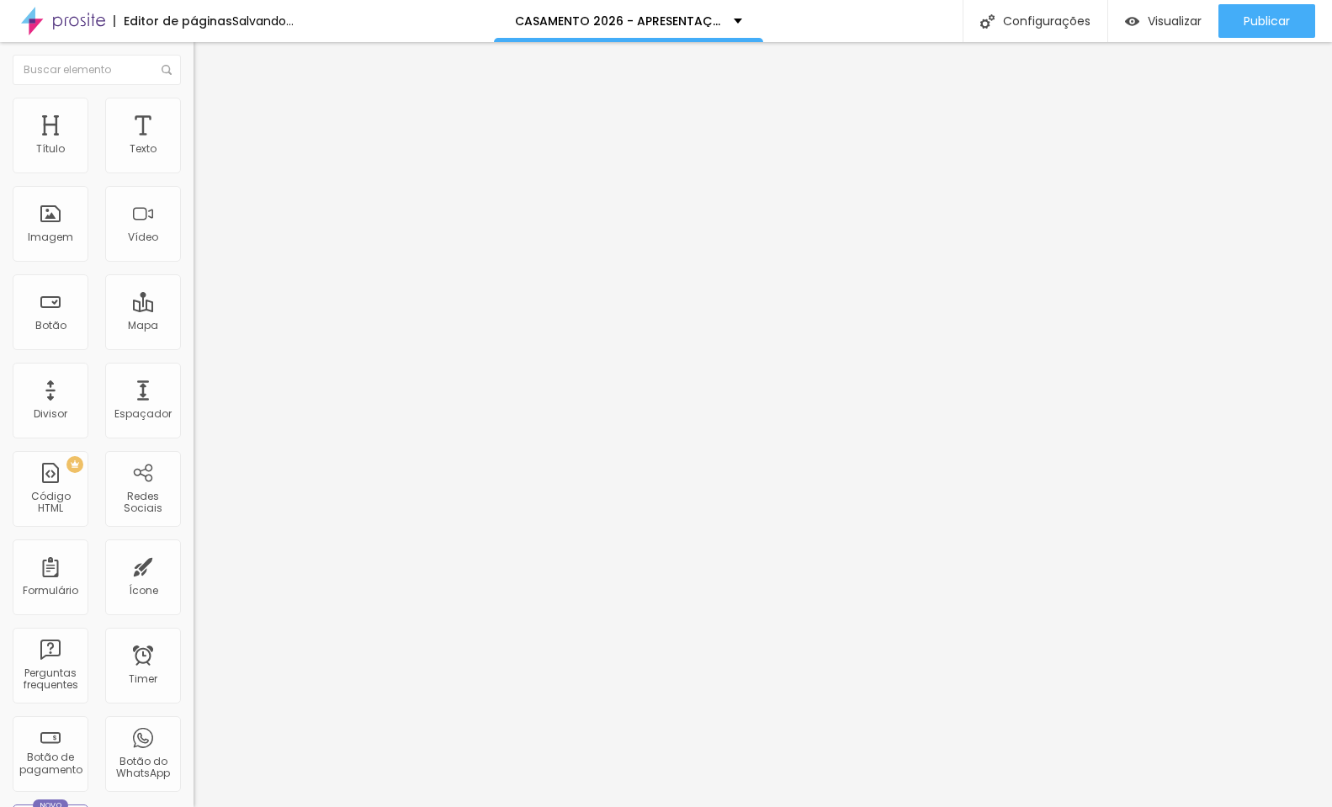
type input "16"
type input "18"
type input "26"
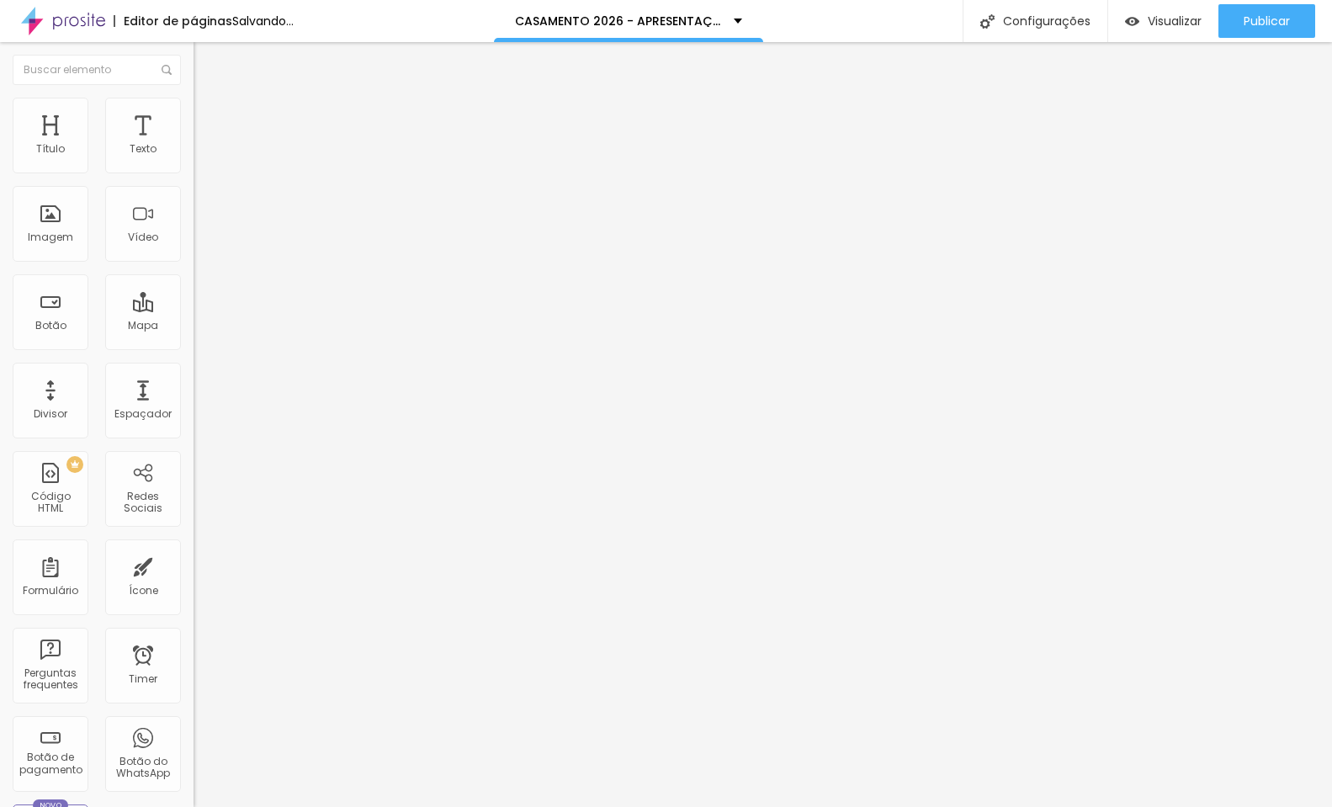
type input "26"
type input "36"
type input "38"
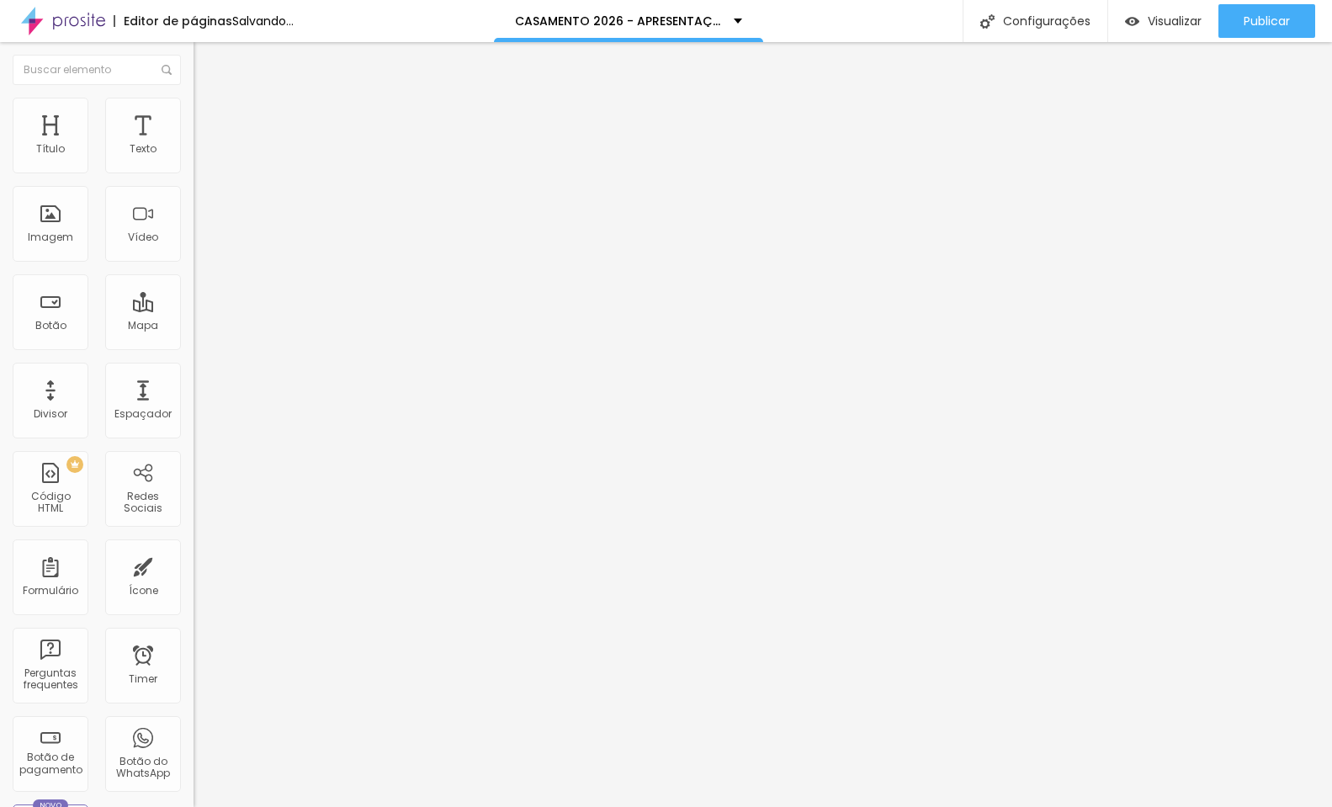
type input "40"
type input "42"
type input "44"
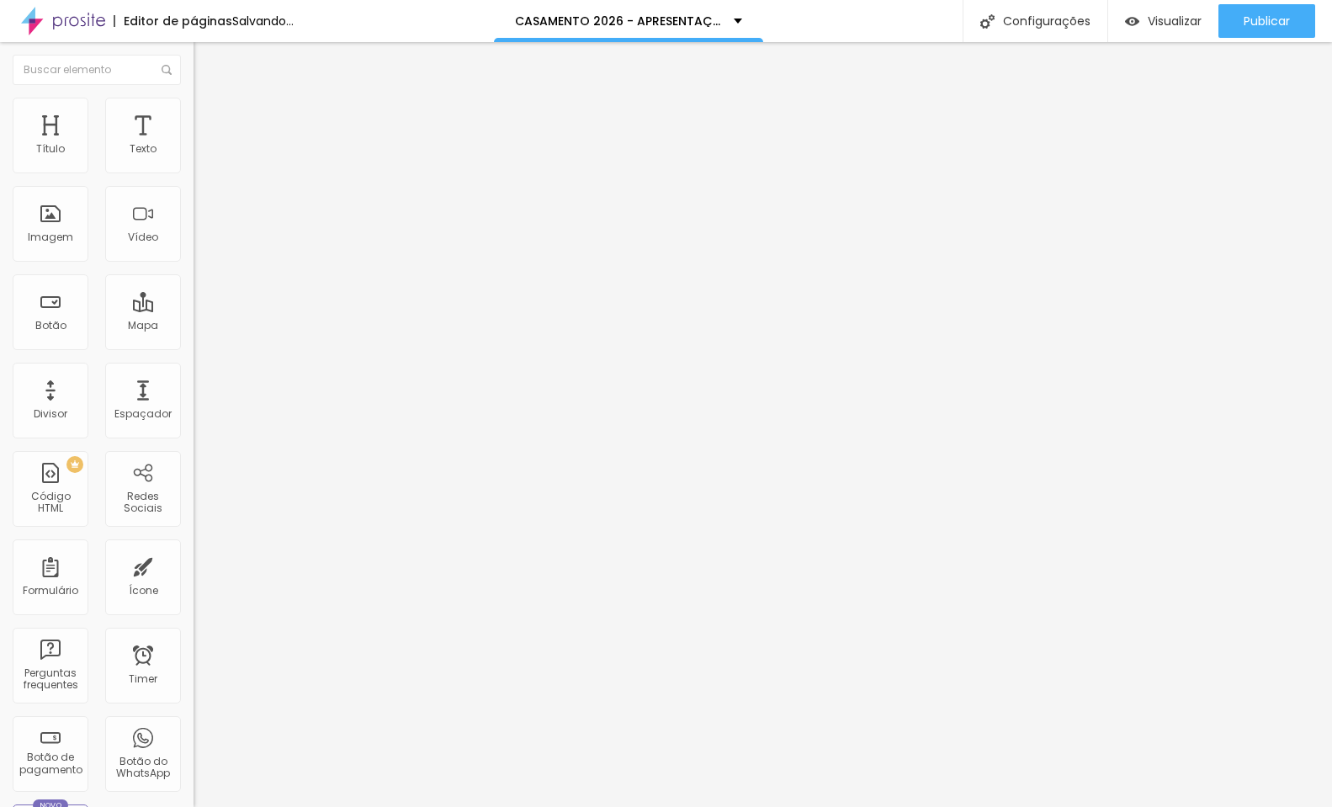
type input "44"
type input "46"
type input "48"
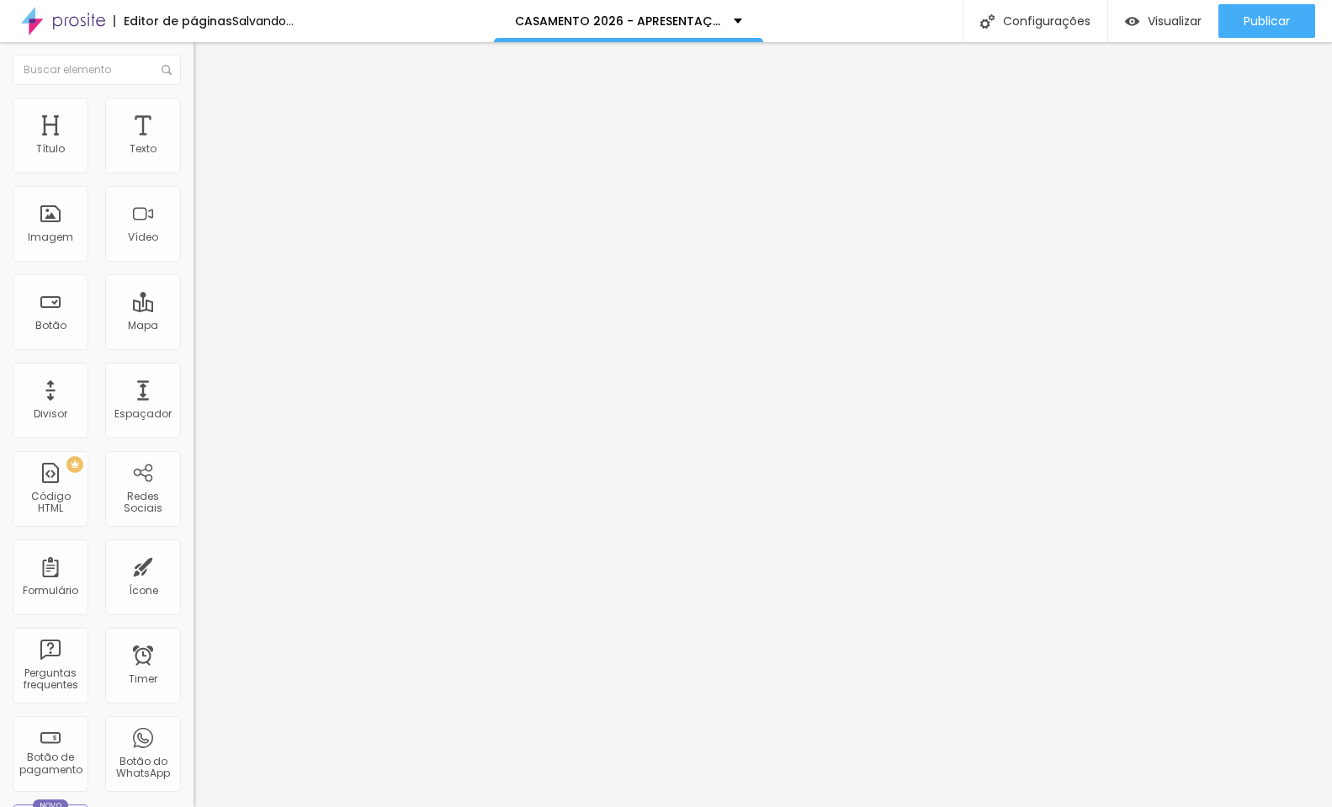
type input "50"
type input "48"
type input "46"
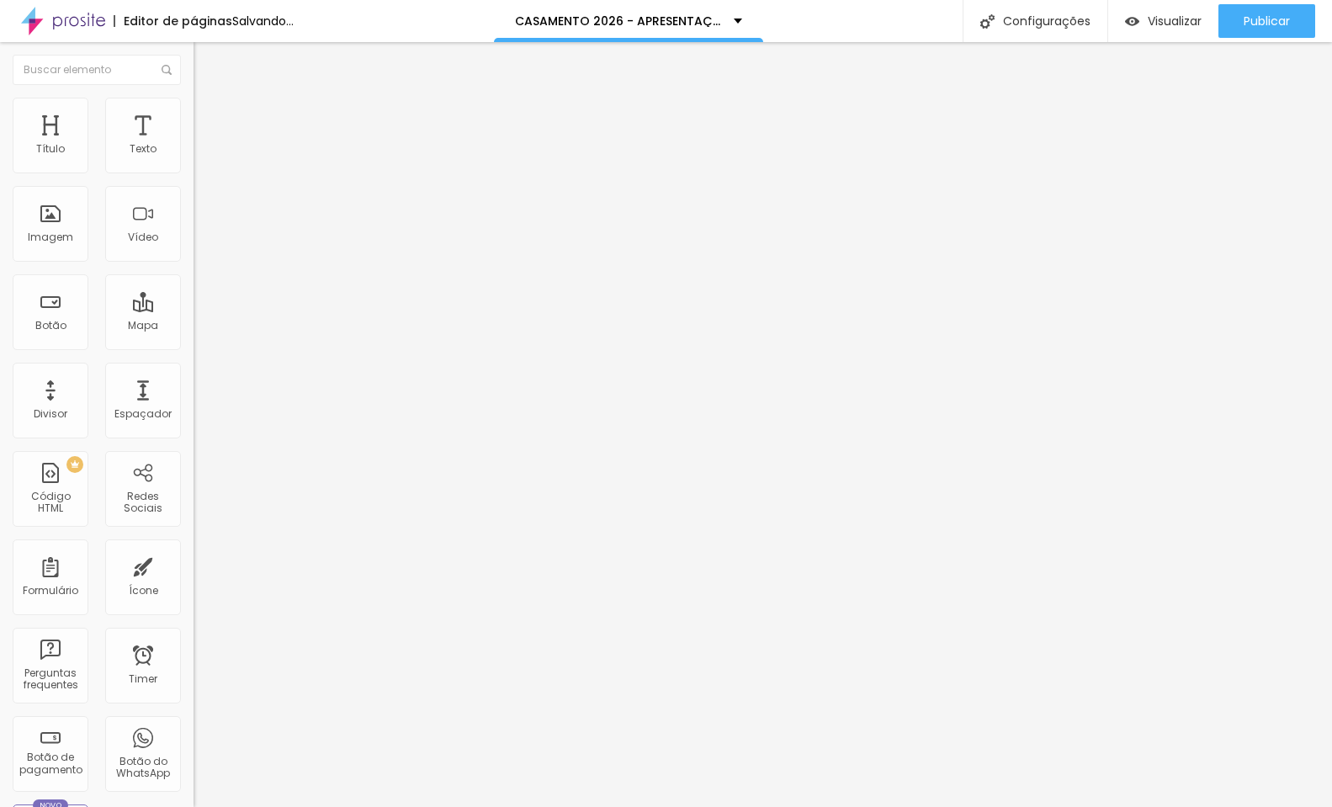
type input "46"
type input "44"
type input "46"
drag, startPoint x: 48, startPoint y: 315, endPoint x: 115, endPoint y: 345, distance: 73.5
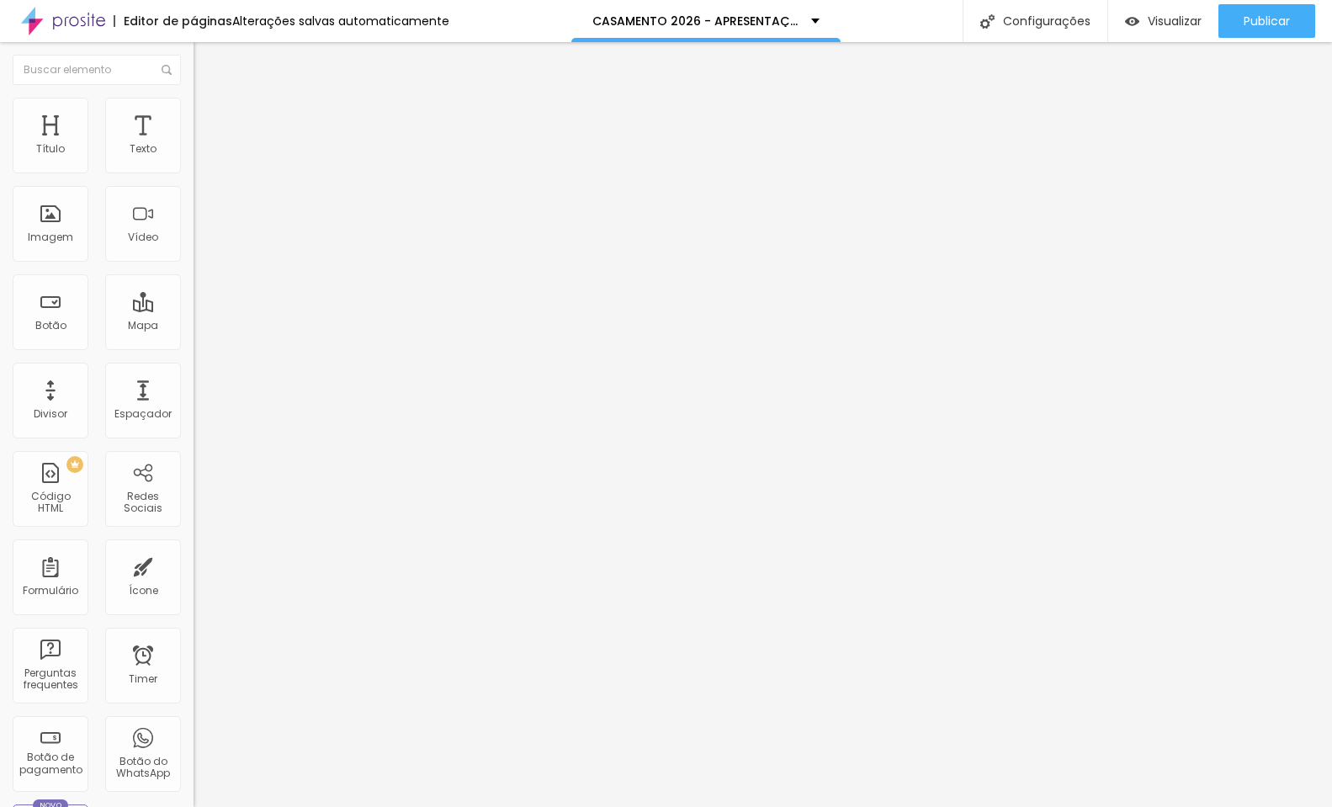
type input "46"
click at [193, 194] on input "range" at bounding box center [247, 187] width 109 height 13
click at [193, 220] on div at bounding box center [289, 212] width 193 height 13
click at [193, 231] on img at bounding box center [199, 226] width 12 height 12
click at [193, 245] on img at bounding box center [199, 239] width 12 height 12
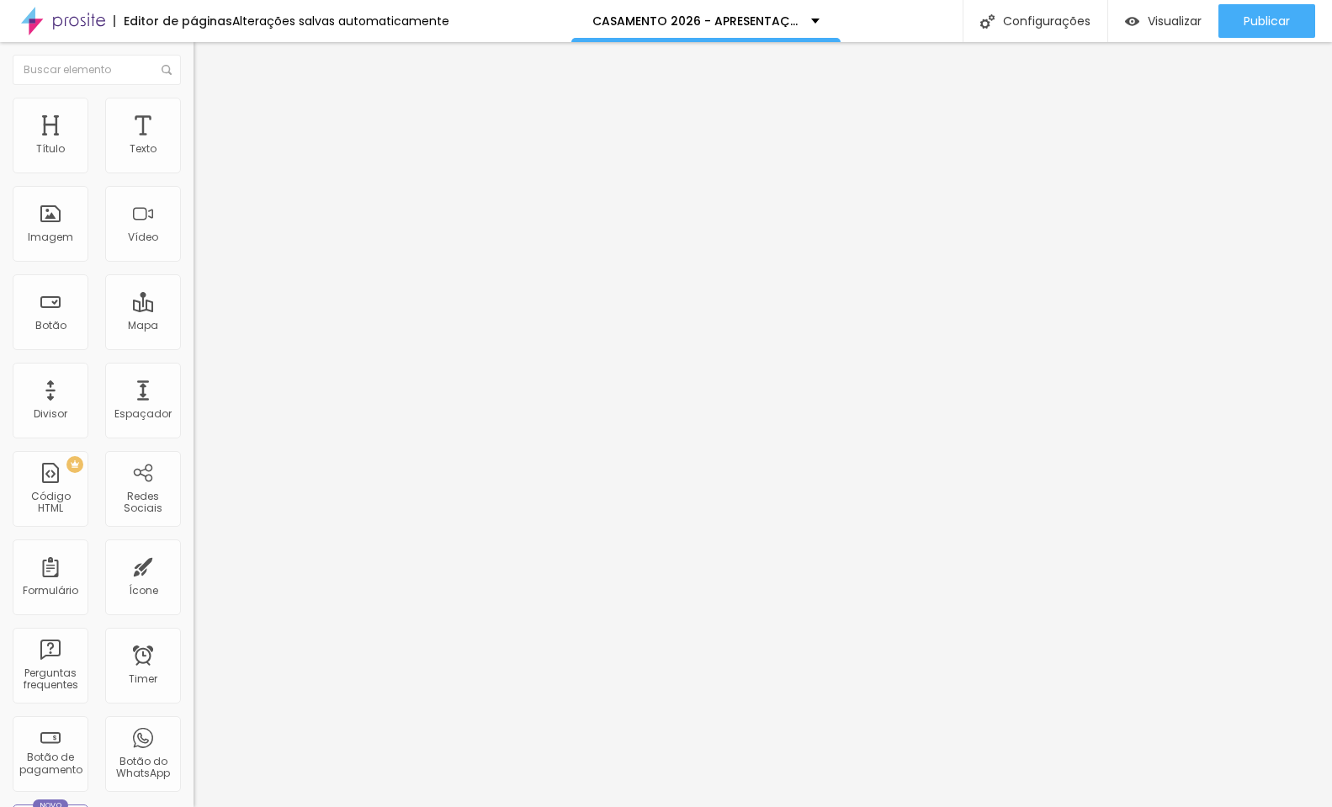
click at [193, 218] on img at bounding box center [199, 212] width 12 height 12
click at [206, 155] on span "Trocar icone" at bounding box center [243, 147] width 75 height 14
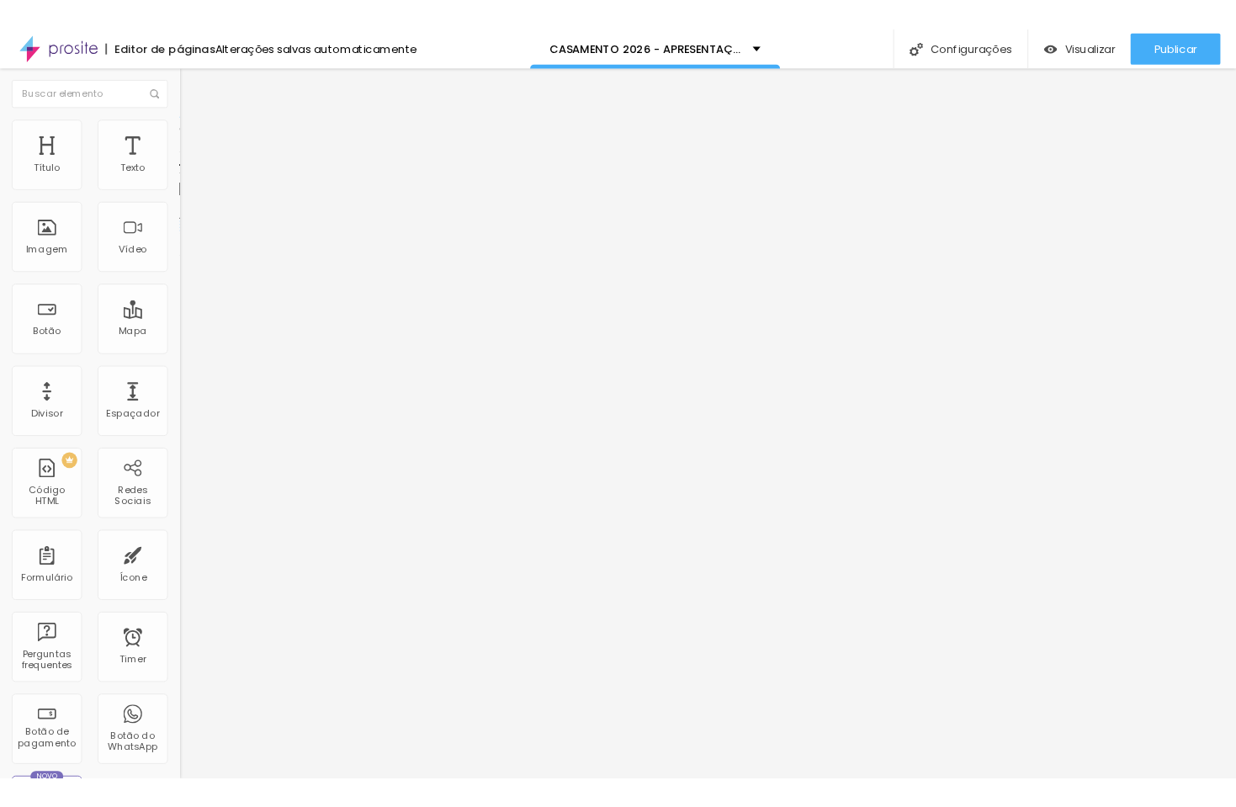
scroll to position [1710, 0]
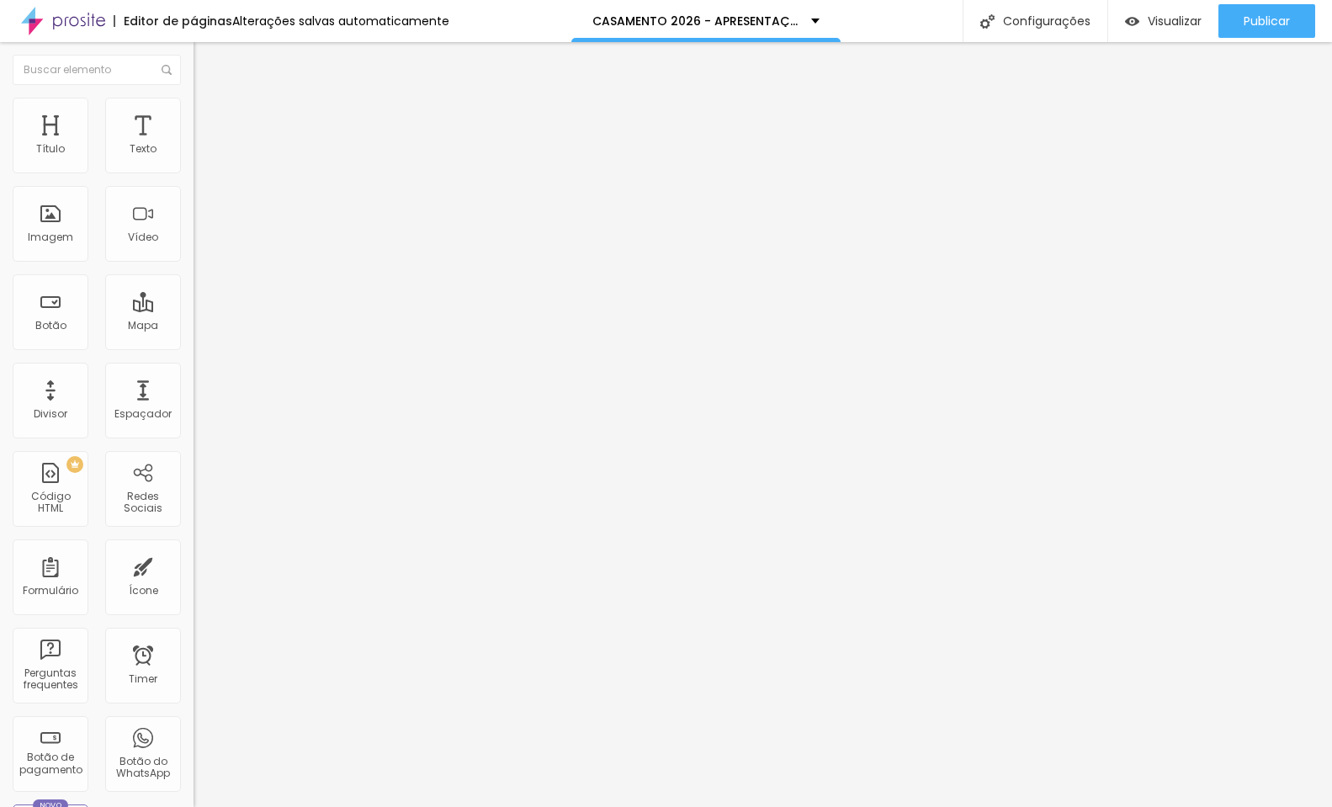
click at [1251, 14] on span "Publicar" at bounding box center [1266, 20] width 46 height 13
click at [1186, 24] on span "Visualizar" at bounding box center [1159, 20] width 54 height 13
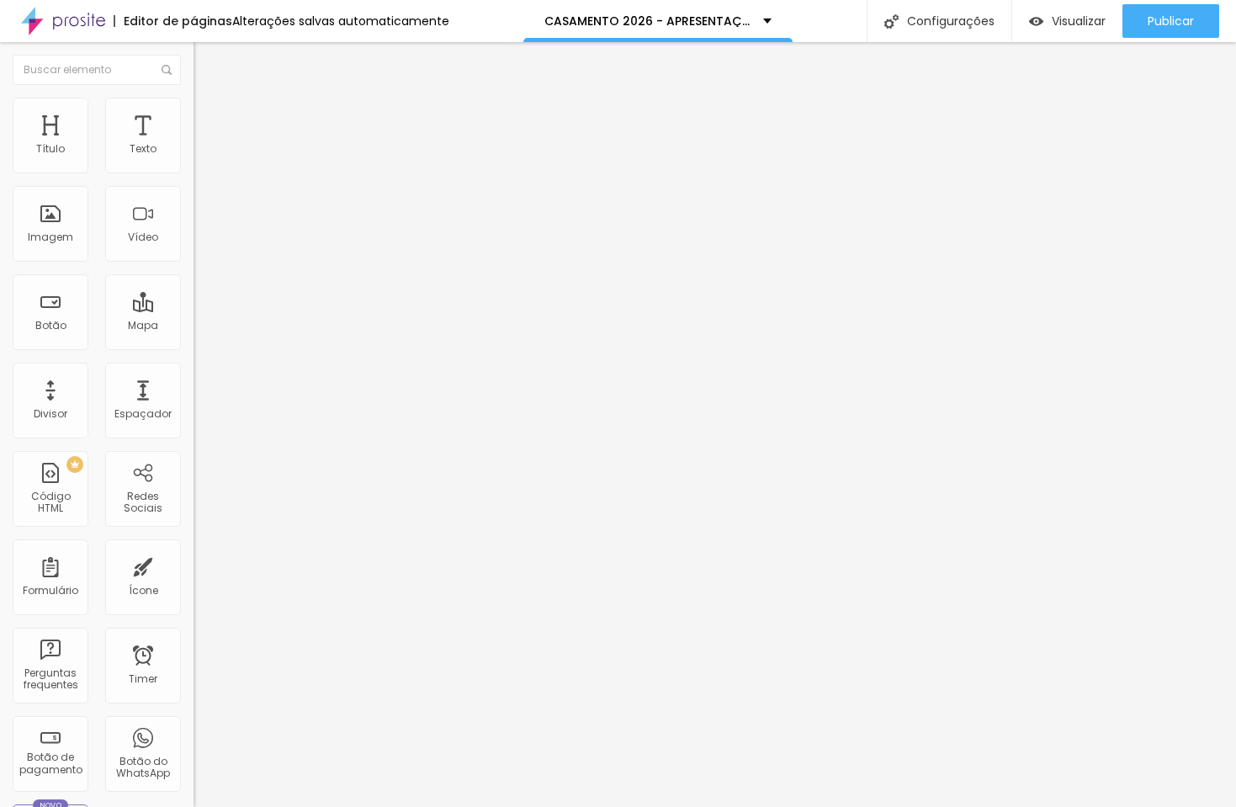
click at [209, 113] on span "Estilo" at bounding box center [222, 109] width 26 height 14
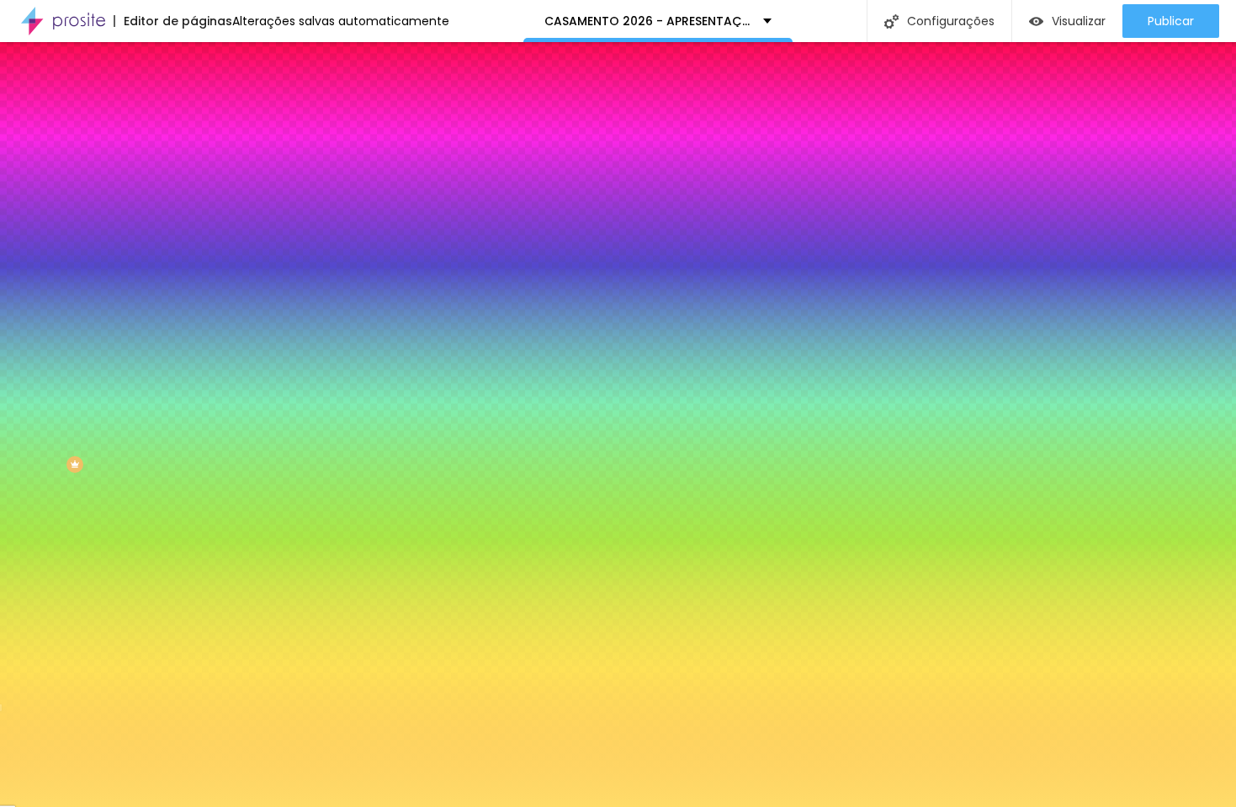
click at [193, 172] on input "#FFDC69" at bounding box center [294, 169] width 202 height 17
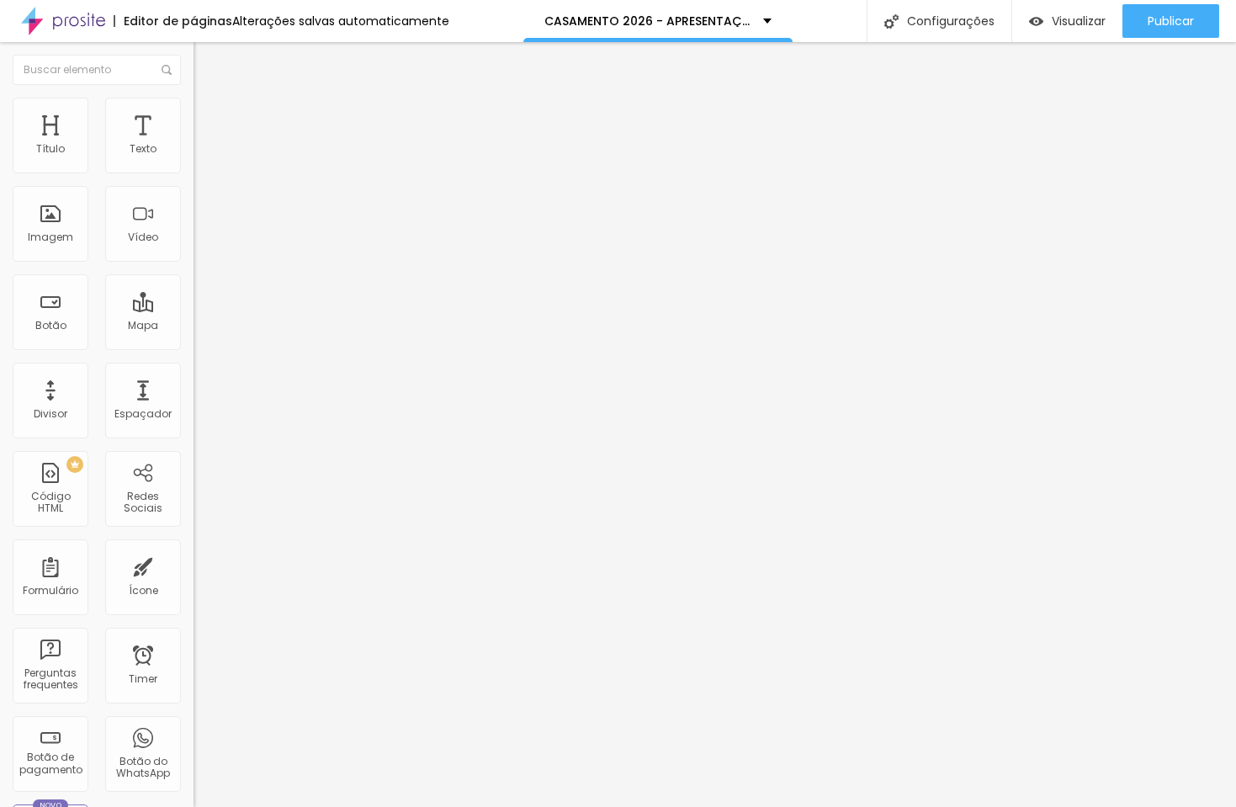
click at [193, 115] on ul "Conteúdo Estilo Avançado" at bounding box center [289, 106] width 193 height 50
click at [209, 115] on span "Estilo" at bounding box center [222, 109] width 26 height 14
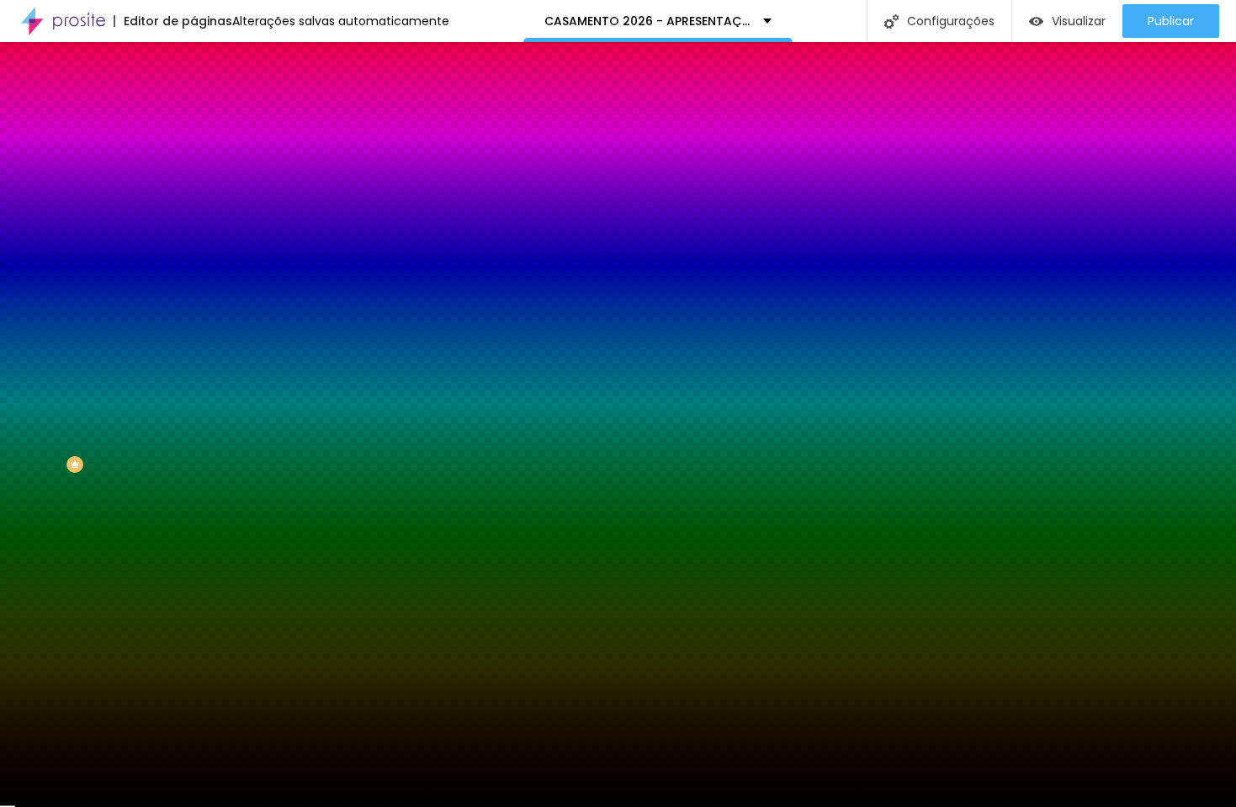
click at [193, 167] on input "#000000" at bounding box center [294, 169] width 202 height 17
paste input "FFDC69"
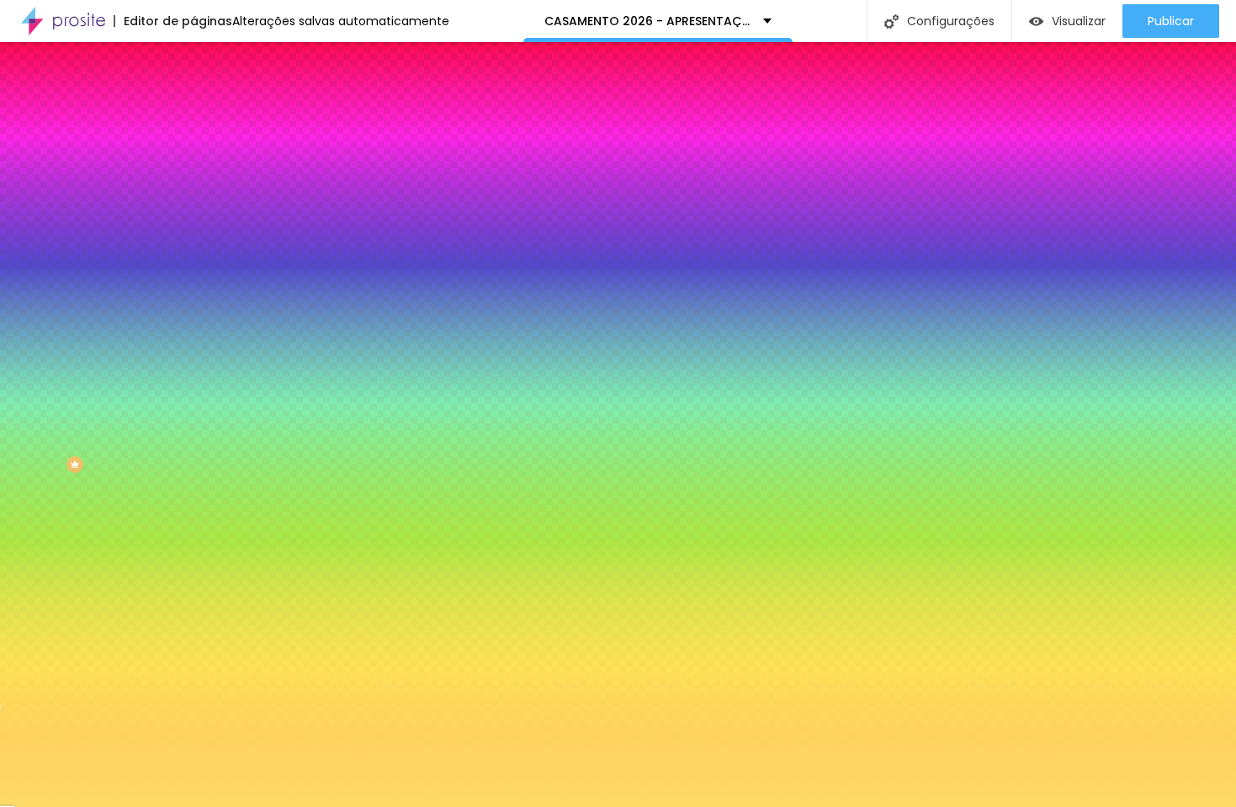
type input "#FFDC69"
click at [193, 326] on div "Editar Coluna Conteúdo Estilo Avançado Cor de fundo Voltar ao padrão #FFDC69 0 …" at bounding box center [289, 424] width 193 height 765
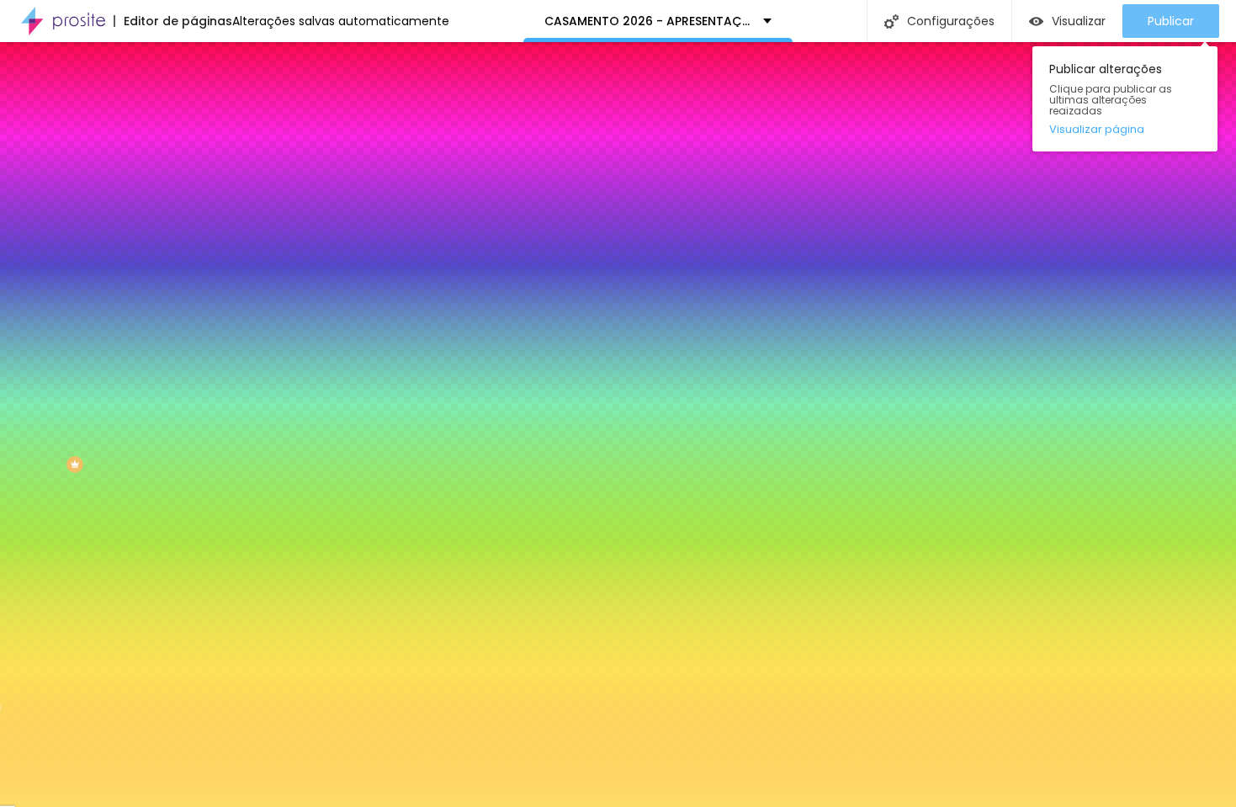
click at [1184, 20] on span "Publicar" at bounding box center [1170, 20] width 46 height 13
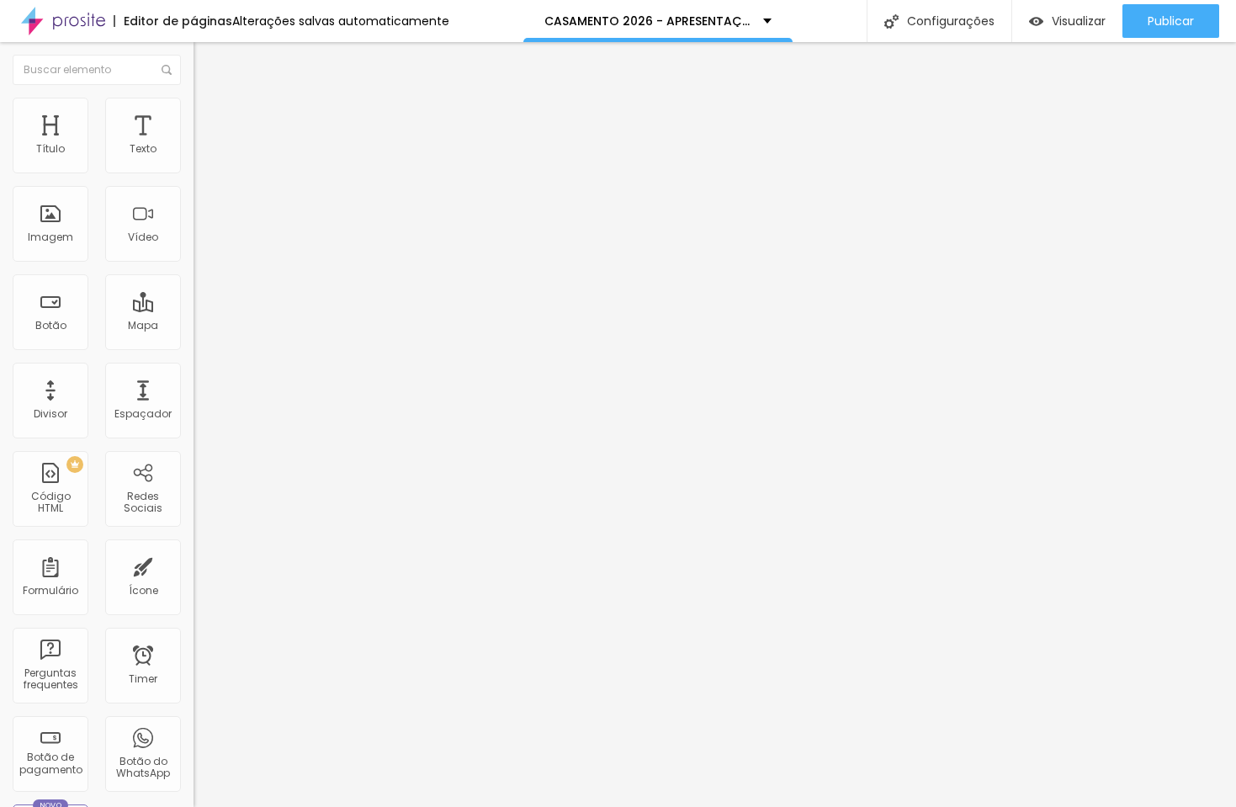
click at [209, 116] on span "Estilo" at bounding box center [222, 109] width 26 height 14
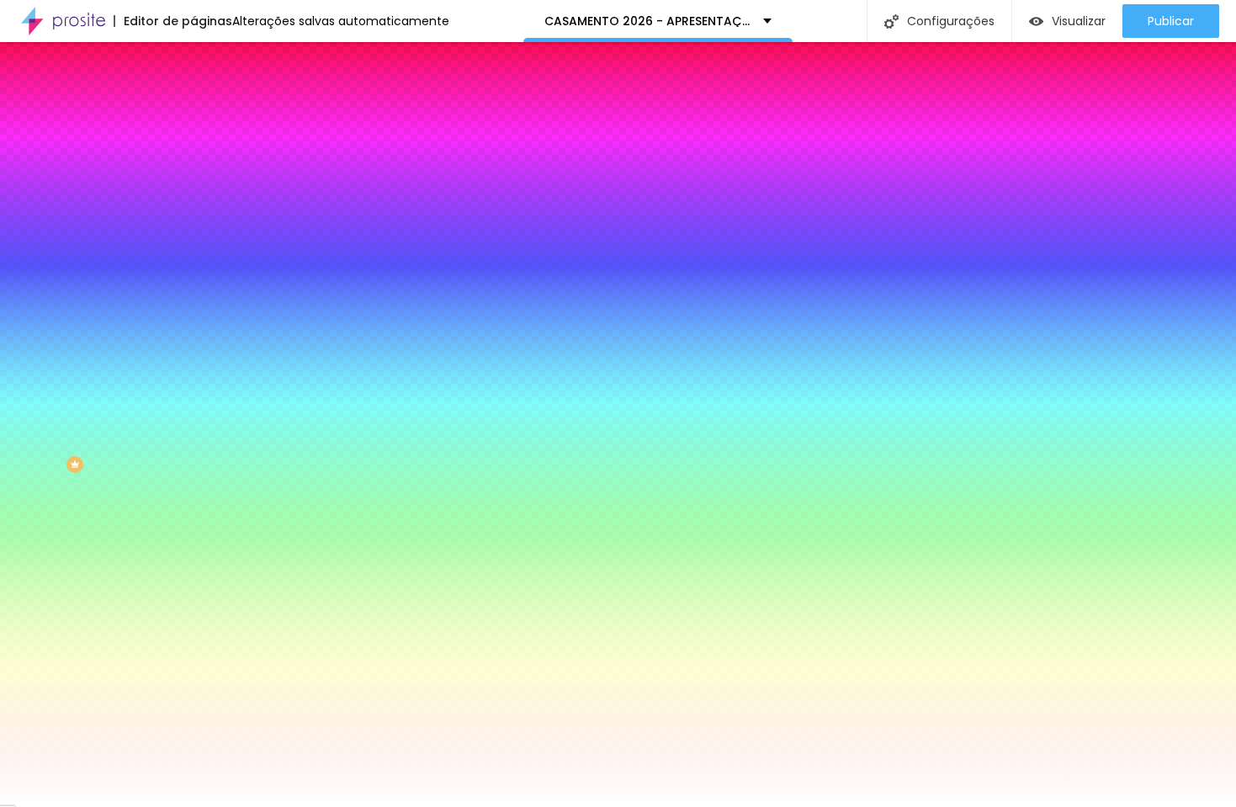
click at [193, 175] on input "#FFFFFF" at bounding box center [294, 169] width 202 height 17
paste input "DC69"
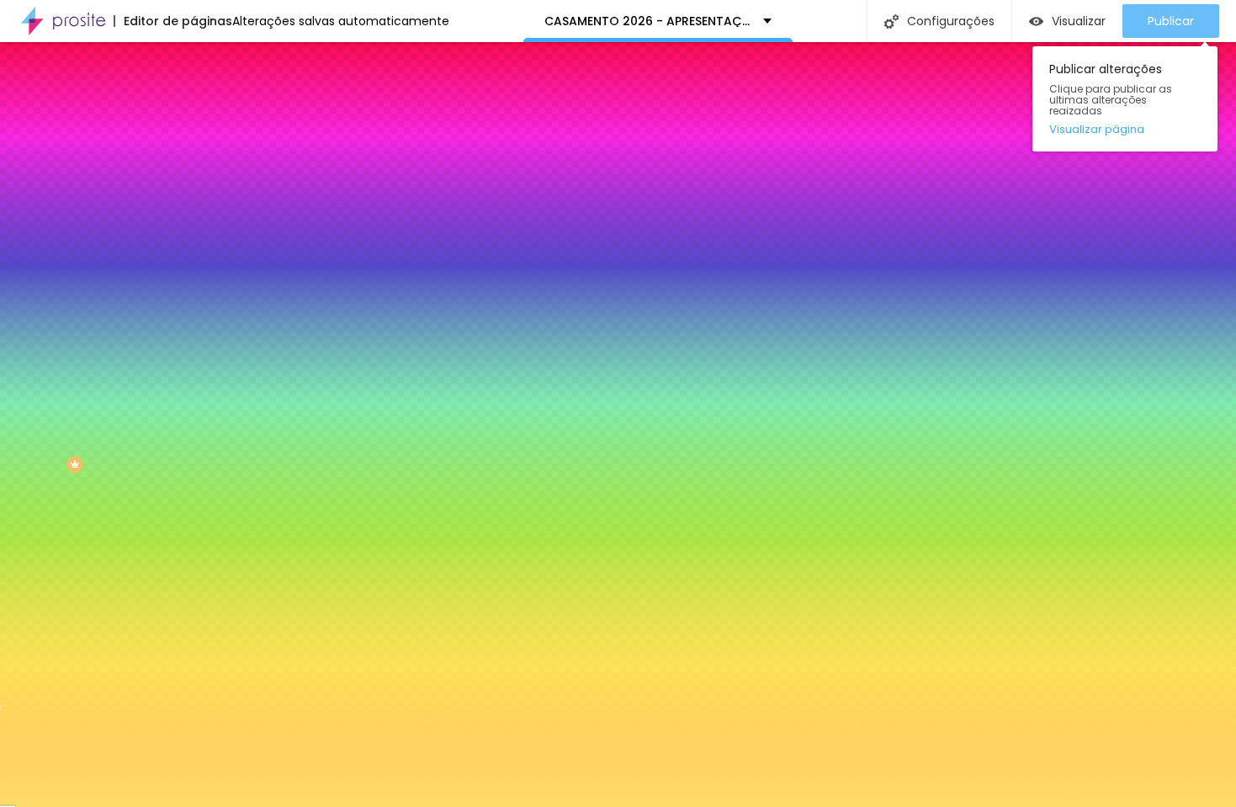
type input "#FFDC69"
click at [1149, 22] on span "Publicar" at bounding box center [1170, 20] width 46 height 13
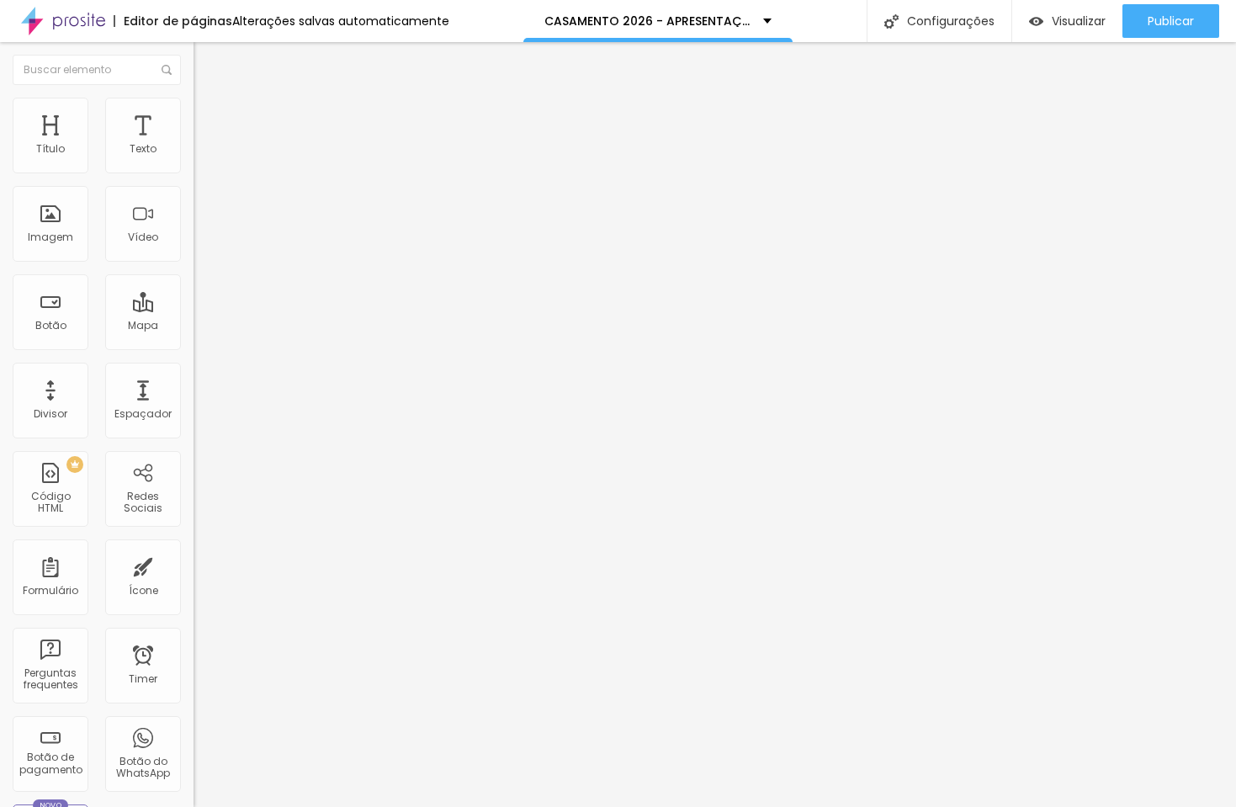
click at [193, 145] on span "Adicionar imagem" at bounding box center [247, 137] width 109 height 14
click at [193, 263] on span "Original" at bounding box center [213, 256] width 40 height 14
click at [193, 294] on span "Quadrado" at bounding box center [220, 286] width 55 height 14
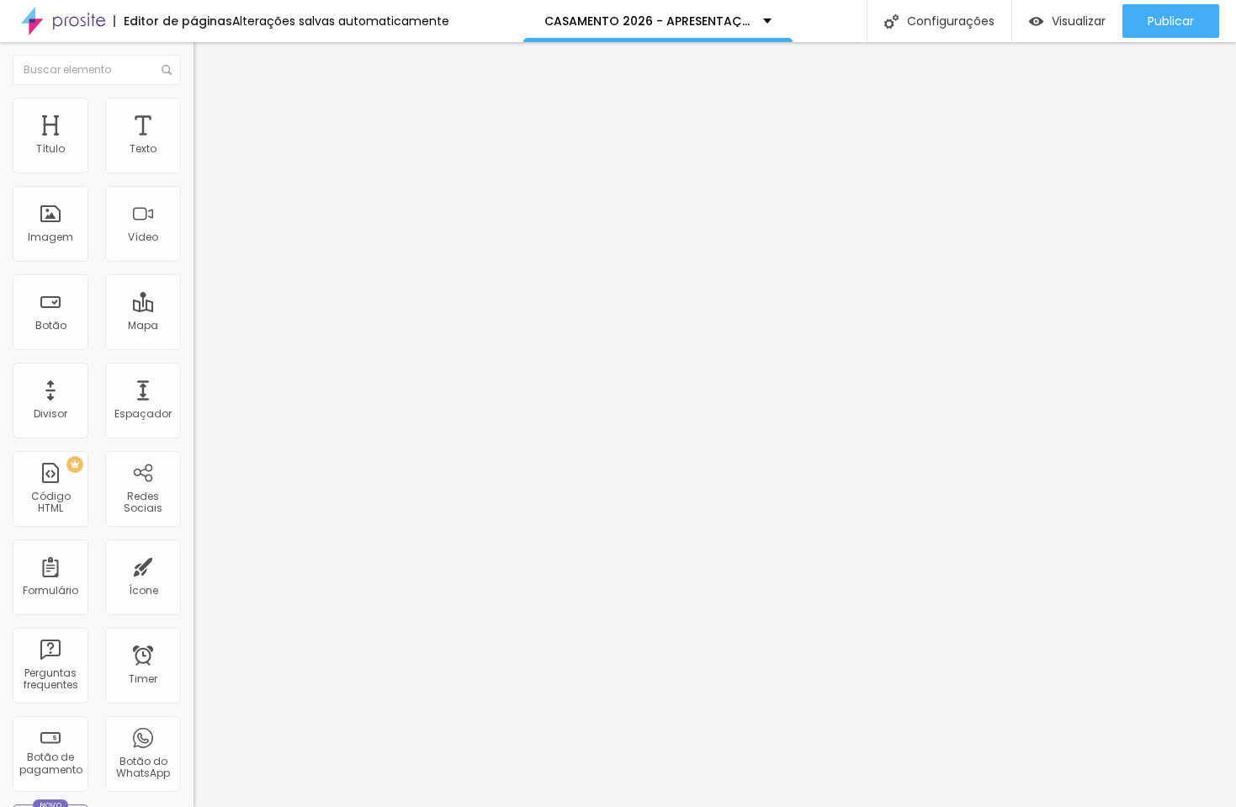
click at [193, 310] on span "Original" at bounding box center [213, 302] width 40 height 14
click at [1163, 34] on div "Publicar" at bounding box center [1170, 21] width 46 height 34
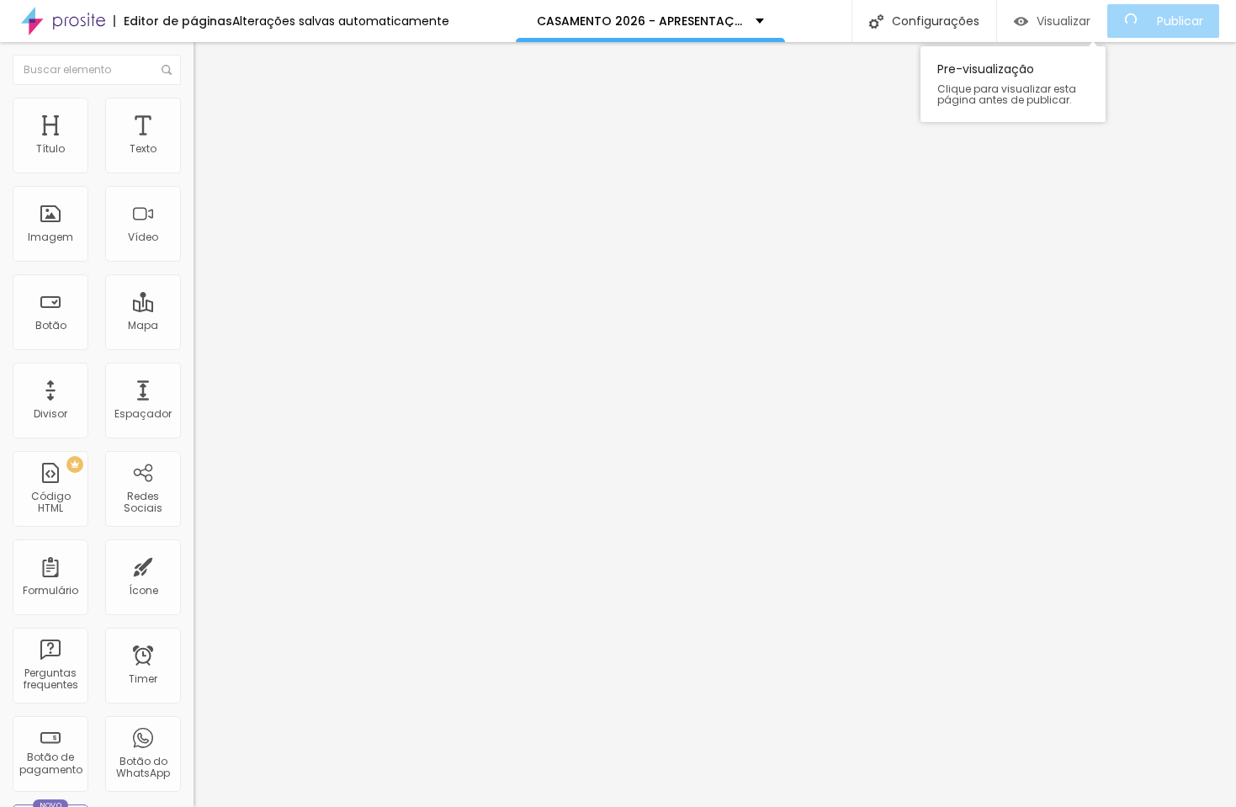
click at [1081, 27] on span "Visualizar" at bounding box center [1063, 20] width 54 height 13
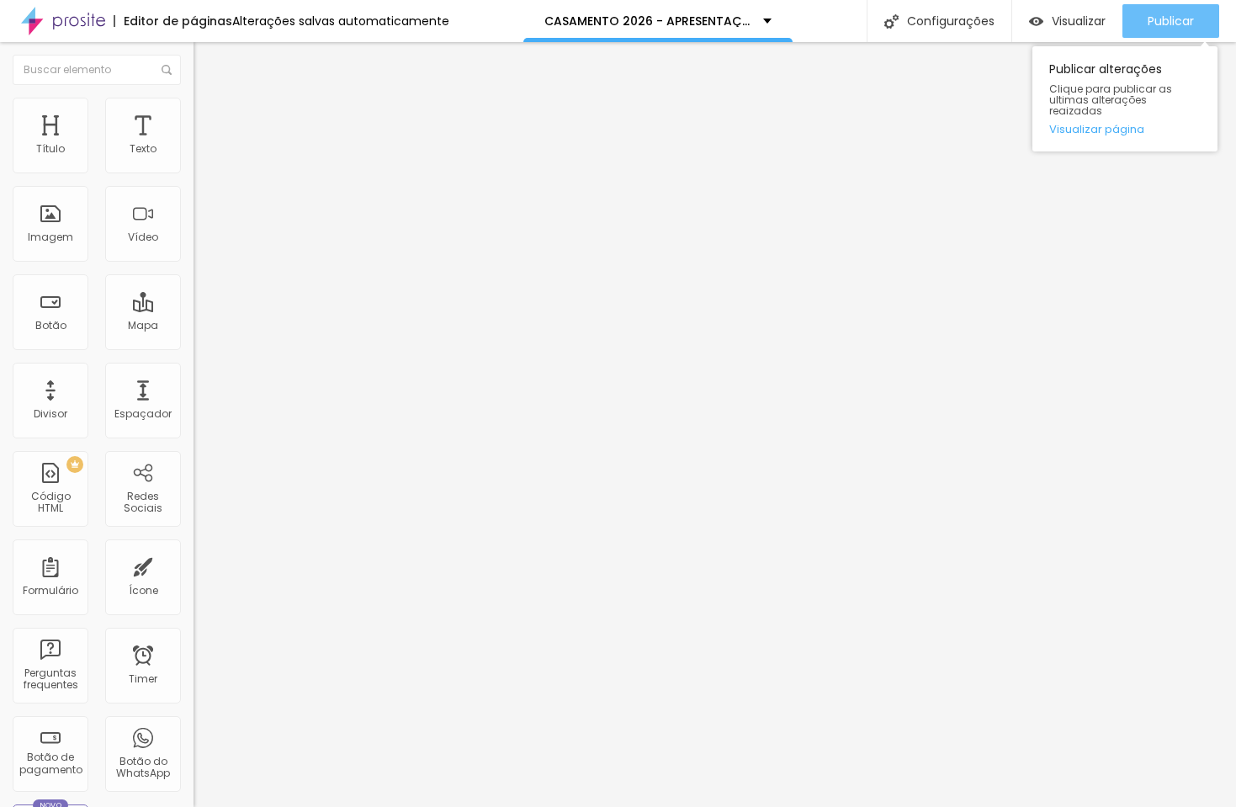
click at [1162, 19] on span "Publicar" at bounding box center [1170, 20] width 46 height 13
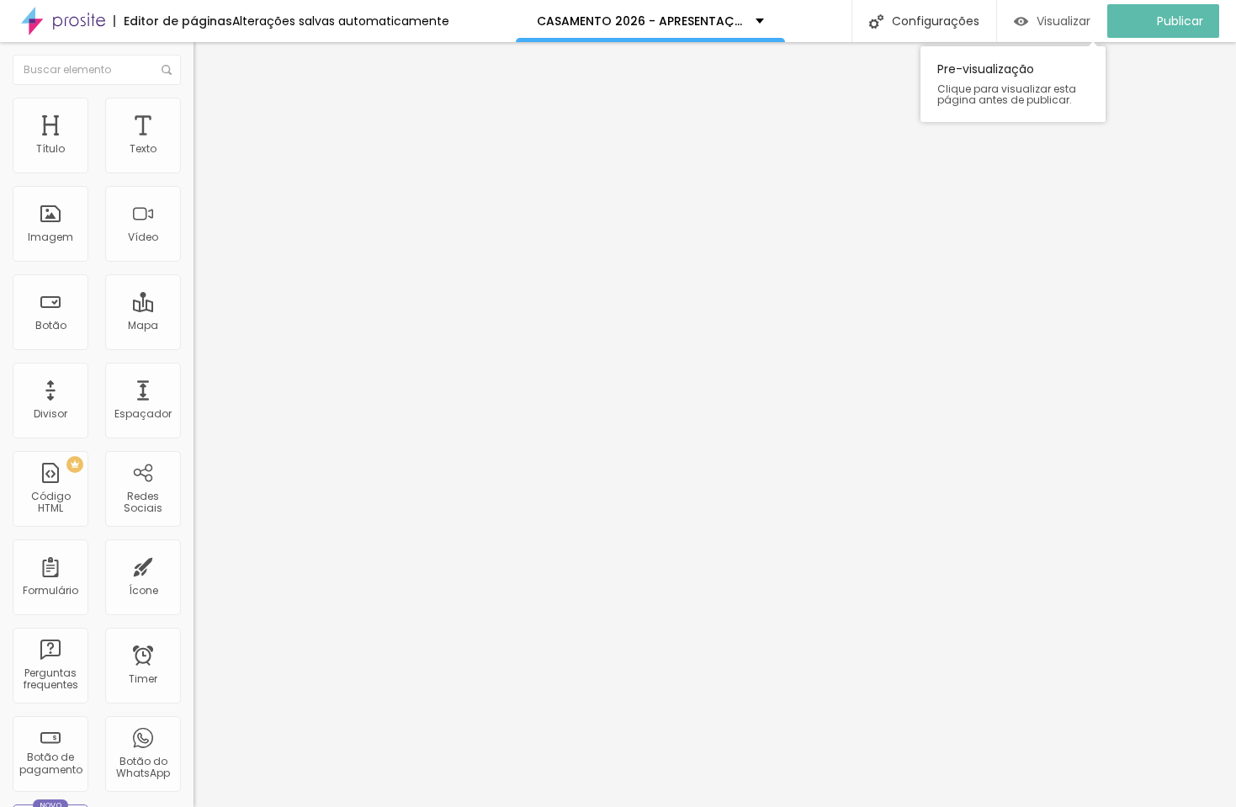
click at [1076, 23] on span "Visualizar" at bounding box center [1063, 20] width 54 height 13
